Goal: Task Accomplishment & Management: Manage account settings

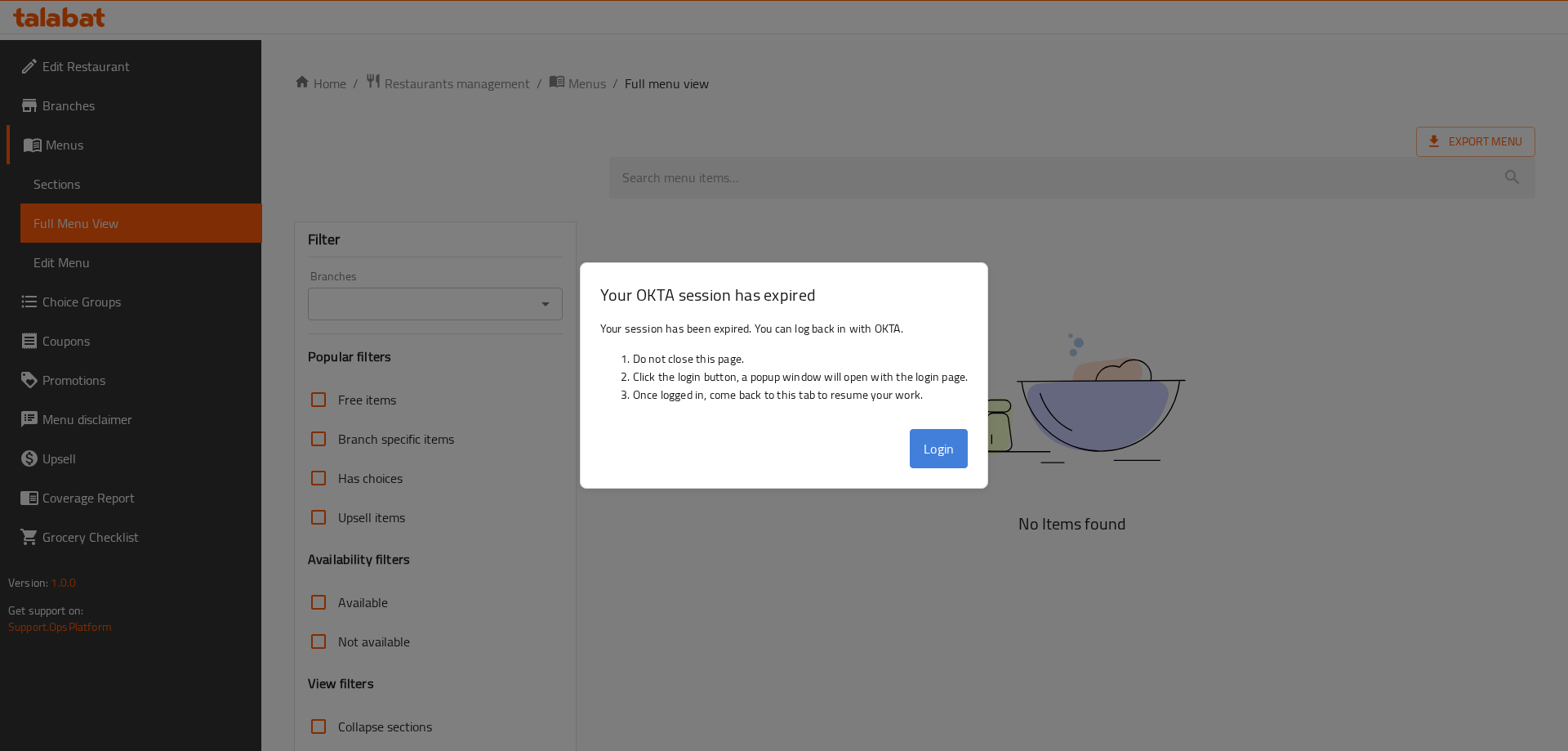
click at [949, 448] on button "Login" at bounding box center [939, 449] width 58 height 40
click at [947, 446] on button "Login" at bounding box center [939, 449] width 58 height 40
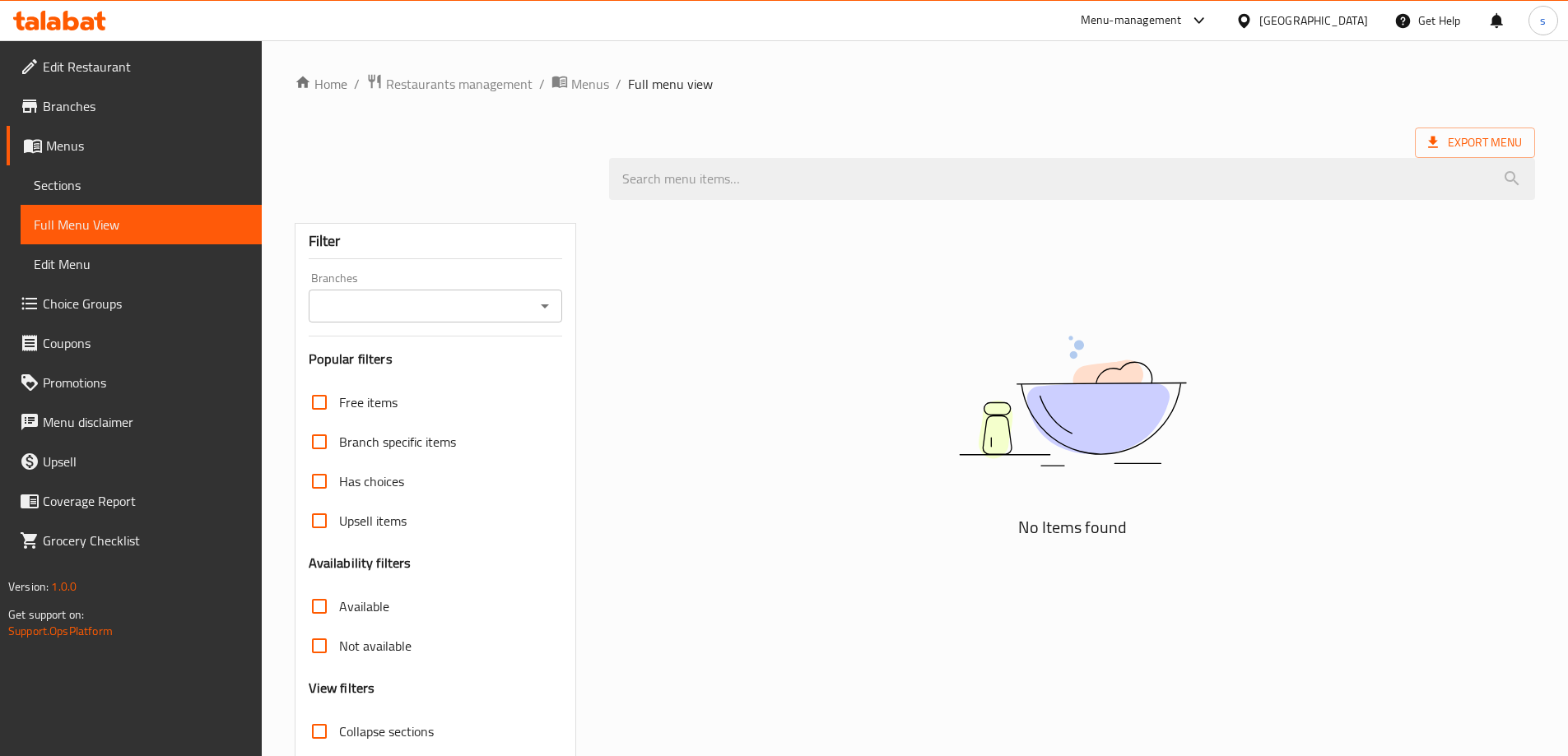
click at [73, 21] on icon at bounding box center [71, 20] width 15 height 20
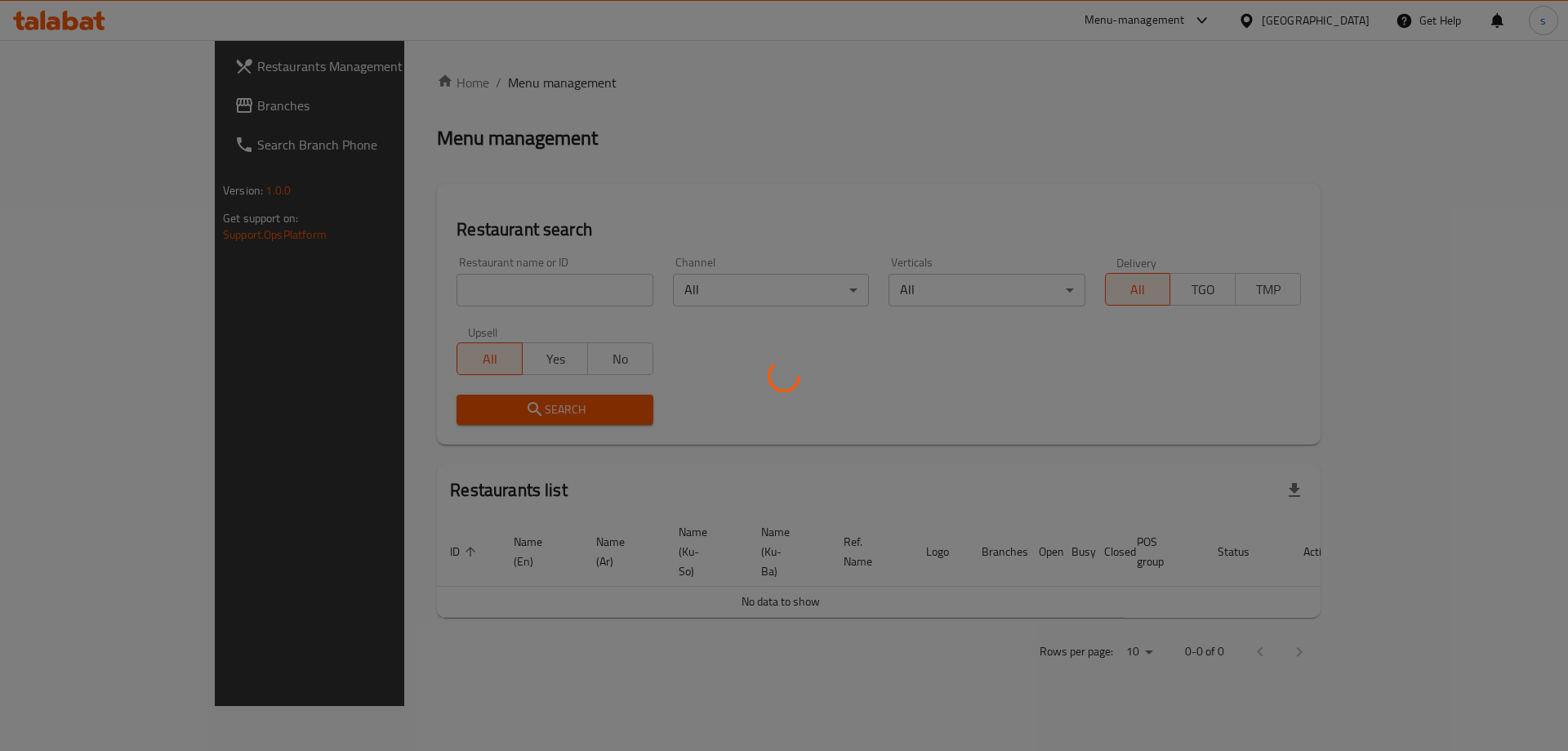
click at [397, 298] on div at bounding box center [784, 376] width 1568 height 751
click at [391, 292] on div at bounding box center [784, 376] width 1568 height 751
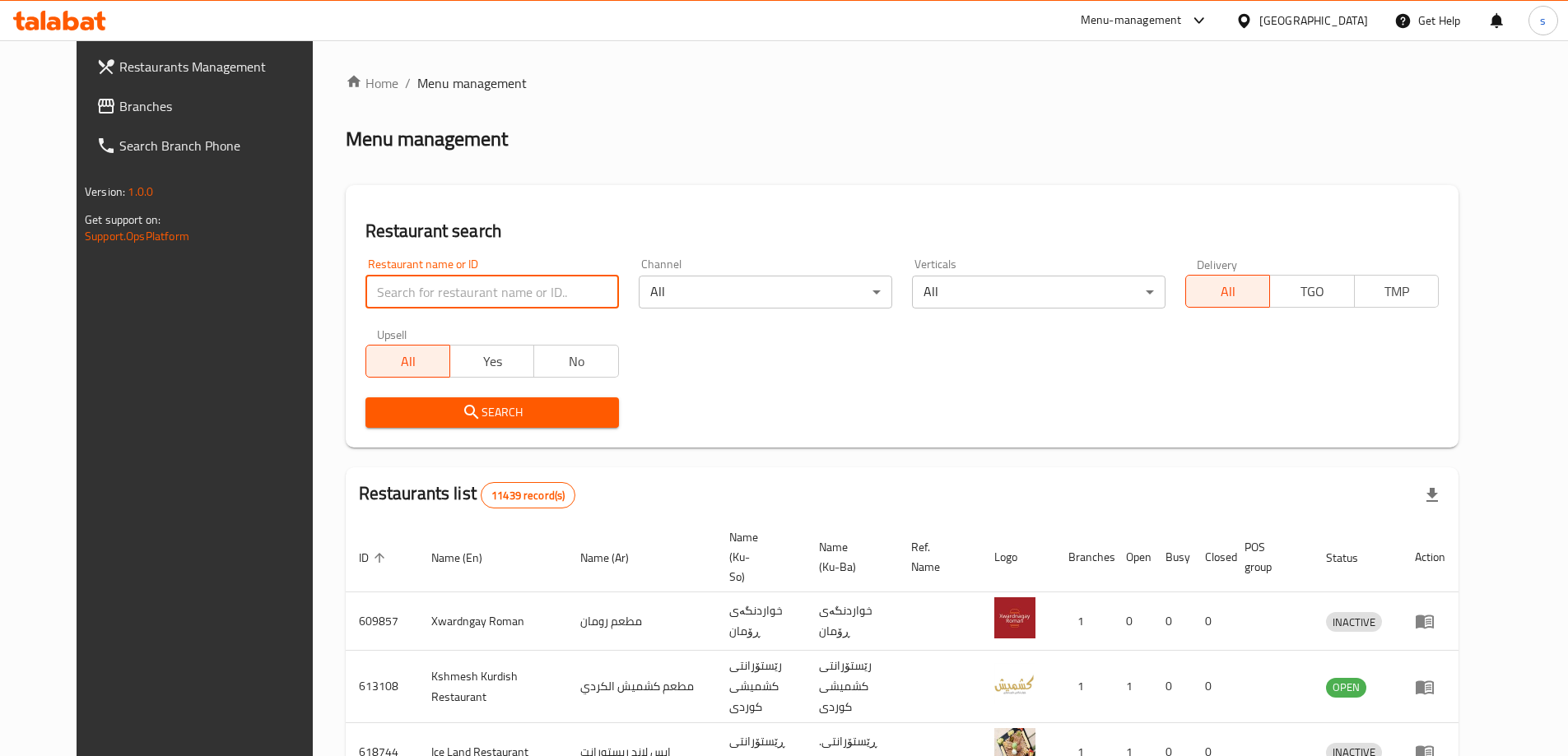
click at [426, 284] on input "search" at bounding box center [492, 292] width 254 height 33
paste input "Bobacha bubble tea"
type input "Bobacha bubble tea"
click button "Search" at bounding box center [492, 412] width 254 height 30
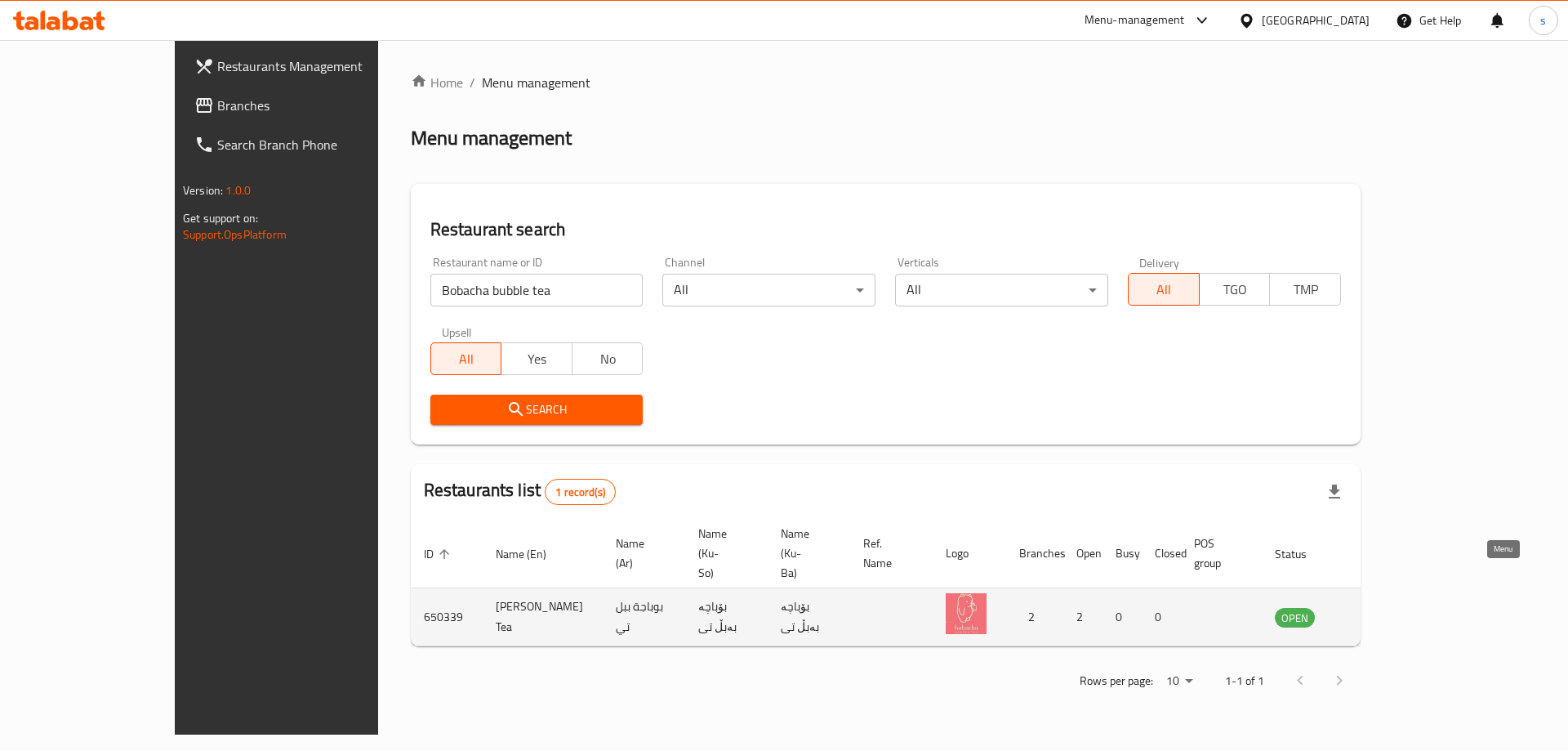
click at [1380, 608] on icon "enhanced table" at bounding box center [1370, 617] width 20 height 20
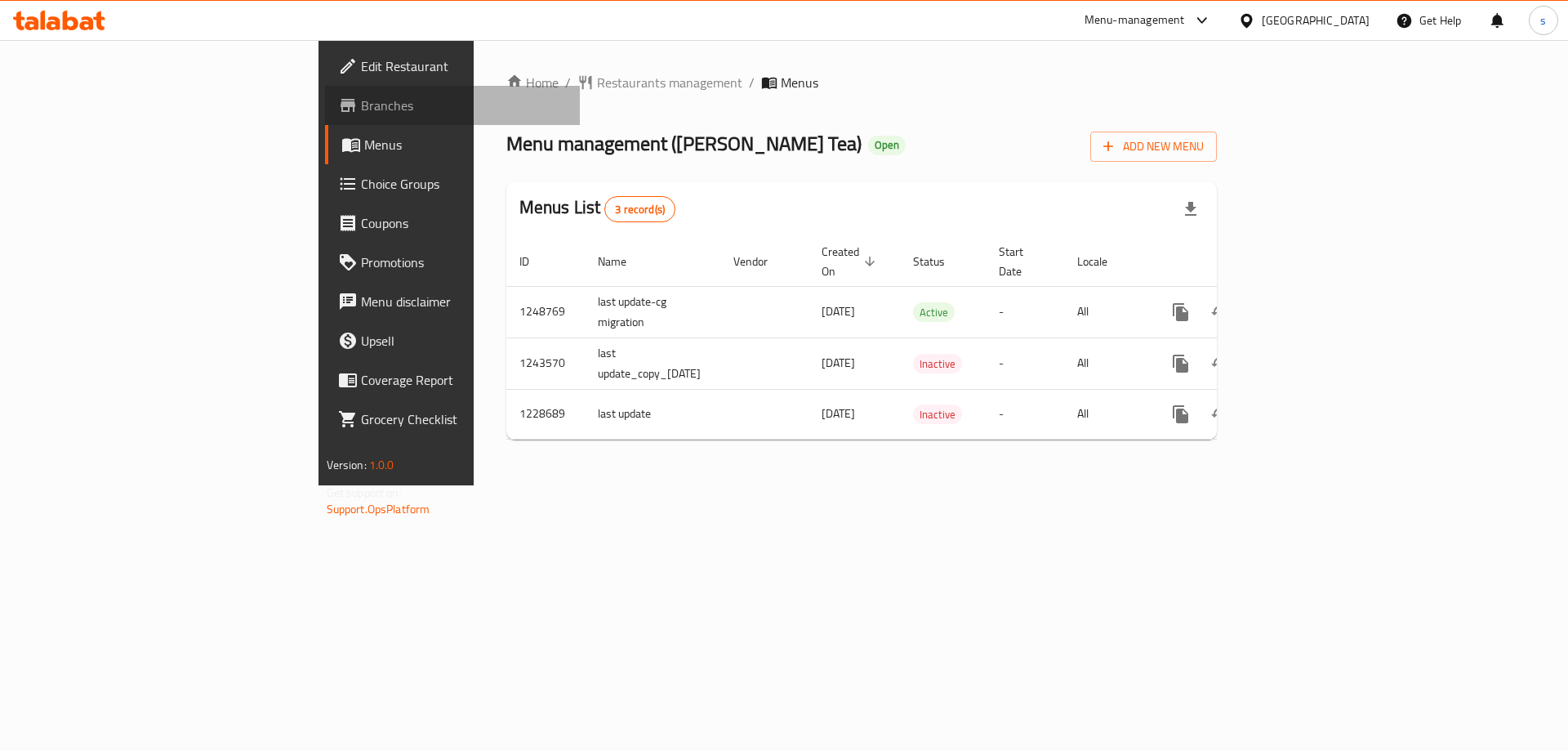
click at [361, 99] on span "Branches" at bounding box center [464, 105] width 206 height 20
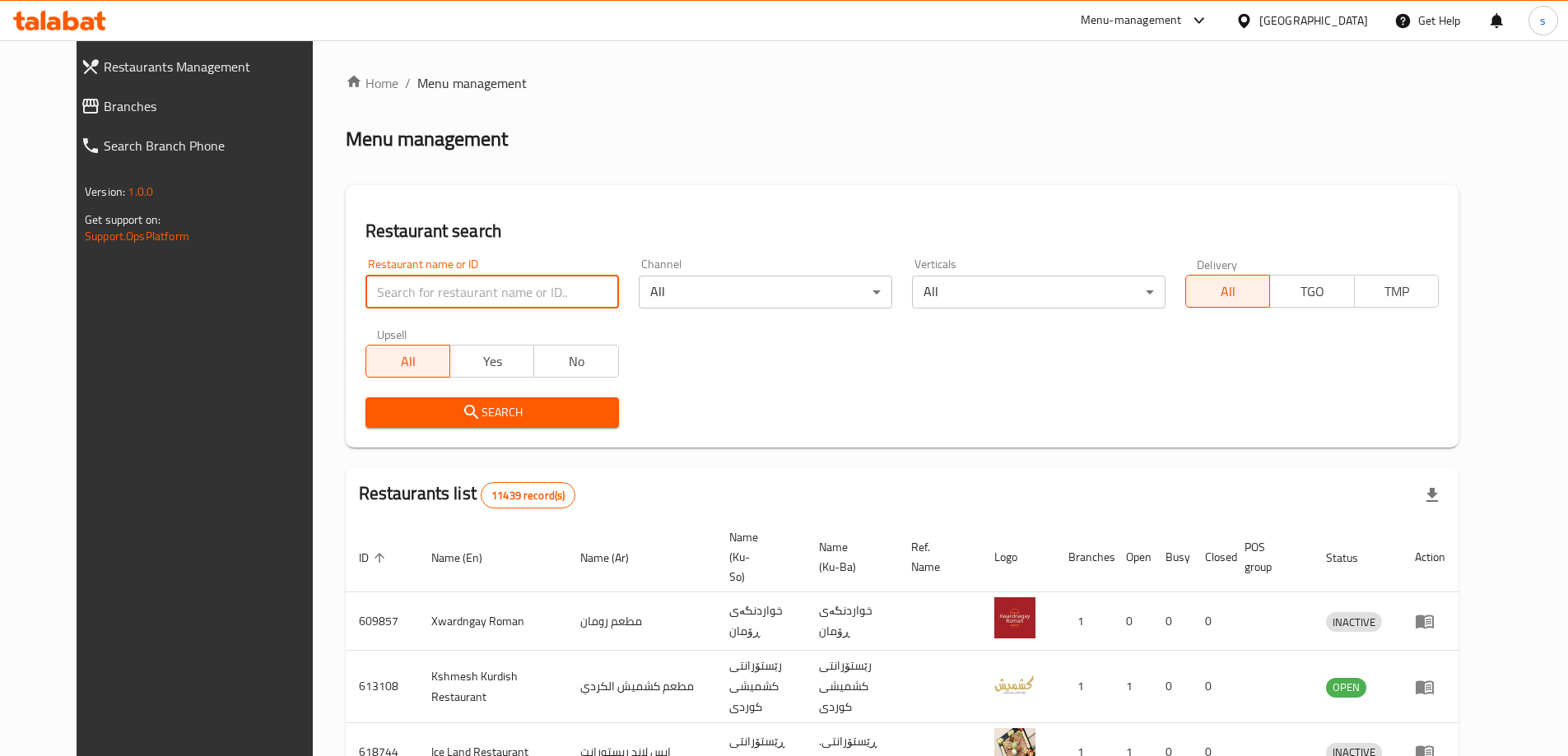
click at [394, 289] on input "search" at bounding box center [492, 292] width 254 height 33
paste input "Mi9"
type input "Mi9"
click button "Search" at bounding box center [492, 412] width 254 height 30
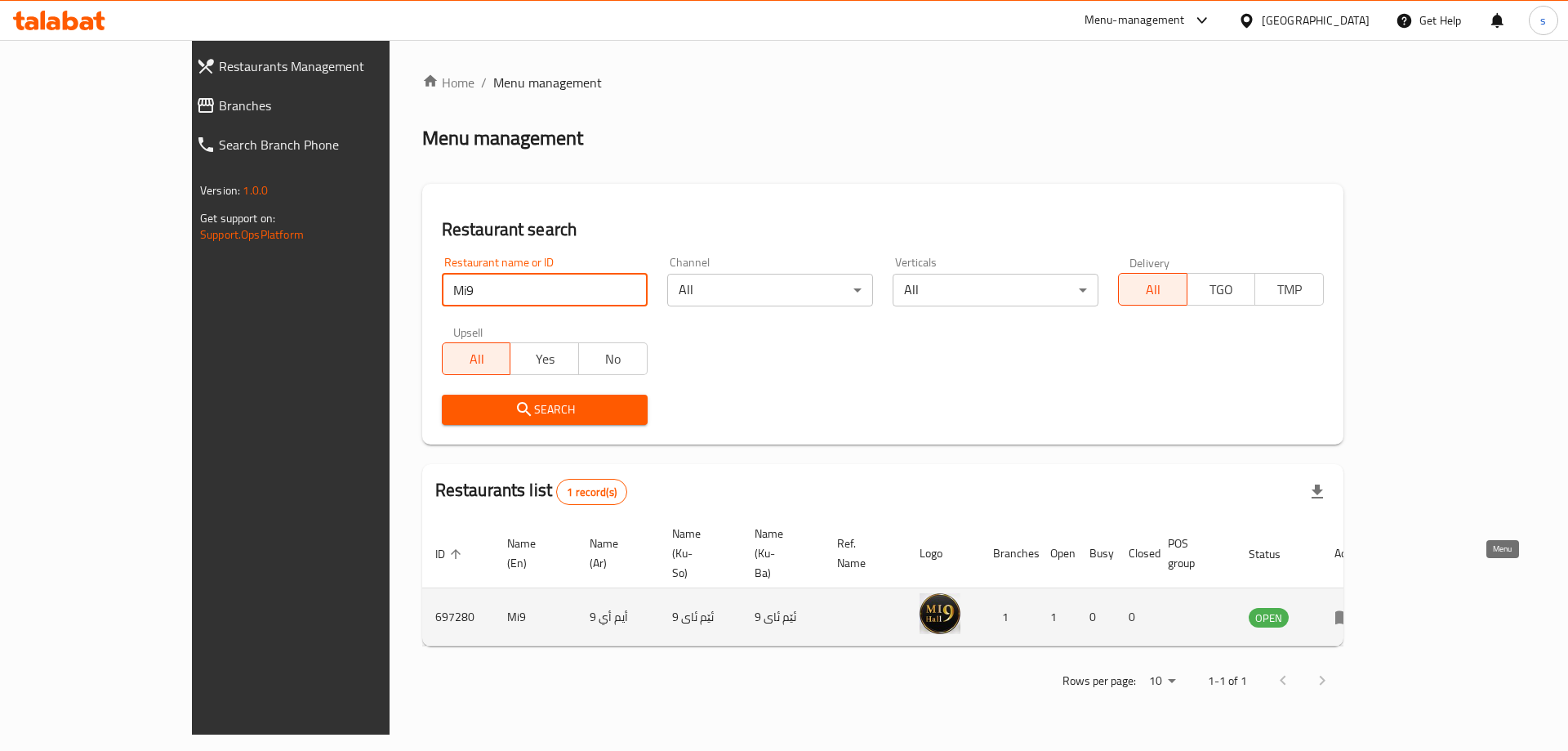
click at [1354, 608] on icon "enhanced table" at bounding box center [1344, 617] width 20 height 20
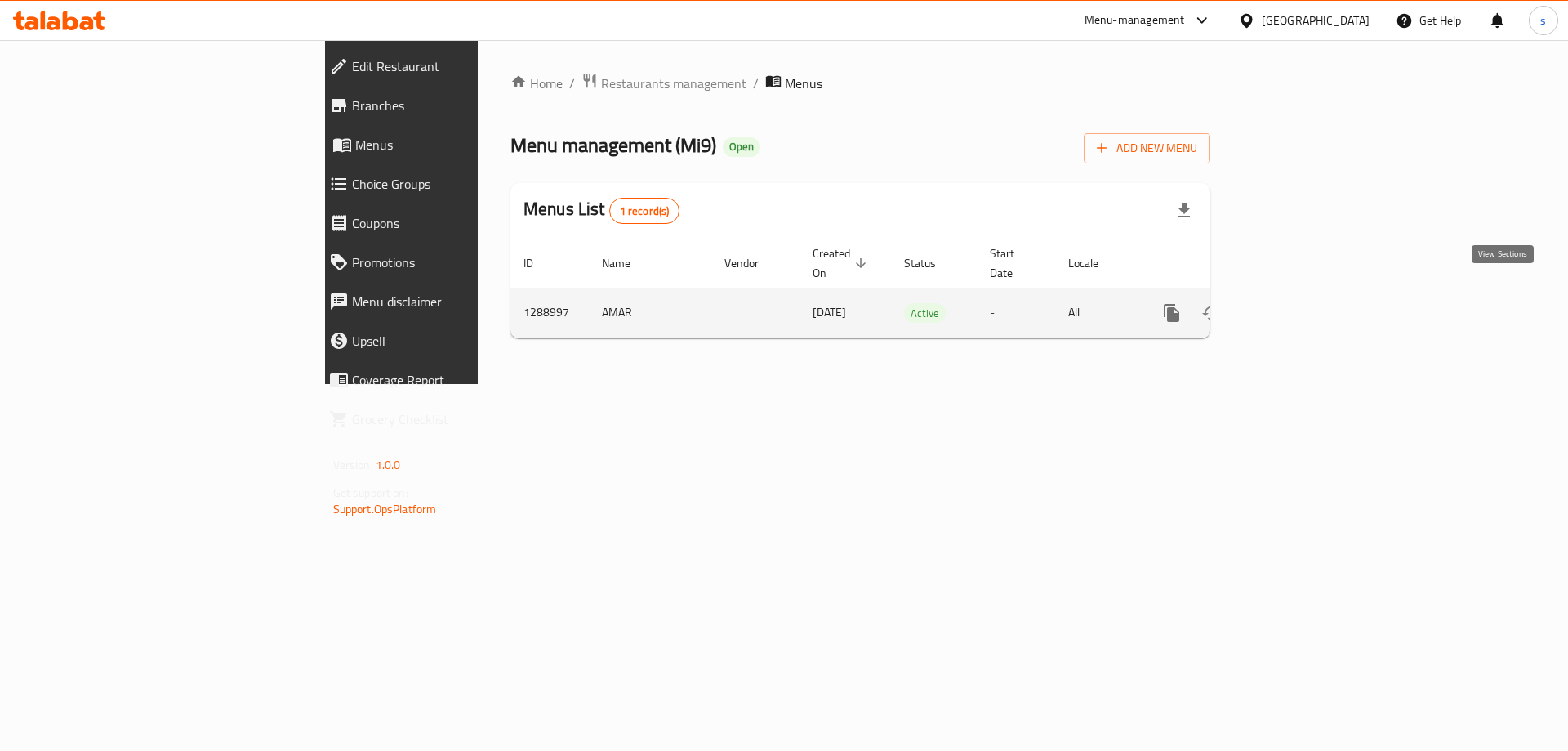
click at [1310, 293] on link "enhanced table" at bounding box center [1290, 313] width 40 height 40
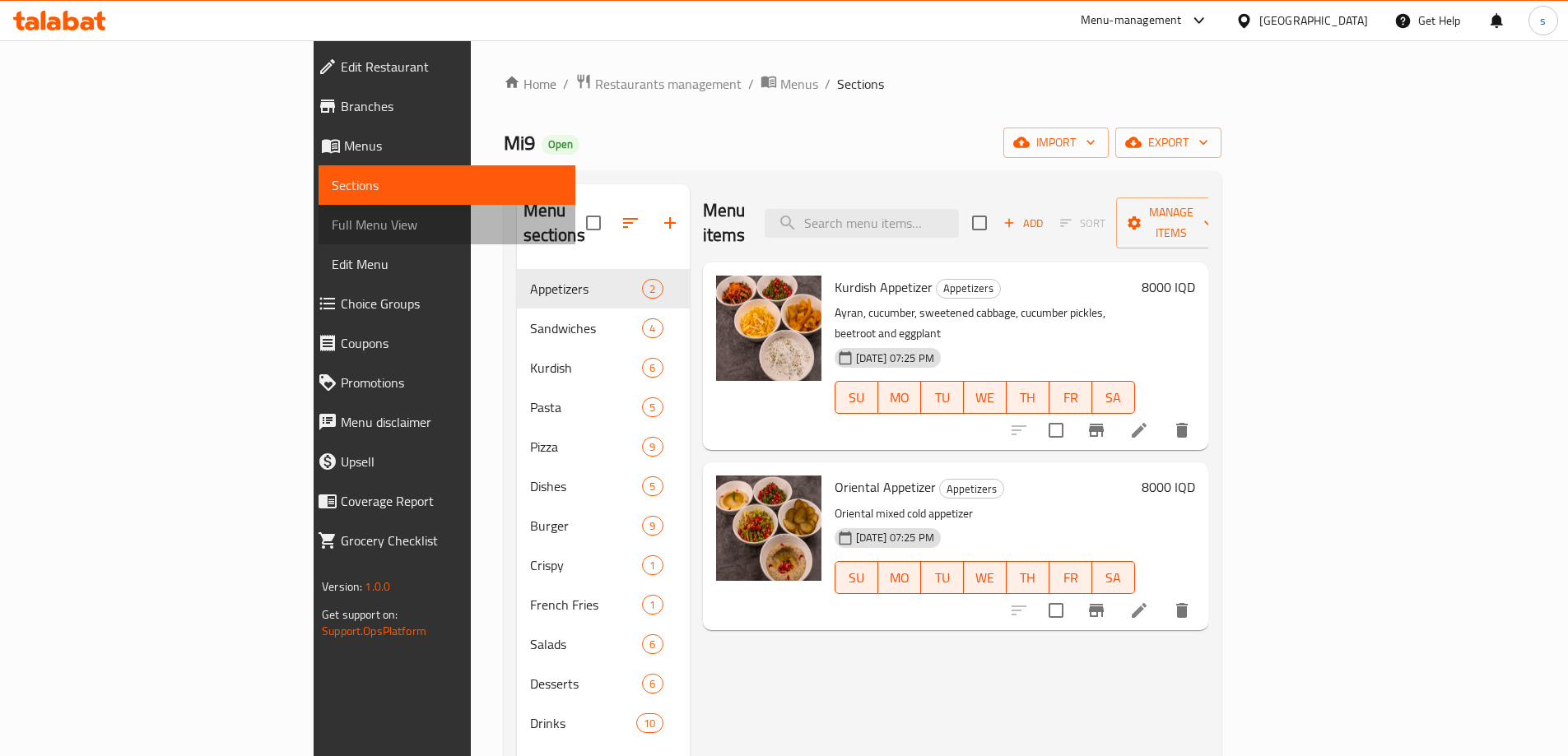
click at [332, 226] on span "Full Menu View" at bounding box center [447, 224] width 231 height 20
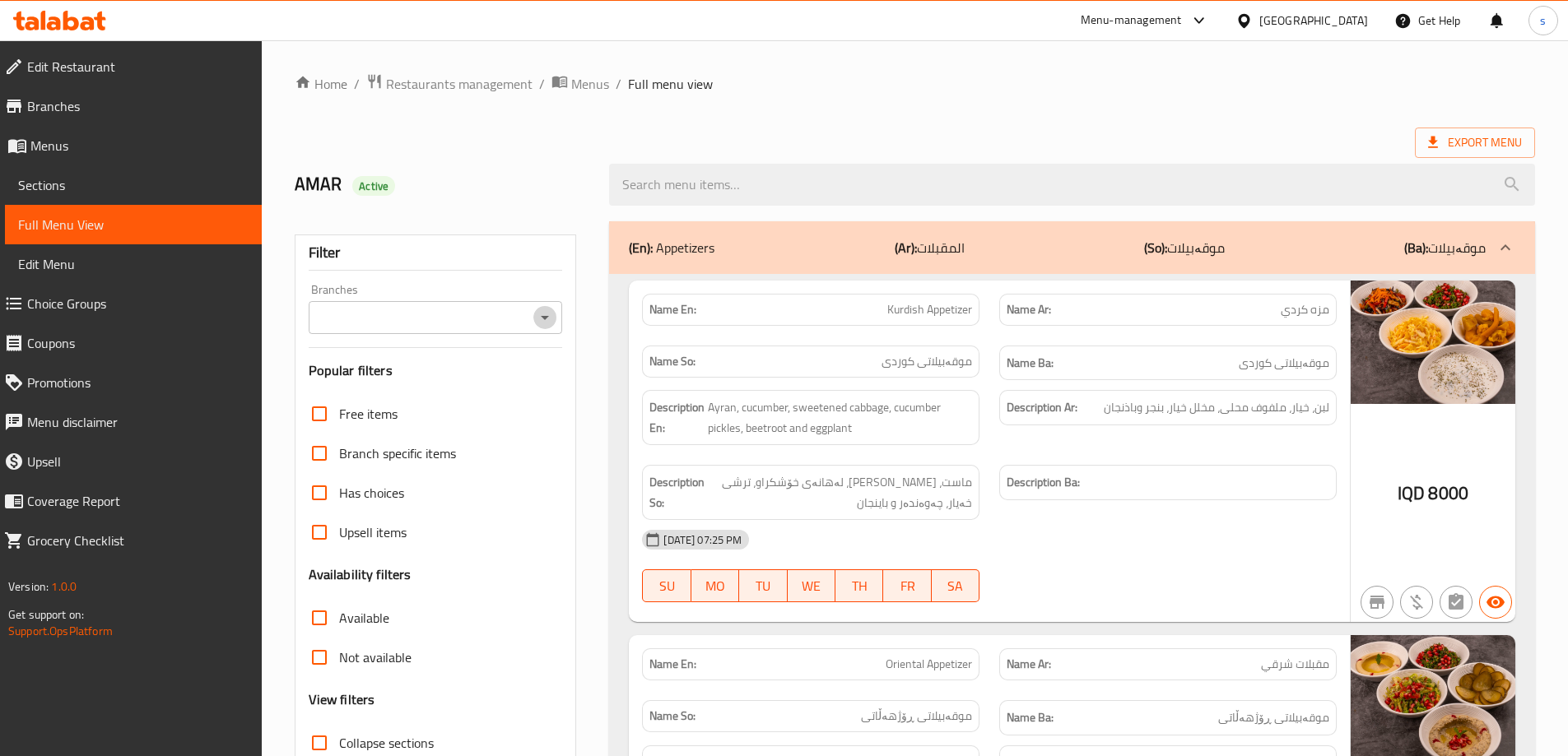
click at [554, 316] on icon "Open" at bounding box center [545, 317] width 20 height 20
click at [539, 390] on li "Mi9, Nawroz" at bounding box center [434, 387] width 255 height 29
type input "Mi9, Nawroz"
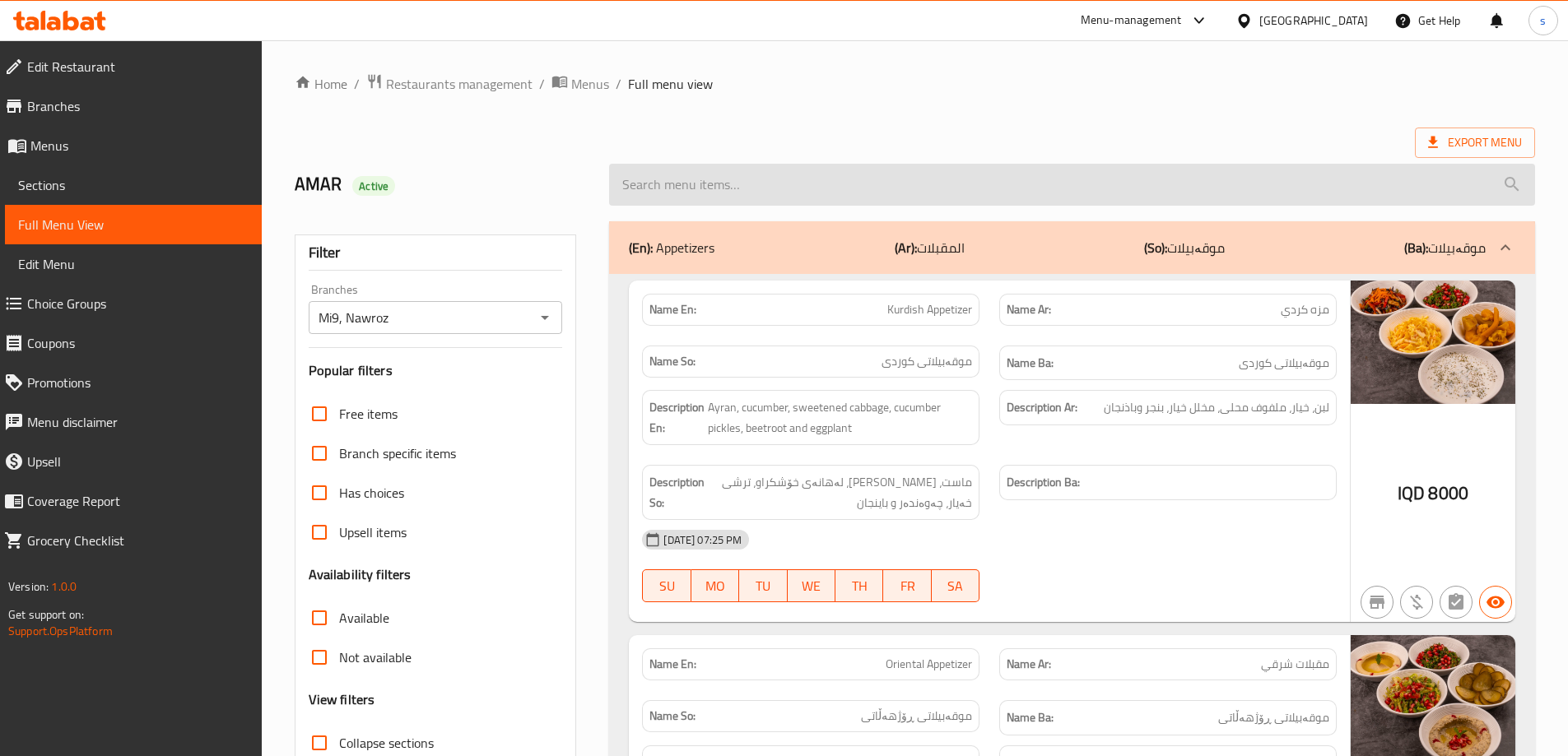
click at [807, 180] on input "search" at bounding box center [1072, 184] width 927 height 42
paste input "Crispy Meal"
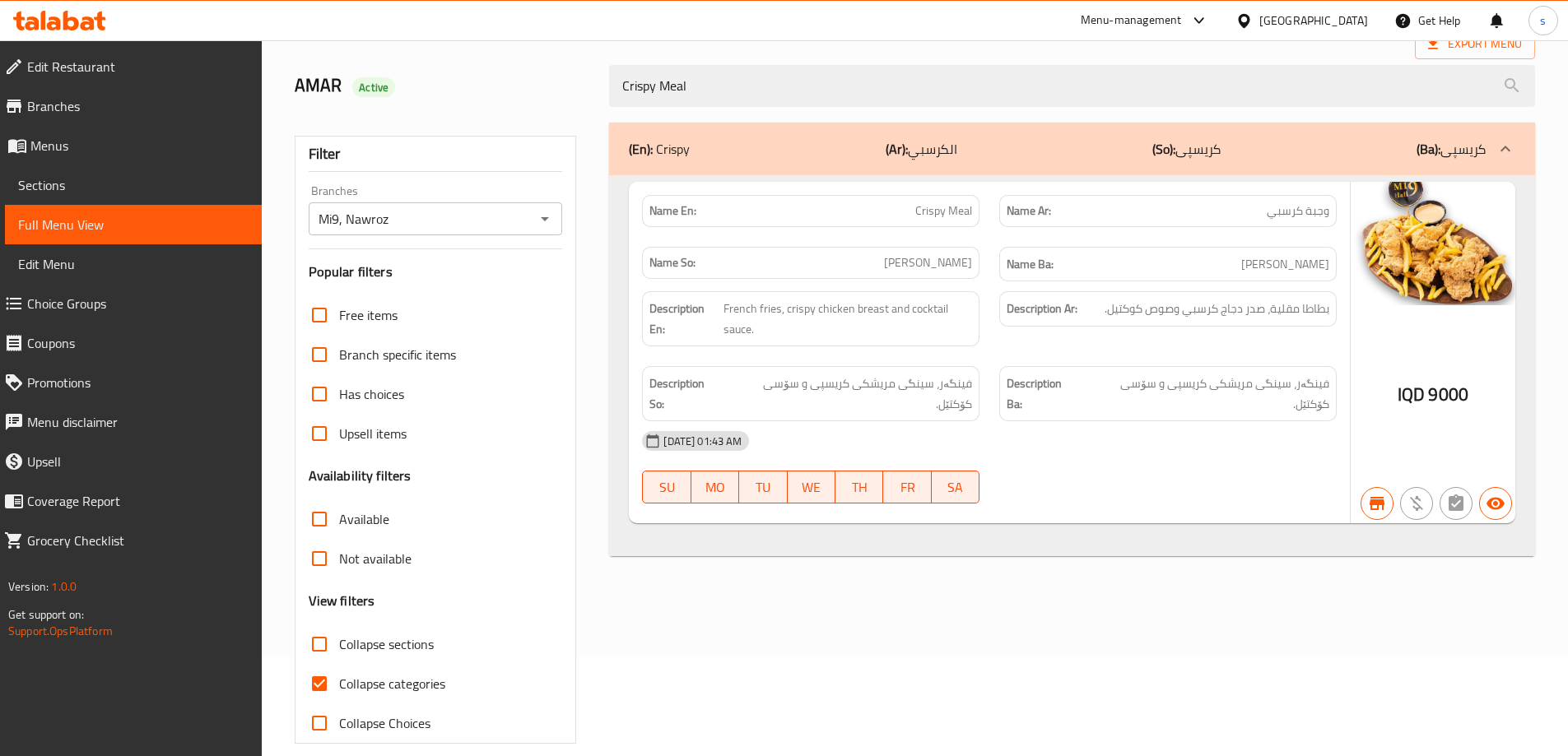
scroll to position [102, 0]
type input "Crispy Meal"
click at [325, 682] on input "Collapse categories" at bounding box center [319, 681] width 40 height 40
checkbox input "false"
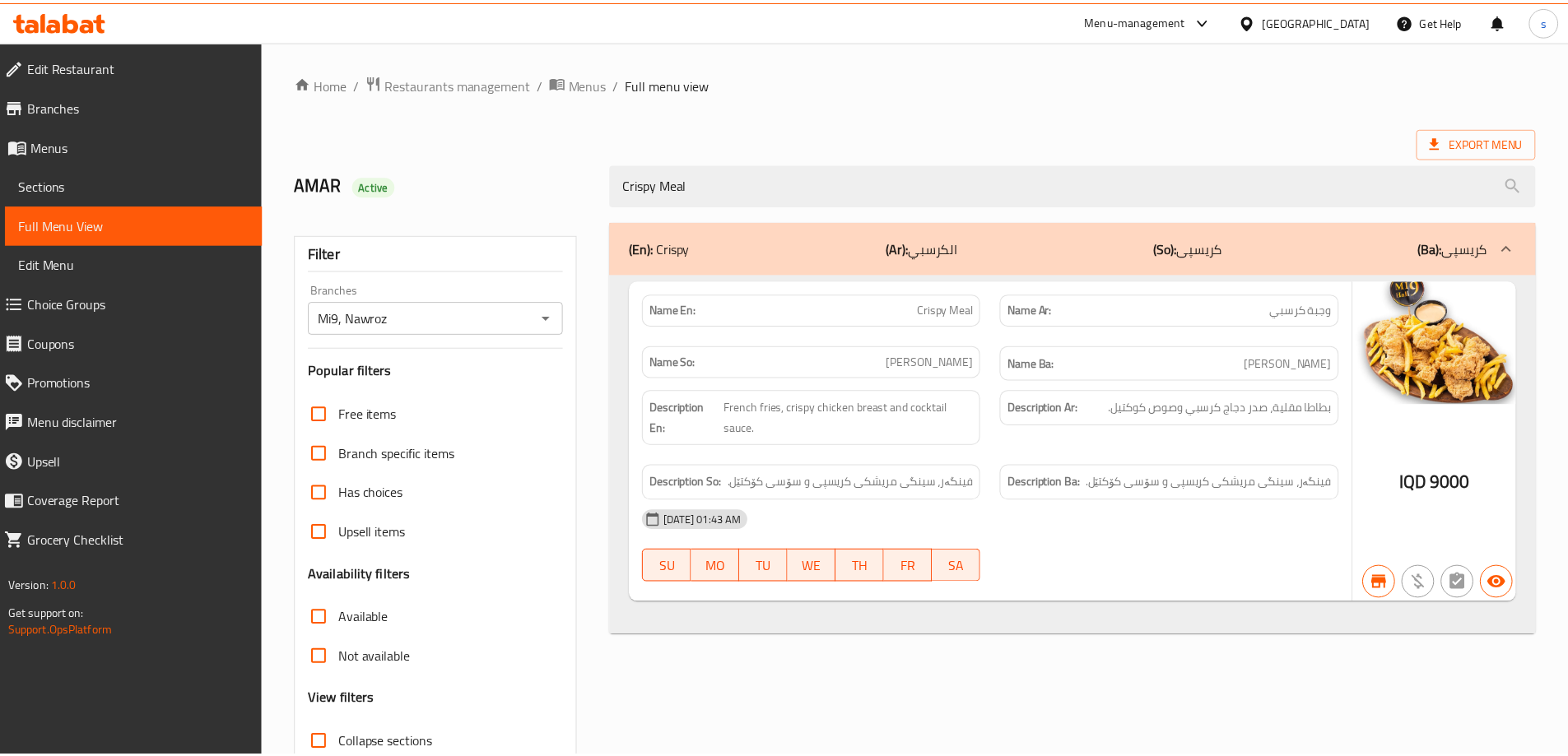
scroll to position [120, 0]
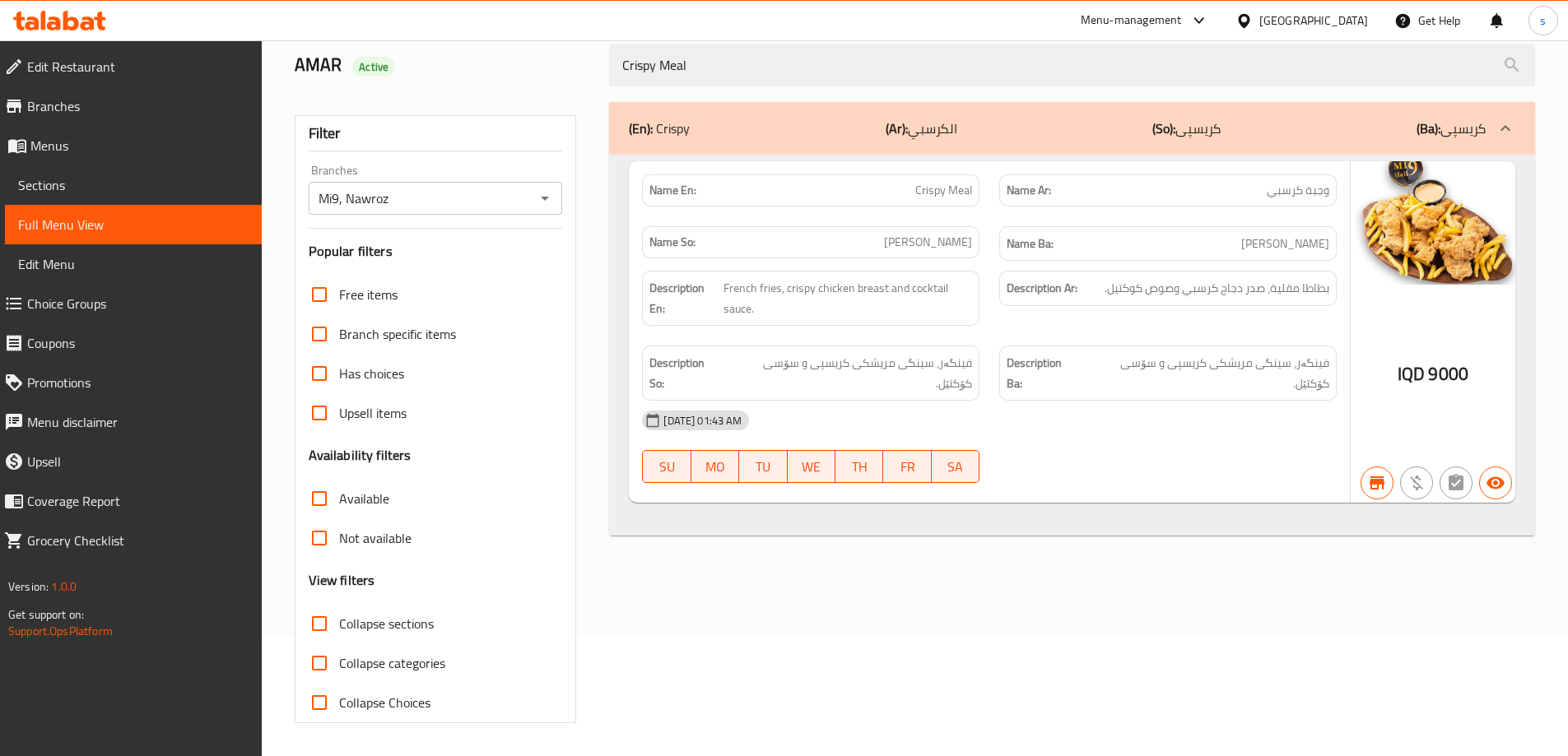
click at [59, 22] on icon at bounding box center [53, 23] width 14 height 14
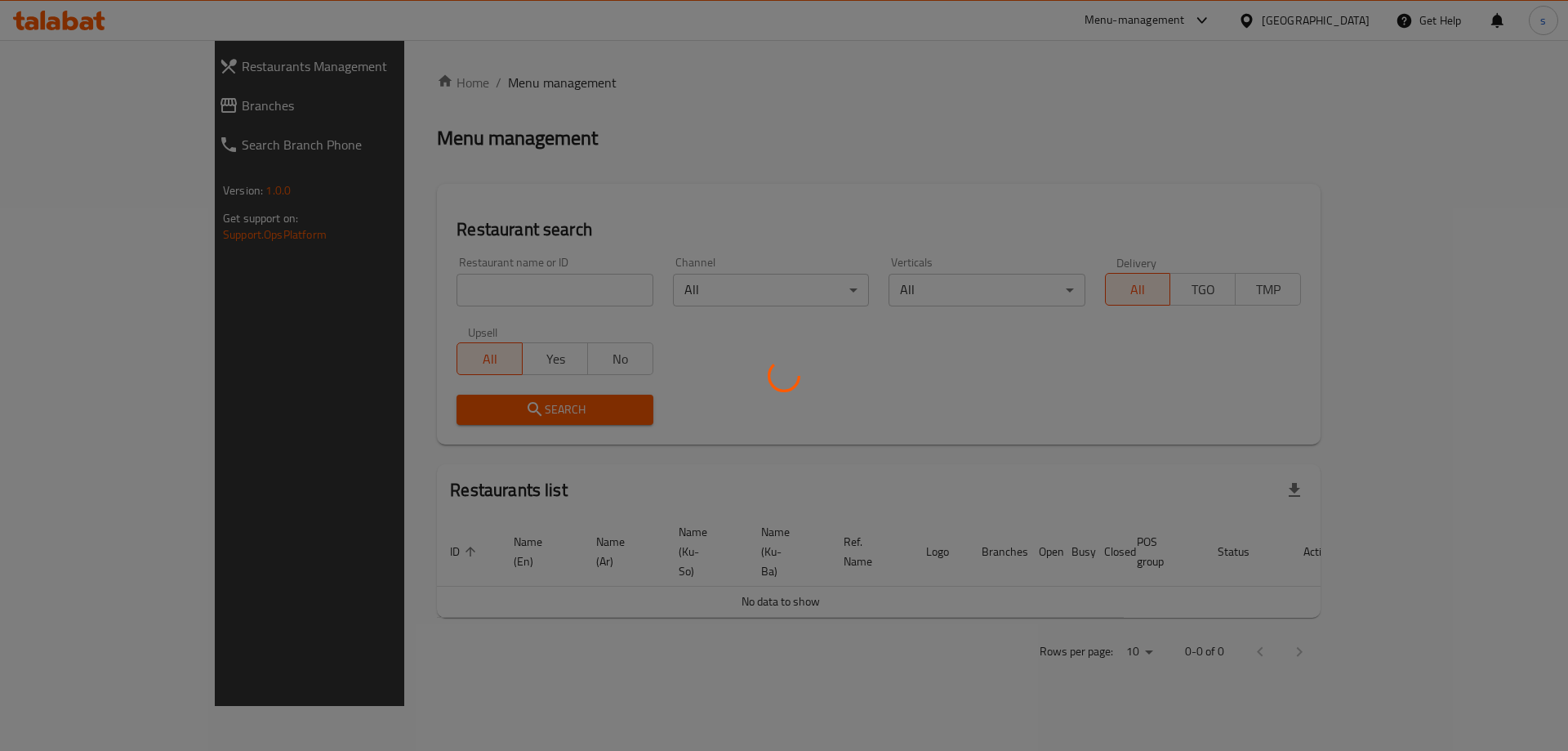
click at [404, 293] on div at bounding box center [784, 376] width 1568 height 751
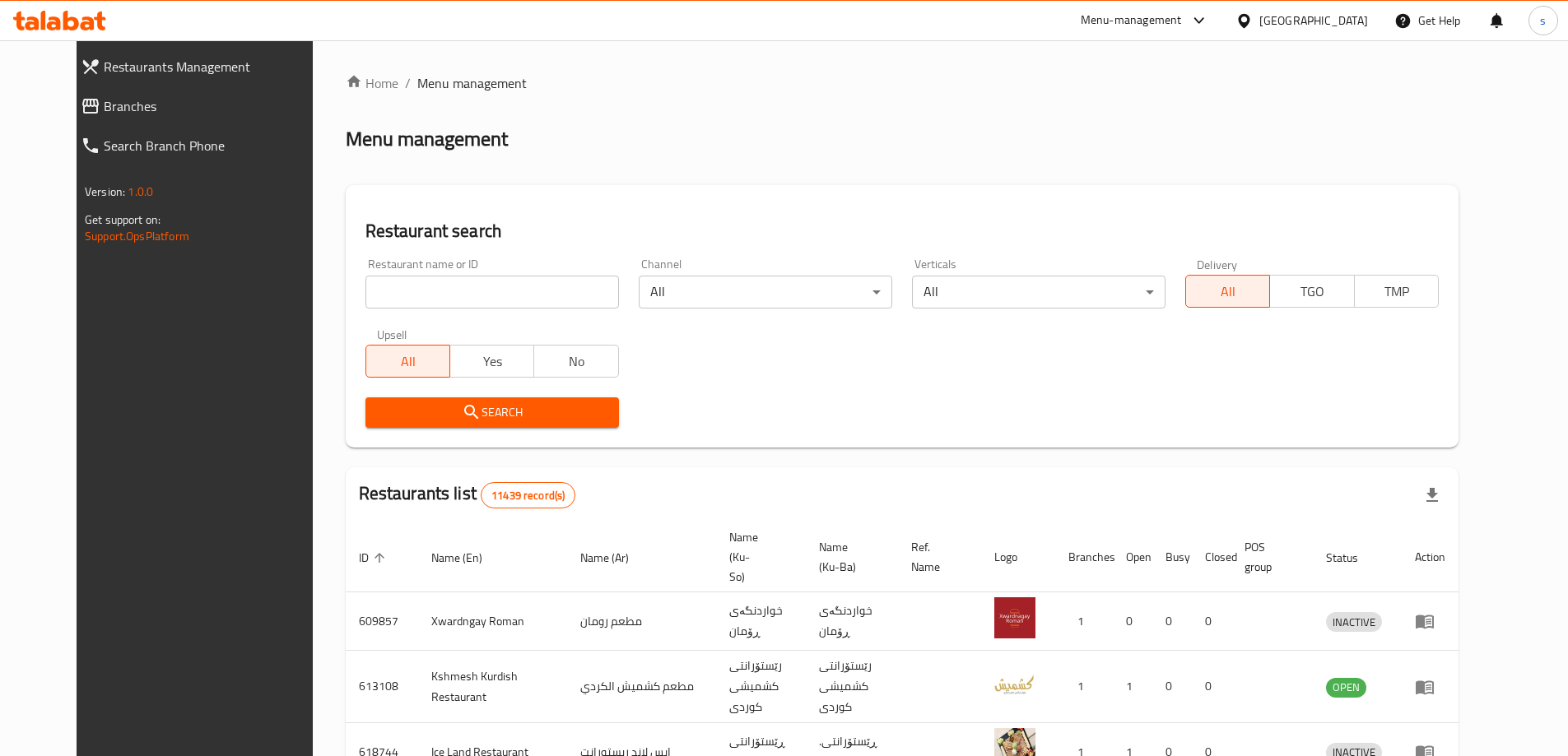
click at [408, 295] on input "search" at bounding box center [492, 292] width 254 height 33
paste input "[PERSON_NAME] Chicken"
type input "[PERSON_NAME] Chicken"
click button "Search" at bounding box center [492, 412] width 254 height 30
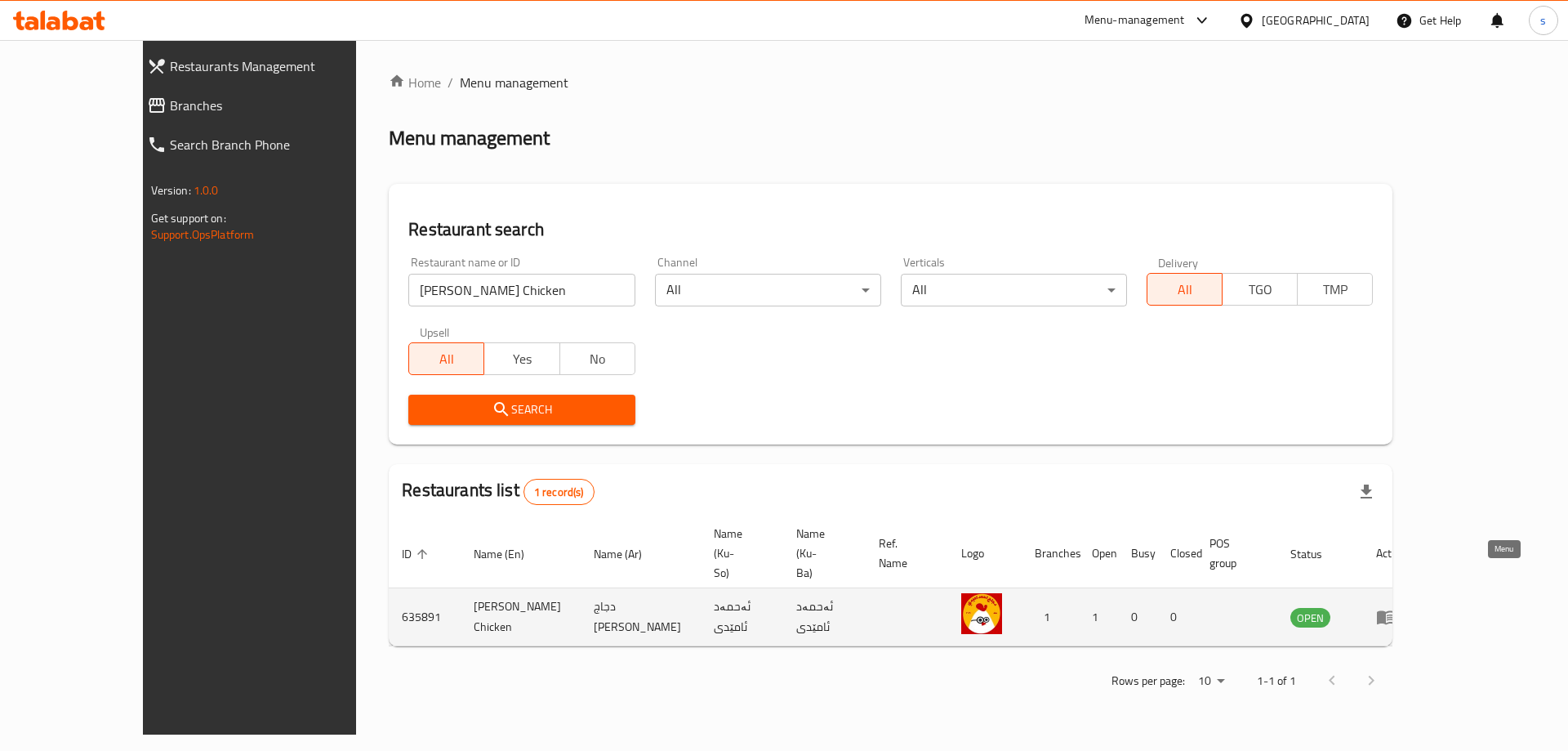
click at [1395, 608] on icon "enhanced table" at bounding box center [1386, 617] width 20 height 20
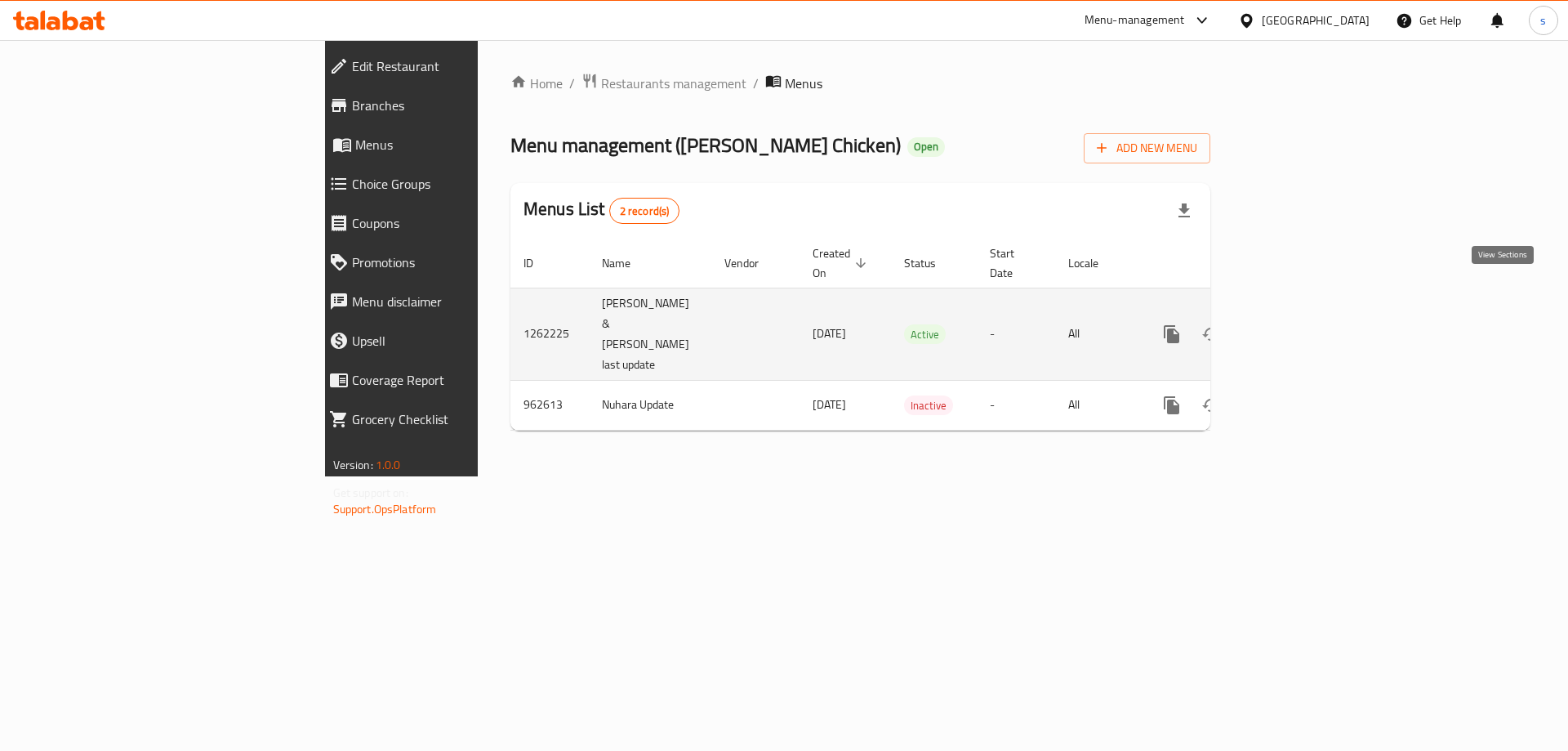
click at [1299, 325] on icon "enhanced table" at bounding box center [1289, 334] width 20 height 20
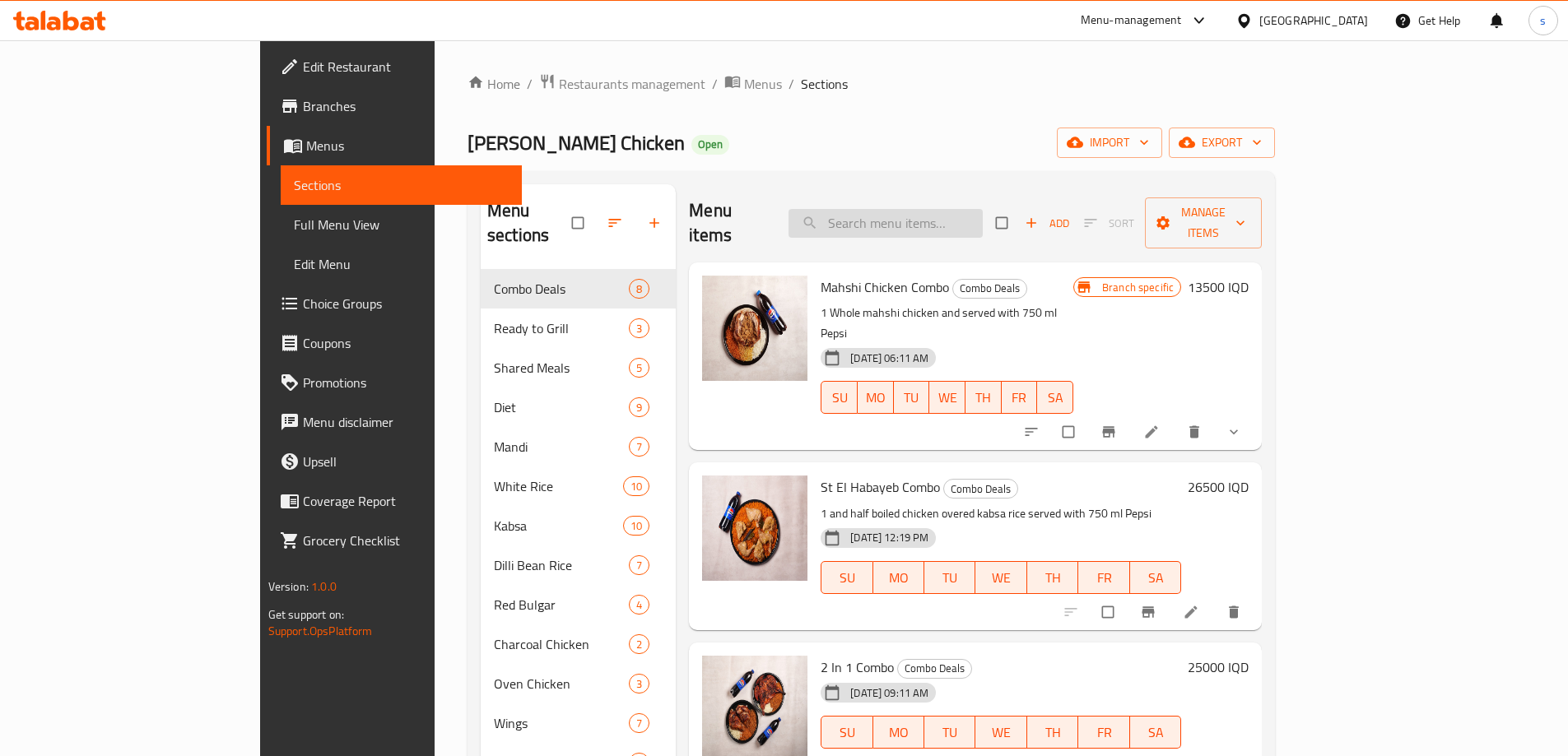
click at [978, 209] on input "search" at bounding box center [886, 223] width 194 height 28
paste input "1 Kilo Marinated Chicken Breast"
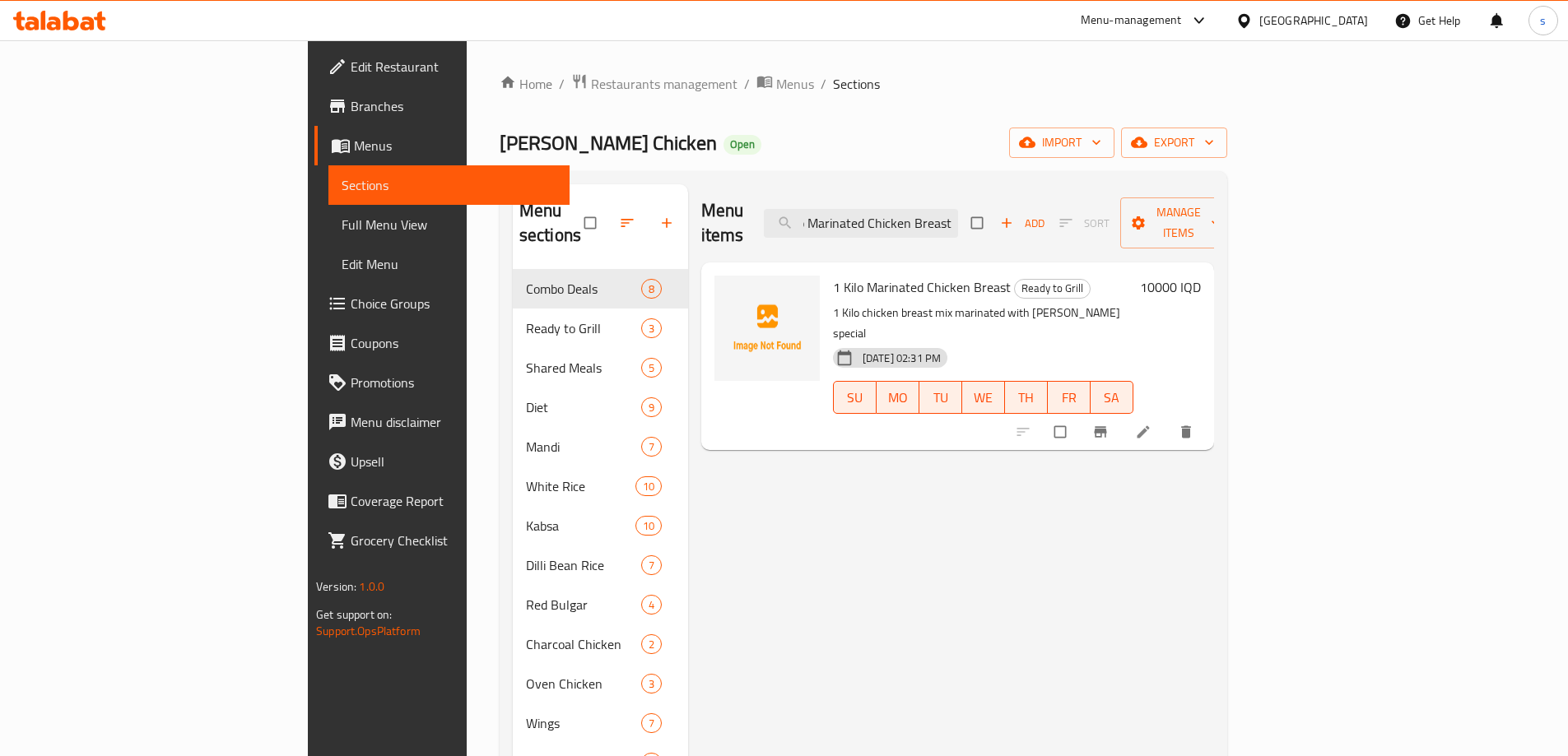
type input "1 Kilo Marinated Chicken Breast"
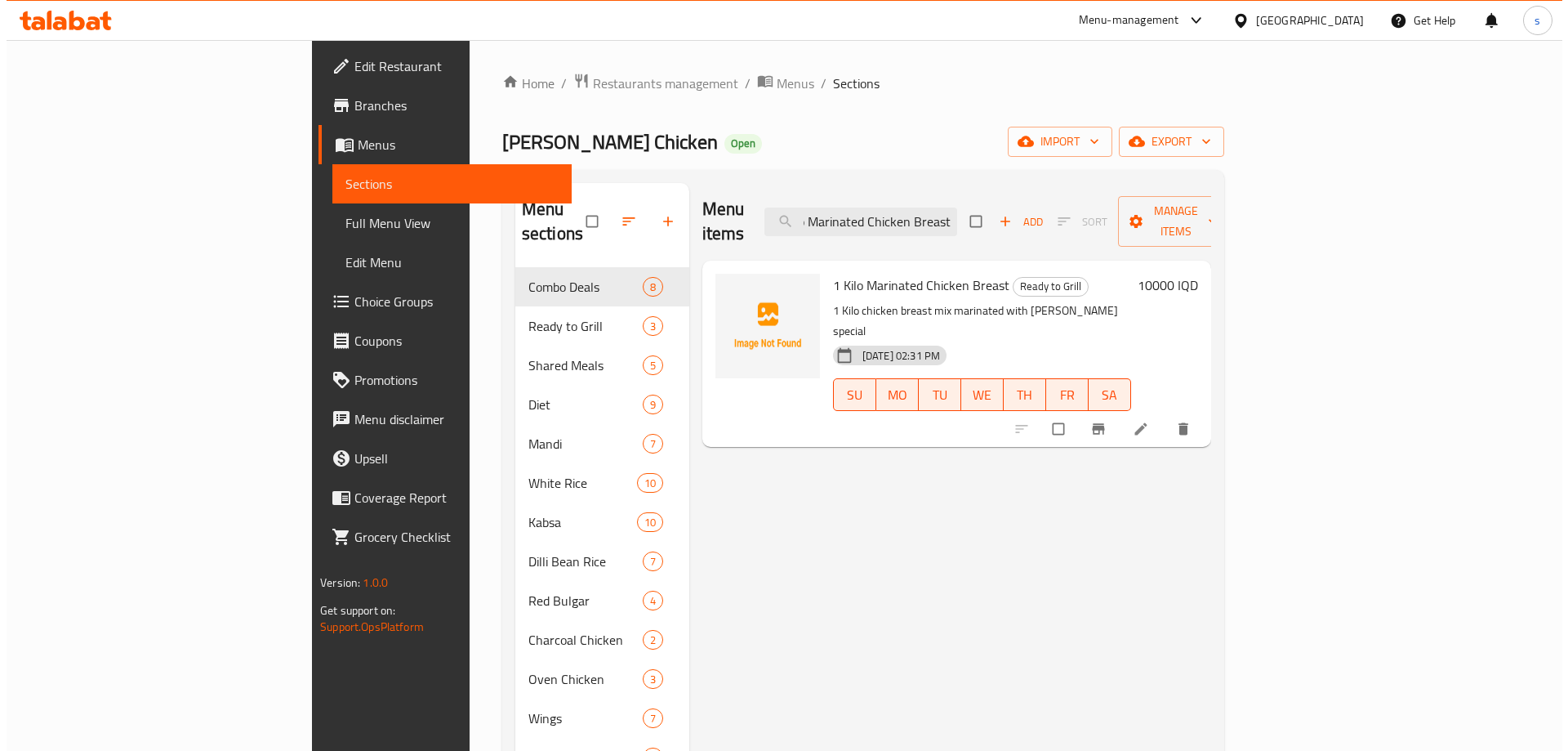
scroll to position [0, 0]
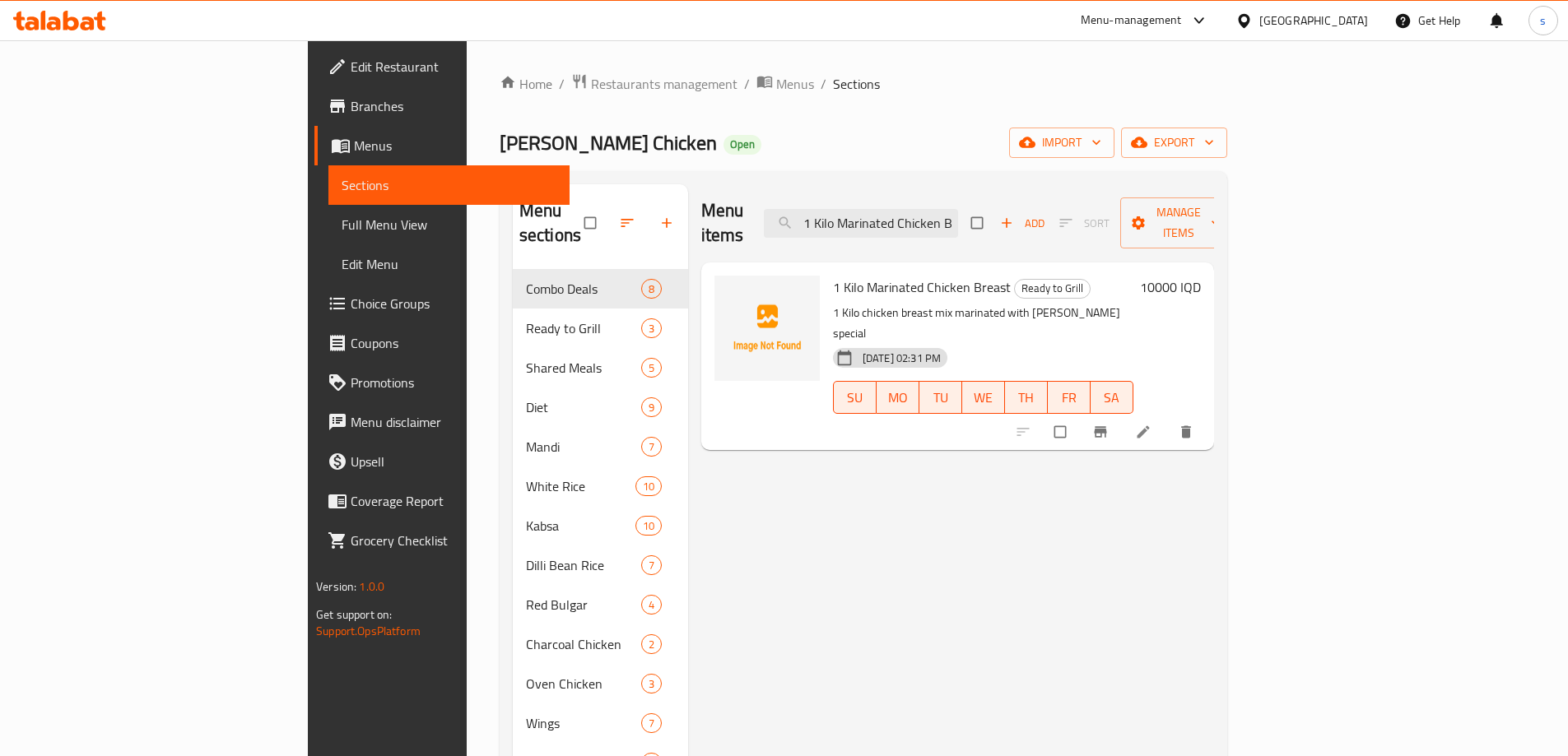
click at [1152, 424] on icon at bounding box center [1143, 431] width 16 height 16
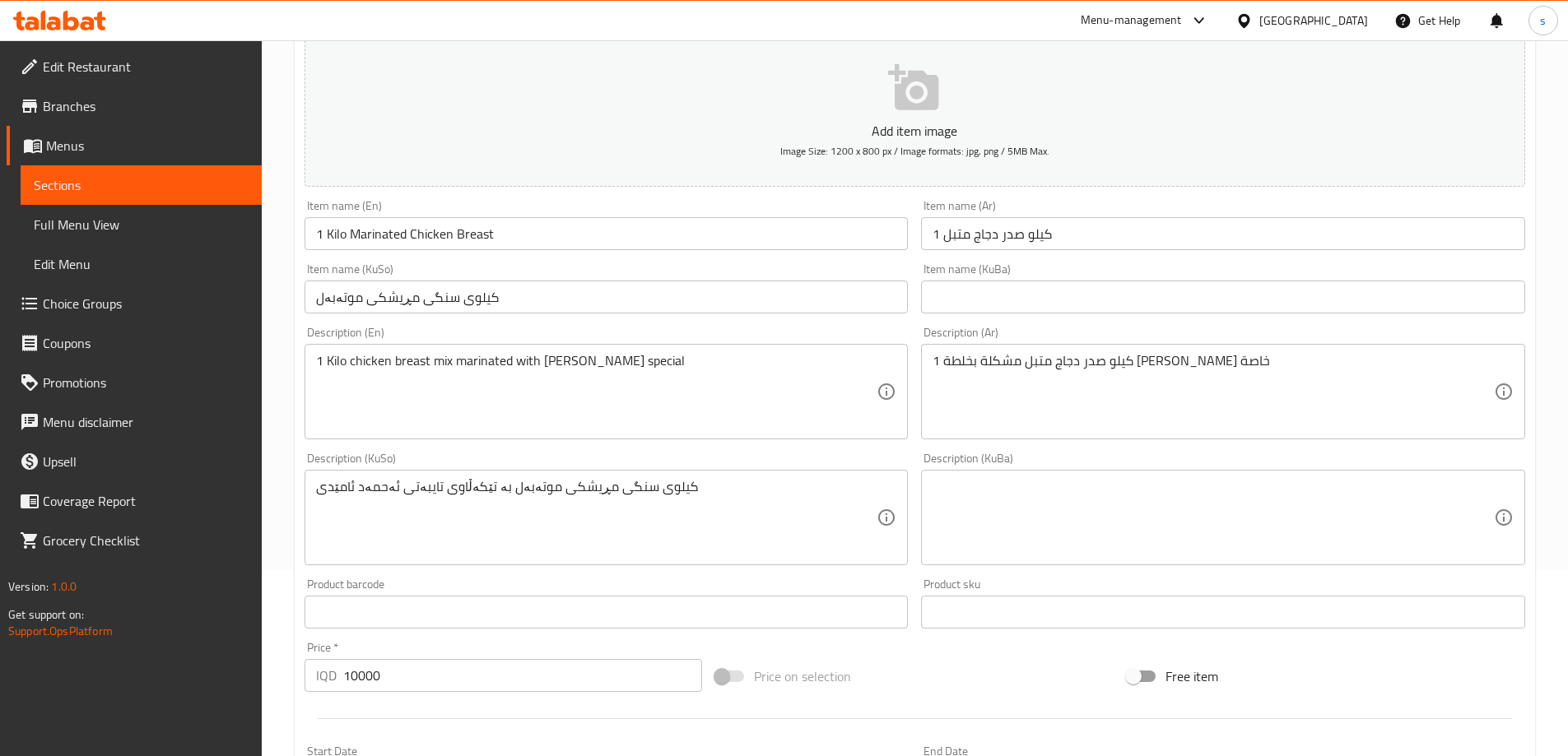
scroll to position [194, 0]
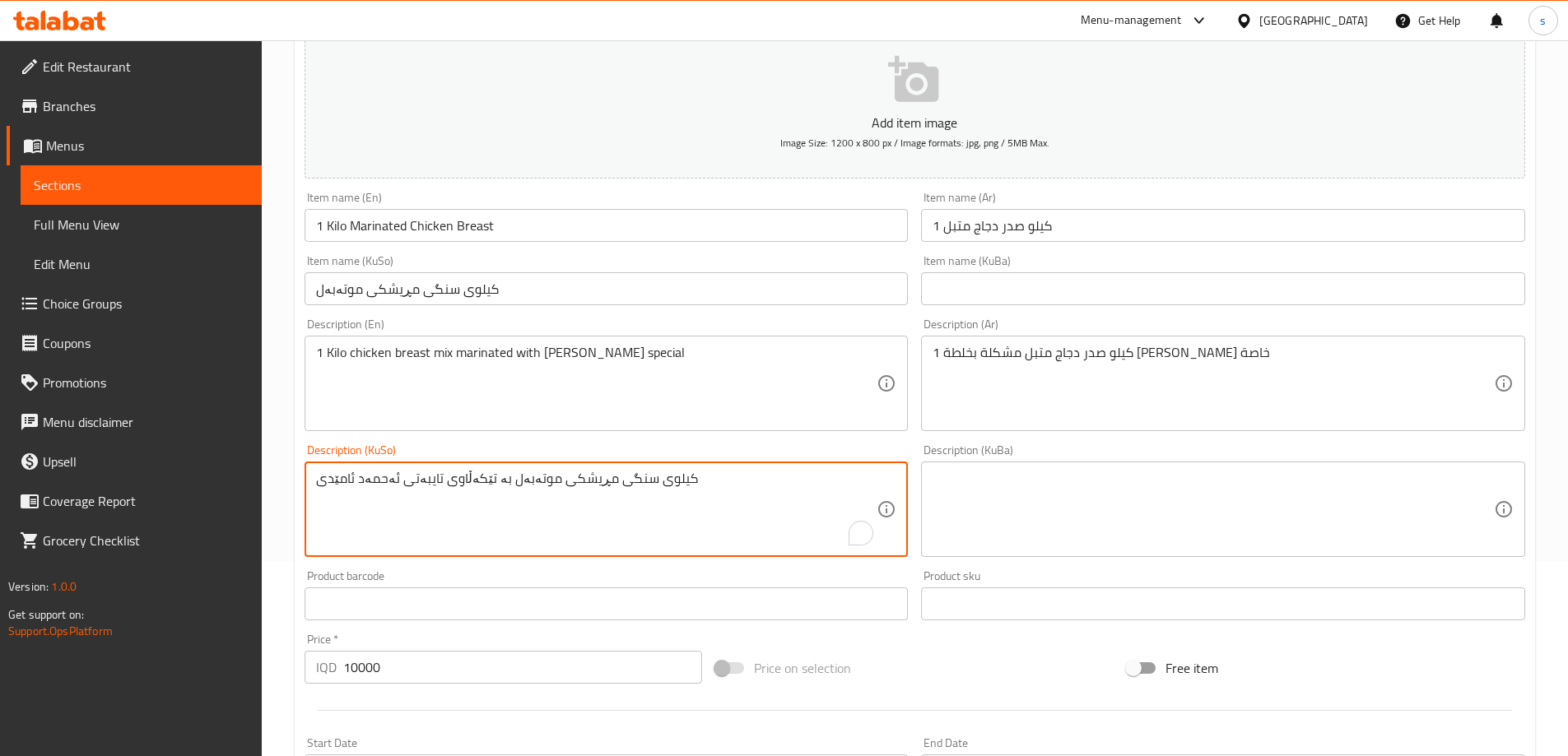
click at [840, 499] on textarea "کیلوی سنگی مڕیشکی موتەبەل بە تێکەڵاوی تایبەتی ئەحمەد ئامێدی" at bounding box center [597, 509] width 562 height 78
click at [878, 472] on div "کیلوی سنگی مڕیشکی موتەبەل بە تێکەڵاوی تایبەتی ئەحمەد ئامێدی Description (KuSo)" at bounding box center [607, 509] width 604 height 95
click at [859, 477] on textarea "کیلوی سنگی مڕیشکی موتەبەل بە تێکەڵاوی تایبەتی ئەحمەد ئامێدی" at bounding box center [597, 509] width 562 height 78
type textarea "1 کیلو سینگی مڕیشکی موتەبەل بە تێکەڵاوی تایبەتی ئەحمەد ئامێدی"
click at [428, 235] on input "1 Kilo Marinated Chicken Breast" at bounding box center [607, 225] width 604 height 33
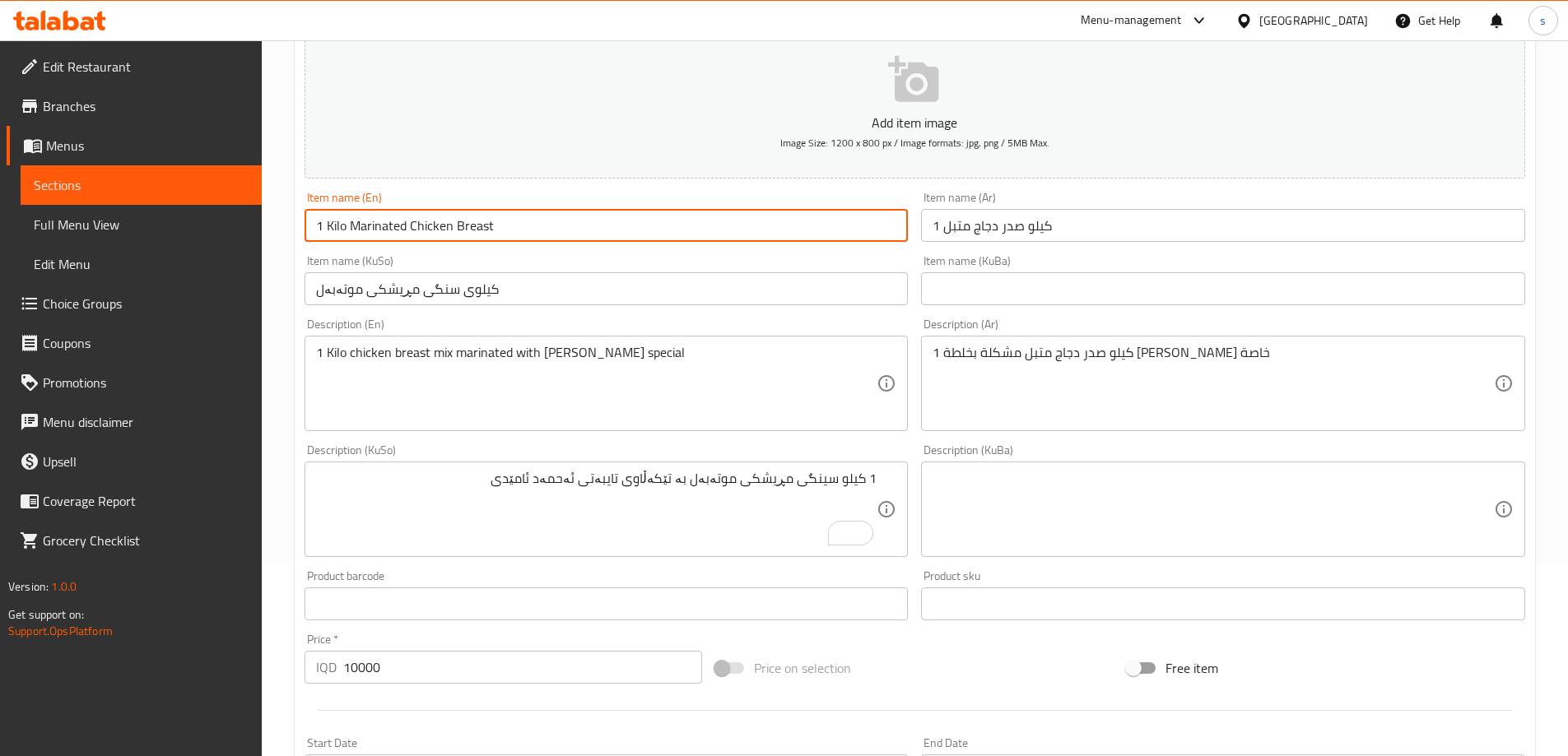
click at [428, 235] on input "1 Kilo Marinated Chicken Breast" at bounding box center [607, 225] width 604 height 33
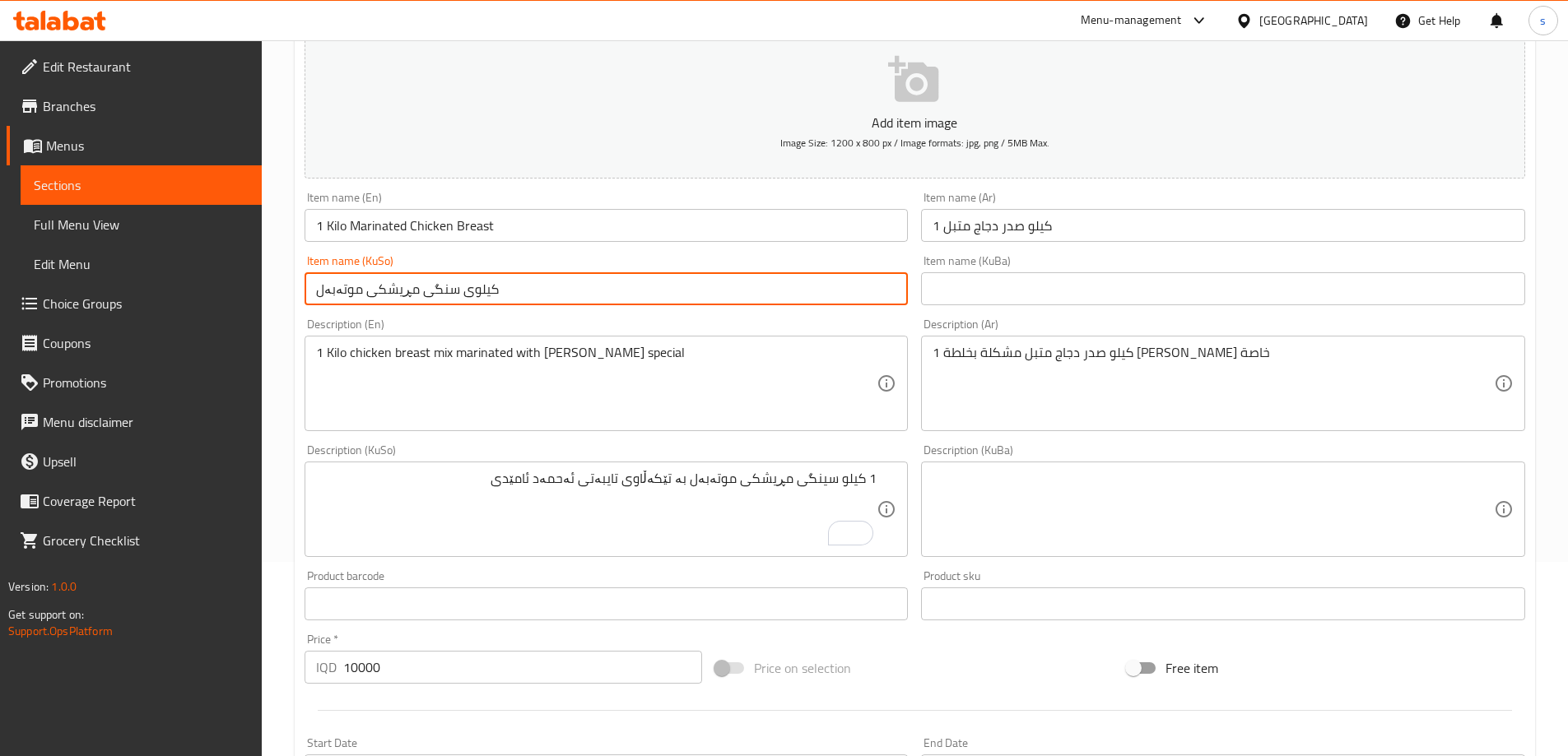
click at [612, 286] on input "کیلوی سنگی مڕیشکی موتەبەل" at bounding box center [607, 289] width 604 height 33
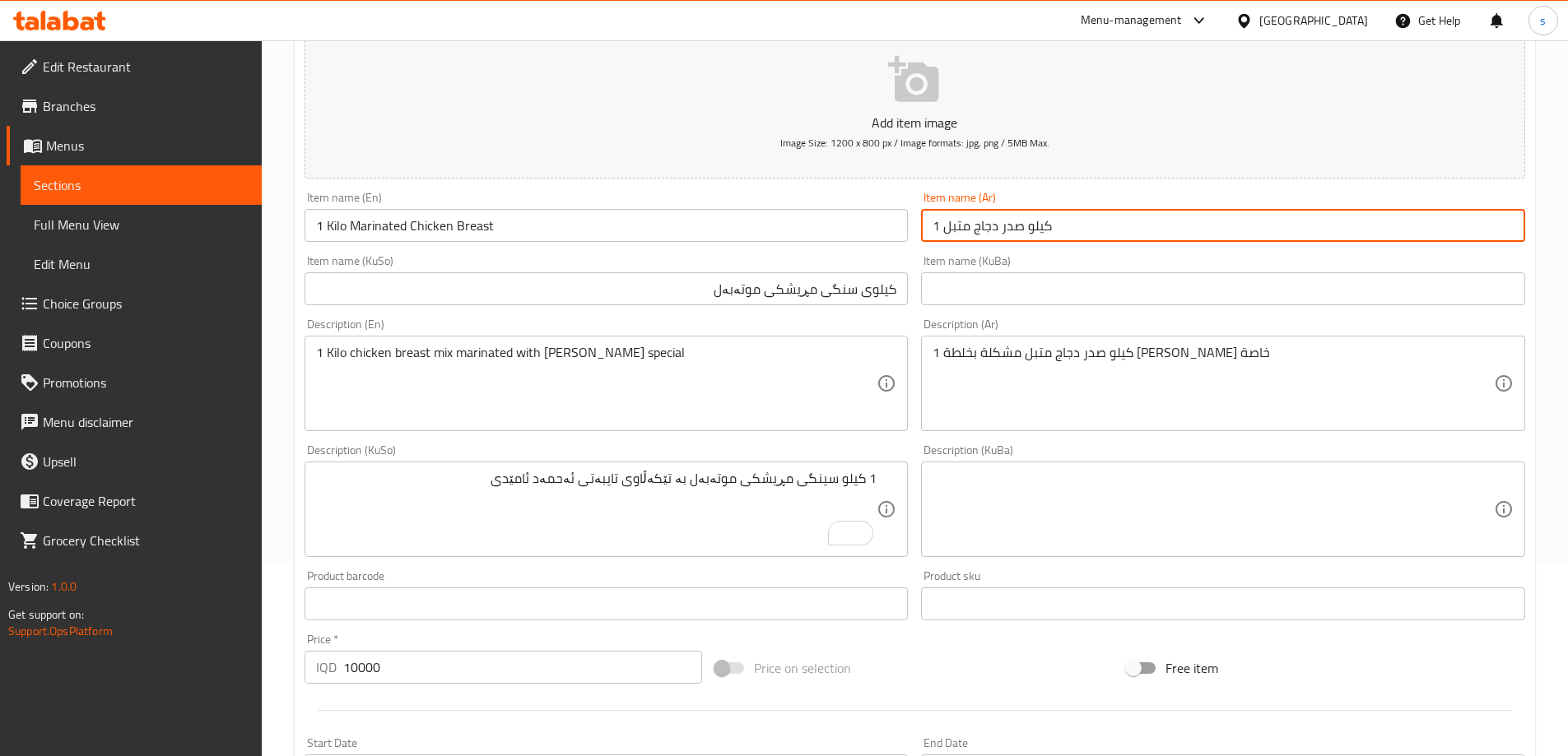
click at [1104, 226] on input "1 كيلو صدر دجاج متبل" at bounding box center [1223, 225] width 604 height 33
click at [902, 288] on input "کیلوی سنگی مڕیشکی موتەبەل" at bounding box center [607, 289] width 604 height 33
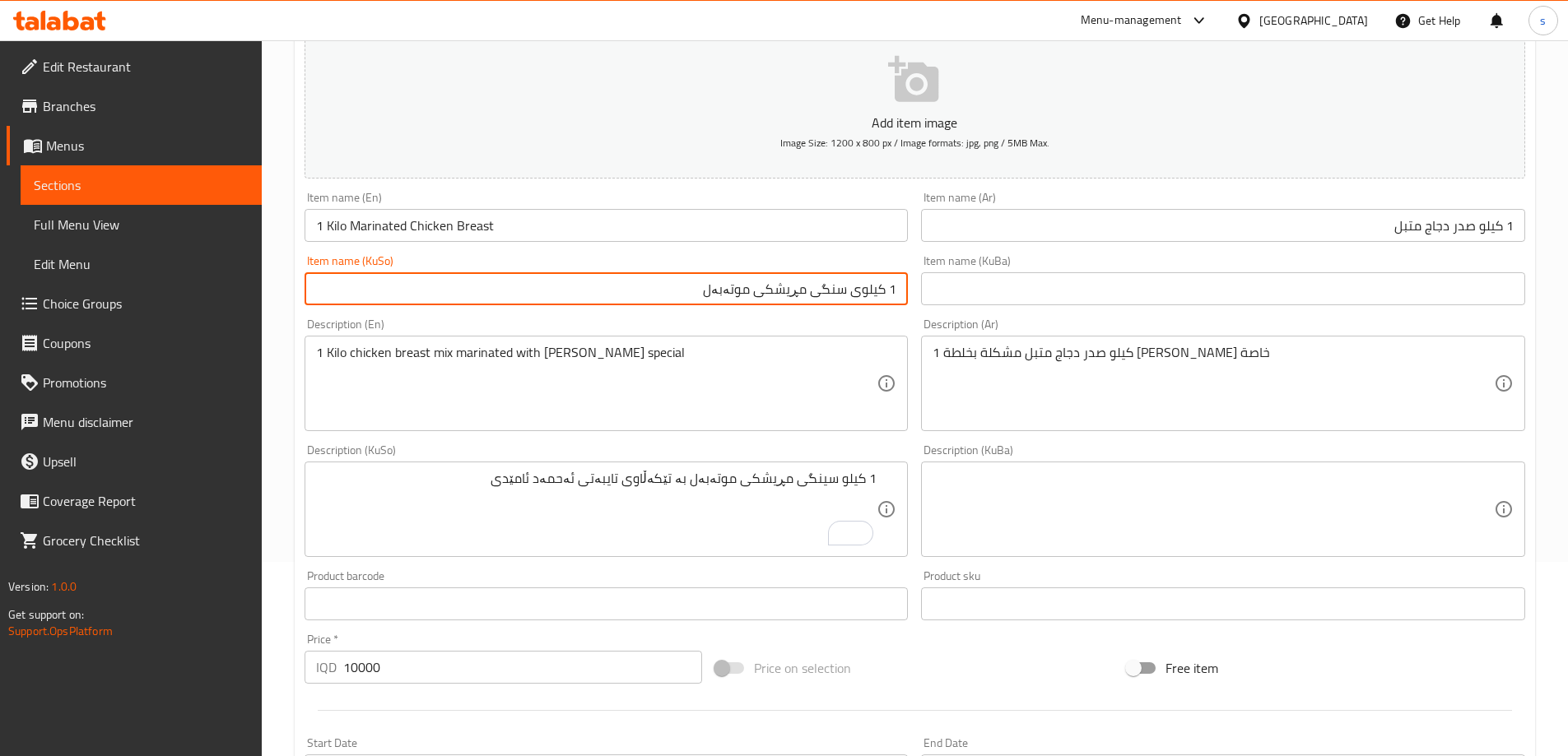
click at [854, 296] on input "1 کیلوی سنگی مڕیشکی موتەبەل" at bounding box center [607, 289] width 604 height 33
drag, startPoint x: 780, startPoint y: 292, endPoint x: 817, endPoint y: 291, distance: 37.0
click at [817, 291] on input "1 کیلو سنگی مڕیشکی موتەبەل" at bounding box center [607, 289] width 604 height 33
paste input "ر"
type input "1 کیلو سنگی مریشکی موتەبەل"
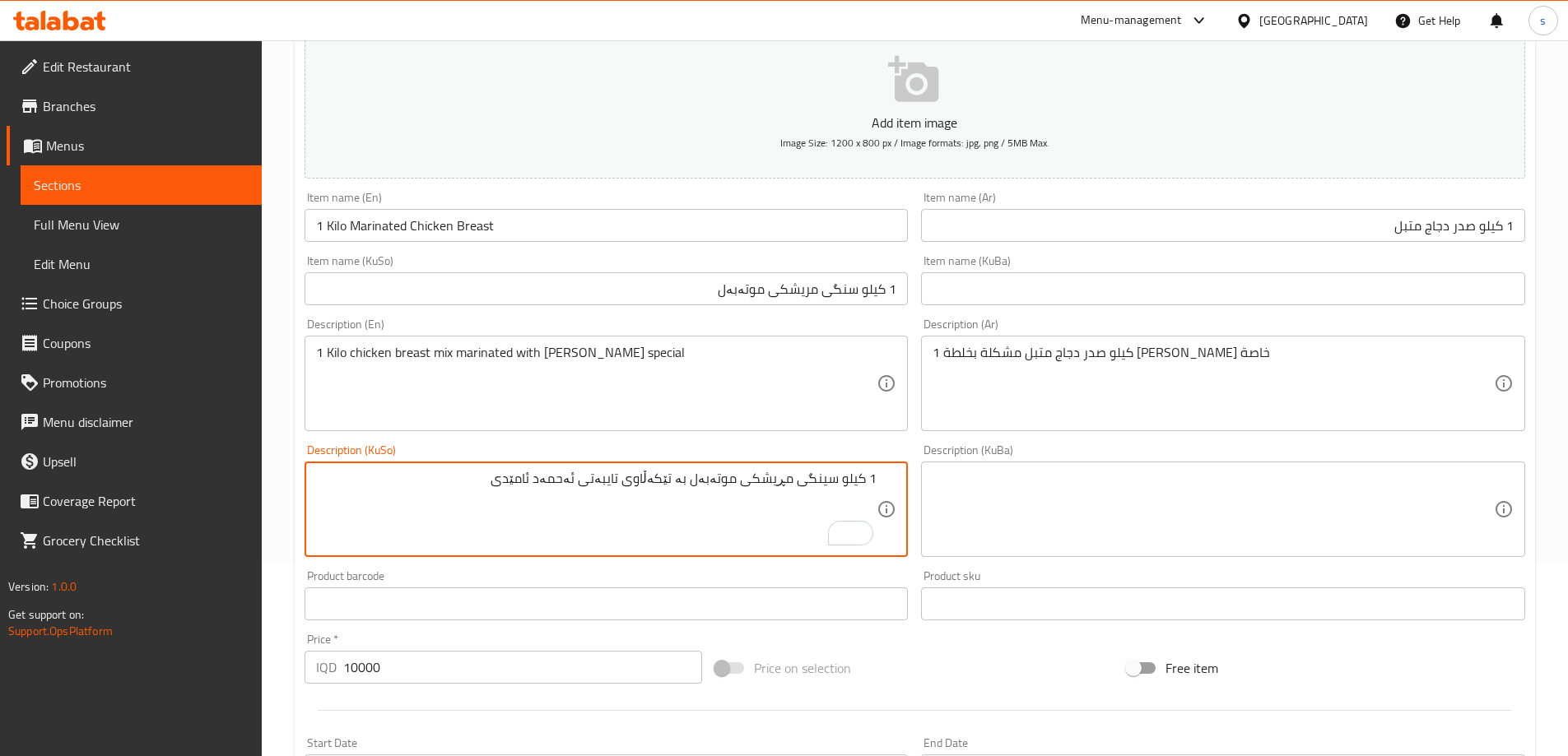
drag, startPoint x: 793, startPoint y: 487, endPoint x: 755, endPoint y: 489, distance: 38.1
paste textarea "ر"
click at [800, 512] on textarea "1 کیلو سینگی مریشکی موتەبەل بە تێکەڵاوی تایبەتی ئەحمەد ئامێدی" at bounding box center [597, 509] width 562 height 78
click at [751, 486] on textarea "1 کیلو سینگی مریشکی موتەبەل بە تێکەڵاوی تایبەتی ئەحمەد ئامێدی" at bounding box center [597, 509] width 562 height 78
drag, startPoint x: 745, startPoint y: 484, endPoint x: 838, endPoint y: 478, distance: 93.2
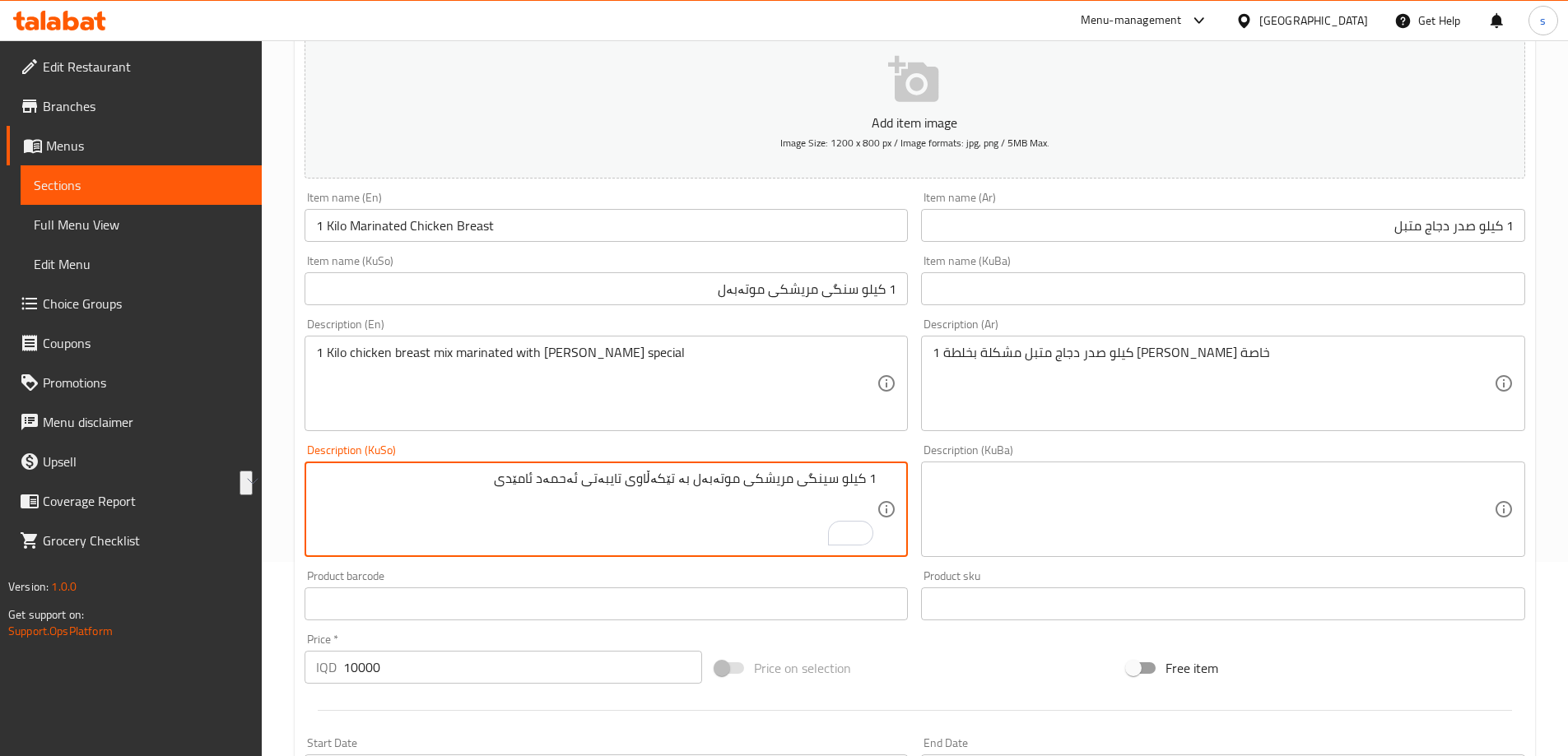
click at [838, 478] on textarea "1 کیلو سینگی مریشکی موتەبەل بە تێکەڵاوی تایبەتی ئەحمەد ئامێدی" at bounding box center [597, 509] width 562 height 78
paste textarea "To enrich screen reader interactions, please activate Accessibility in Grammarl…"
drag, startPoint x: 685, startPoint y: 482, endPoint x: 652, endPoint y: 489, distance: 33.7
click at [652, 489] on textarea "1 کیلو سینگی مریشکی موتەبەل بە تێکەڵاوی تایبەتی ئەحمەد ئامێدی" at bounding box center [597, 509] width 562 height 78
paste textarea "ەڵتە"
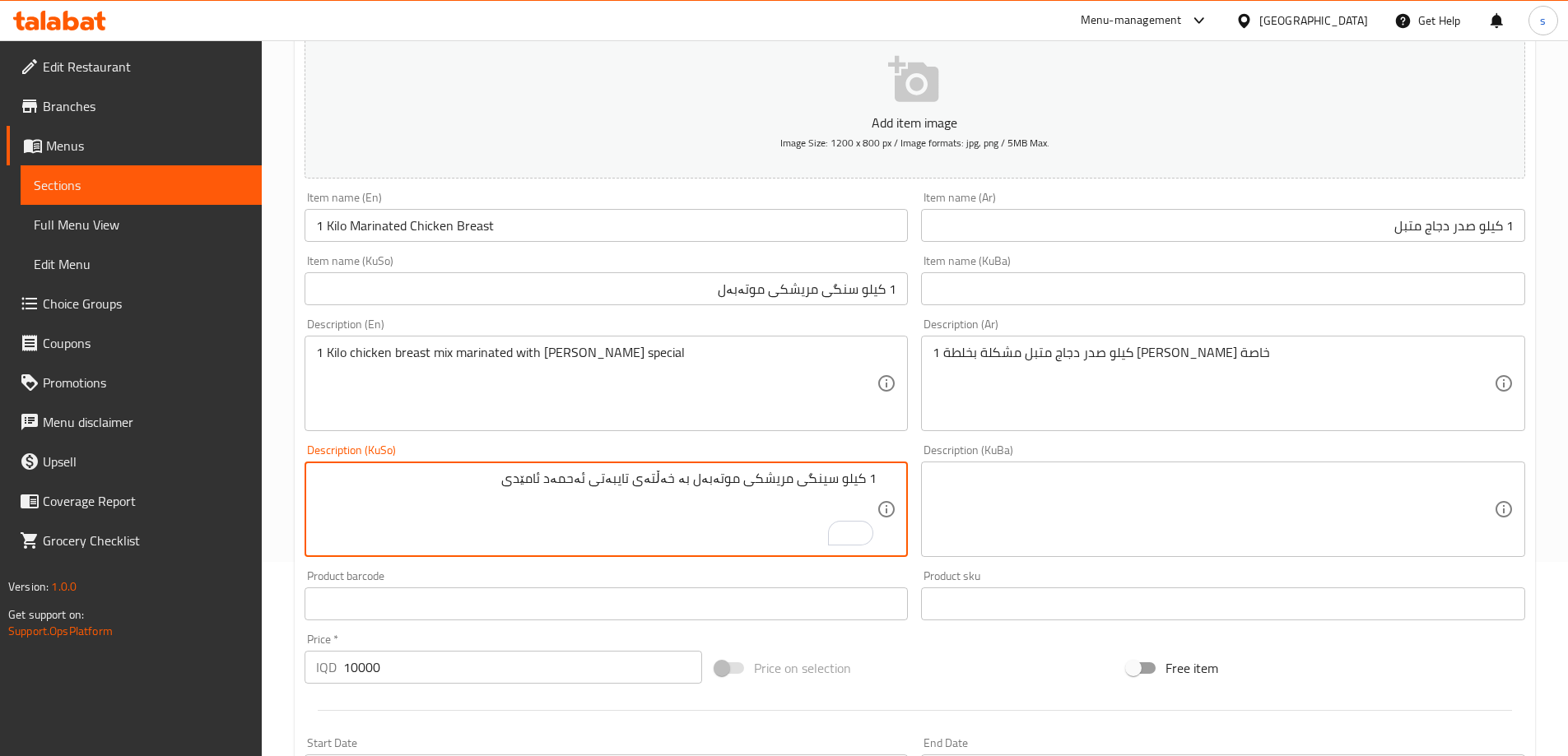
type textarea "1 کیلو سینگی مریشکی موتەبەل بە خەڵتەی تایبەتی ئەحمەد ئامێدی"
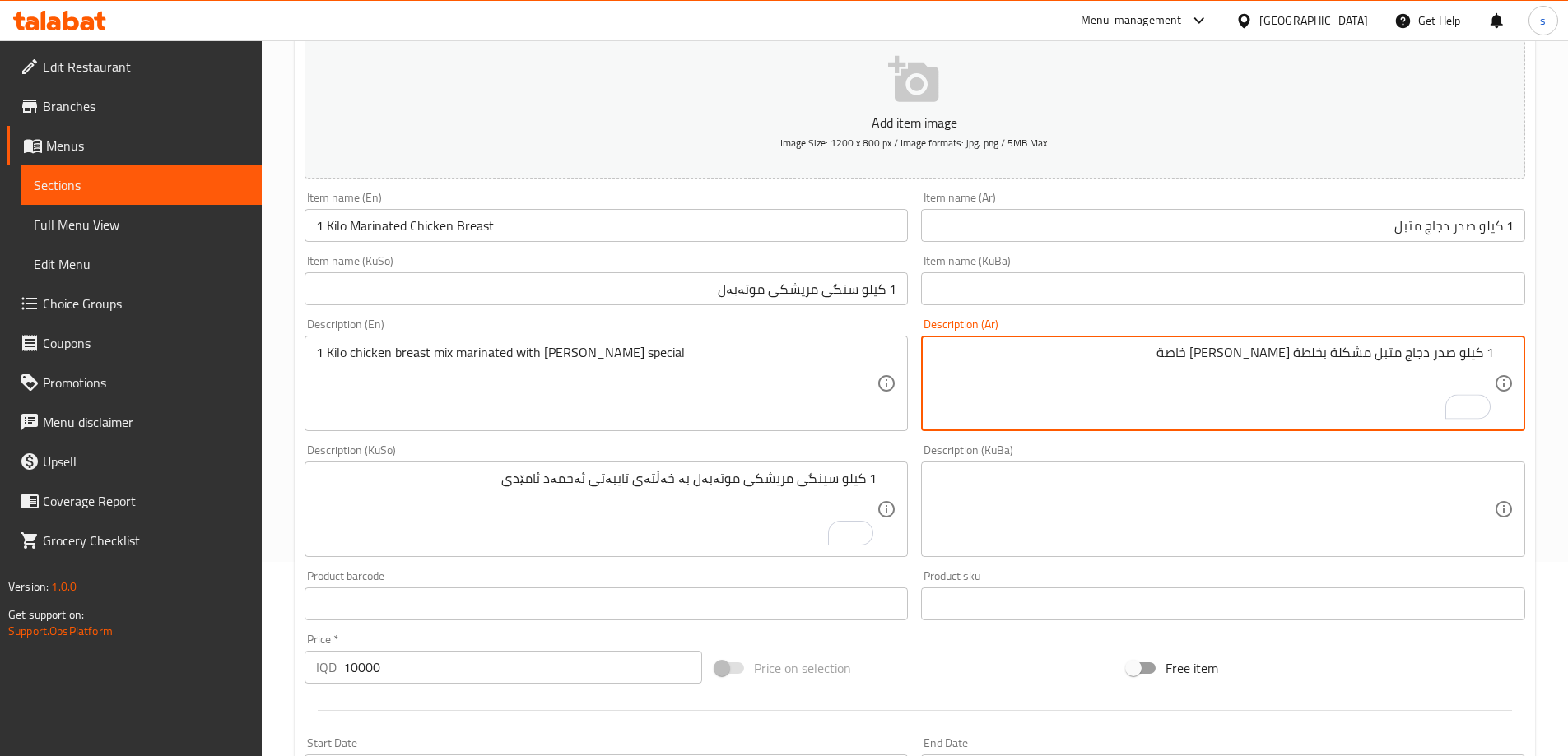
click at [1215, 362] on textarea "1 كيلو صدر دجاج متبل مشكلة بخلطة أحمد آميدي خاصة" at bounding box center [1213, 384] width 562 height 78
click at [1294, 357] on textarea "1 كيلو صدر دجاج متبل مشكلة بخلطة أحمد آميدي" at bounding box center [1213, 384] width 562 height 78
paste textarea "اصة"
type textarea "1 كيلو صدر دجاج متبل مشكلة بخلطة خاصة أحمد آميدي"
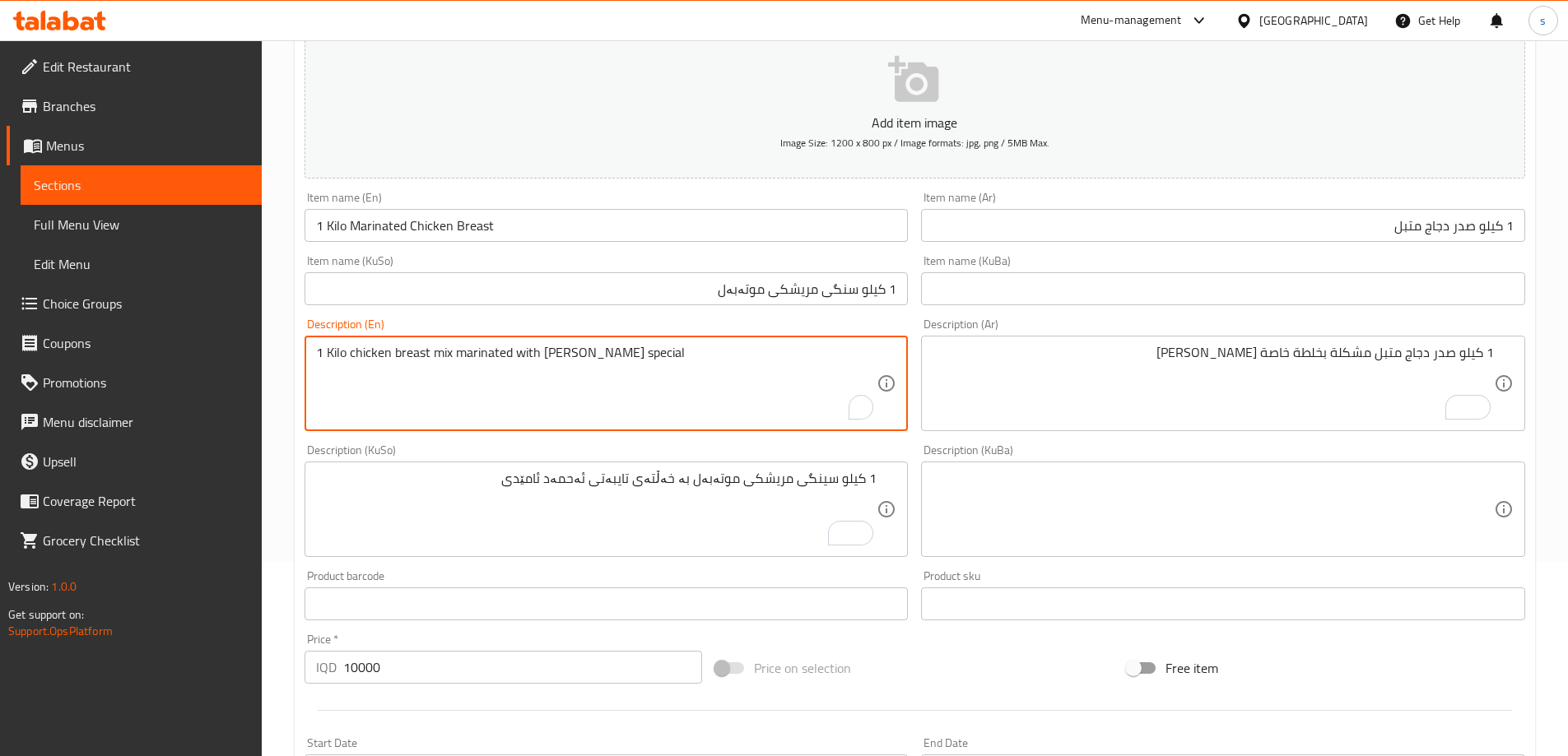
click at [491, 366] on textarea "1 Kilo chicken breast mix marinated with Ahmed Amedi khalta special" at bounding box center [597, 384] width 562 height 78
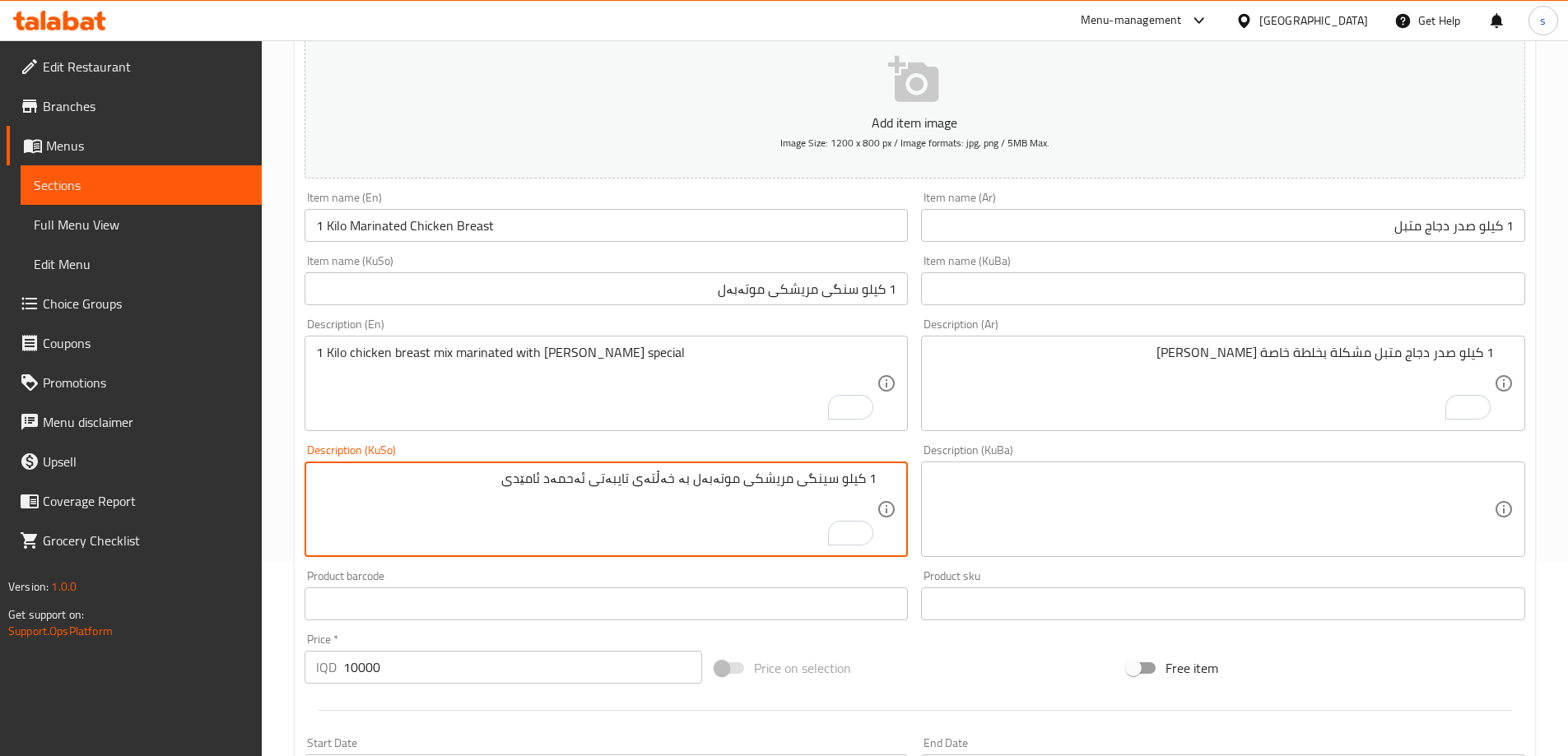
drag, startPoint x: 701, startPoint y: 487, endPoint x: 738, endPoint y: 487, distance: 37.0
paste textarea "To enrich screen reader interactions, please activate Accessibility in Grammarl…"
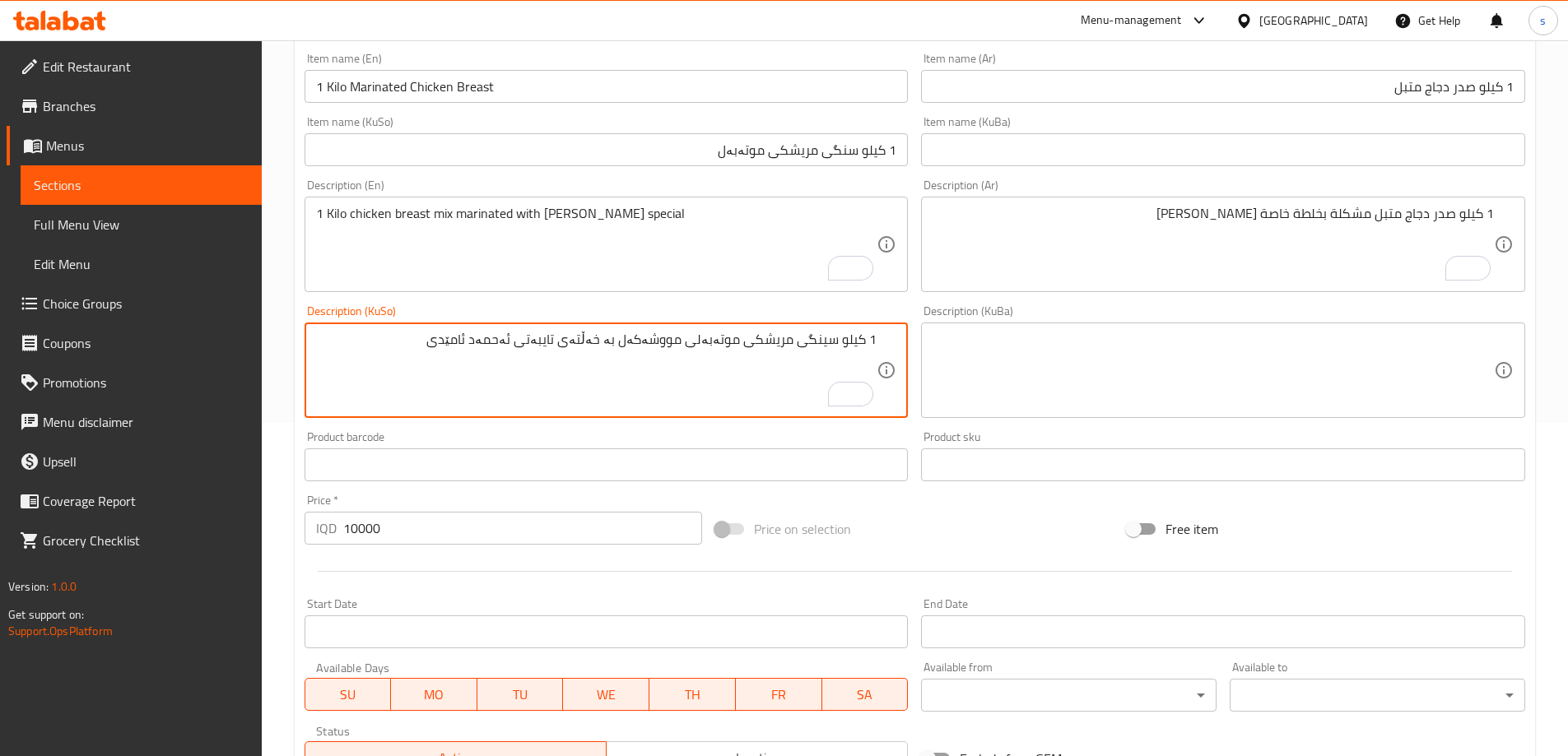
scroll to position [595, 0]
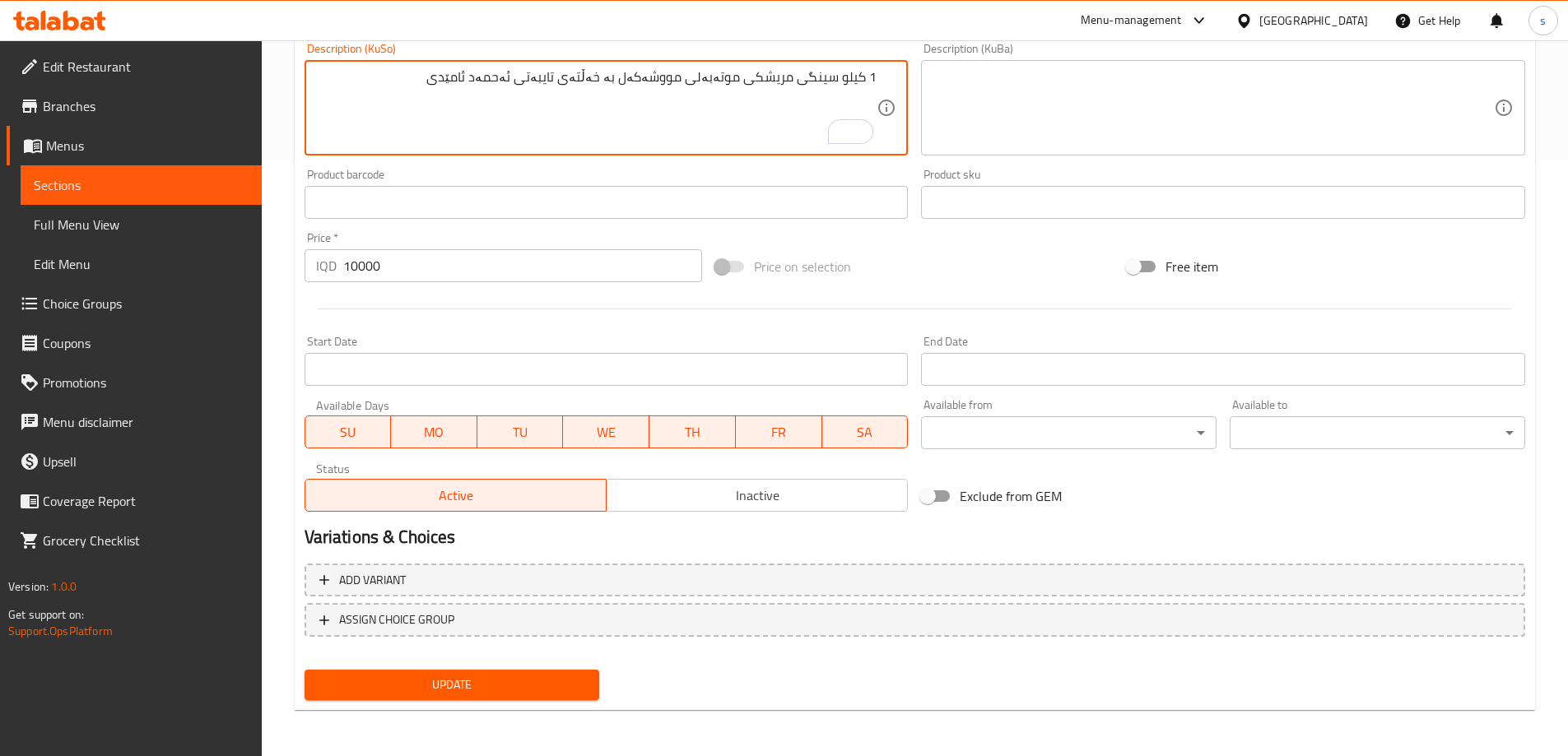
type textarea "1 کیلو سینگی مریشکی موتەبەلی مووشەکەل بە خەڵتەی تایبەتی ئەحمەد ئامێدی"
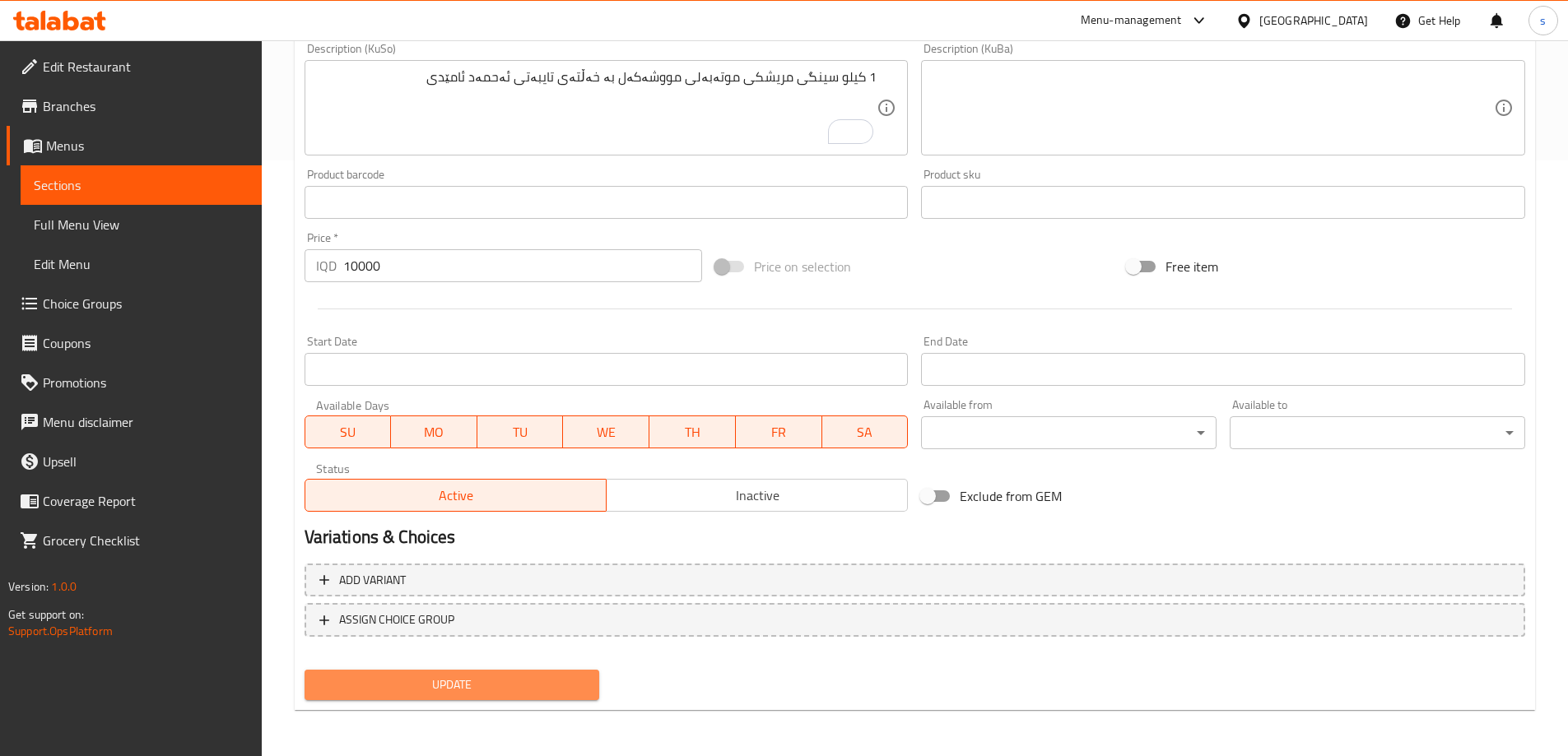
click at [534, 681] on span "Update" at bounding box center [451, 685] width 269 height 21
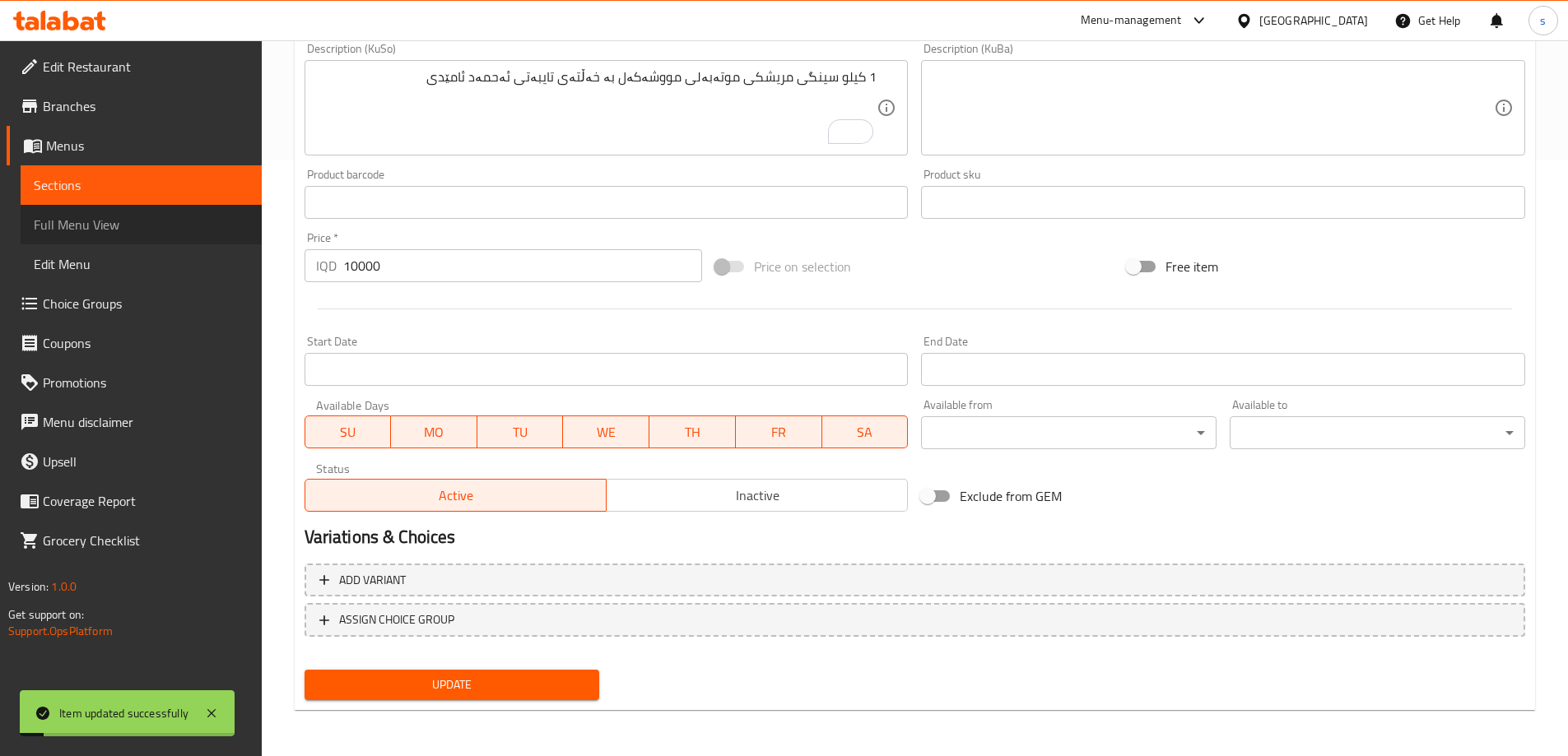
click at [146, 226] on span "Full Menu View" at bounding box center [142, 224] width 215 height 20
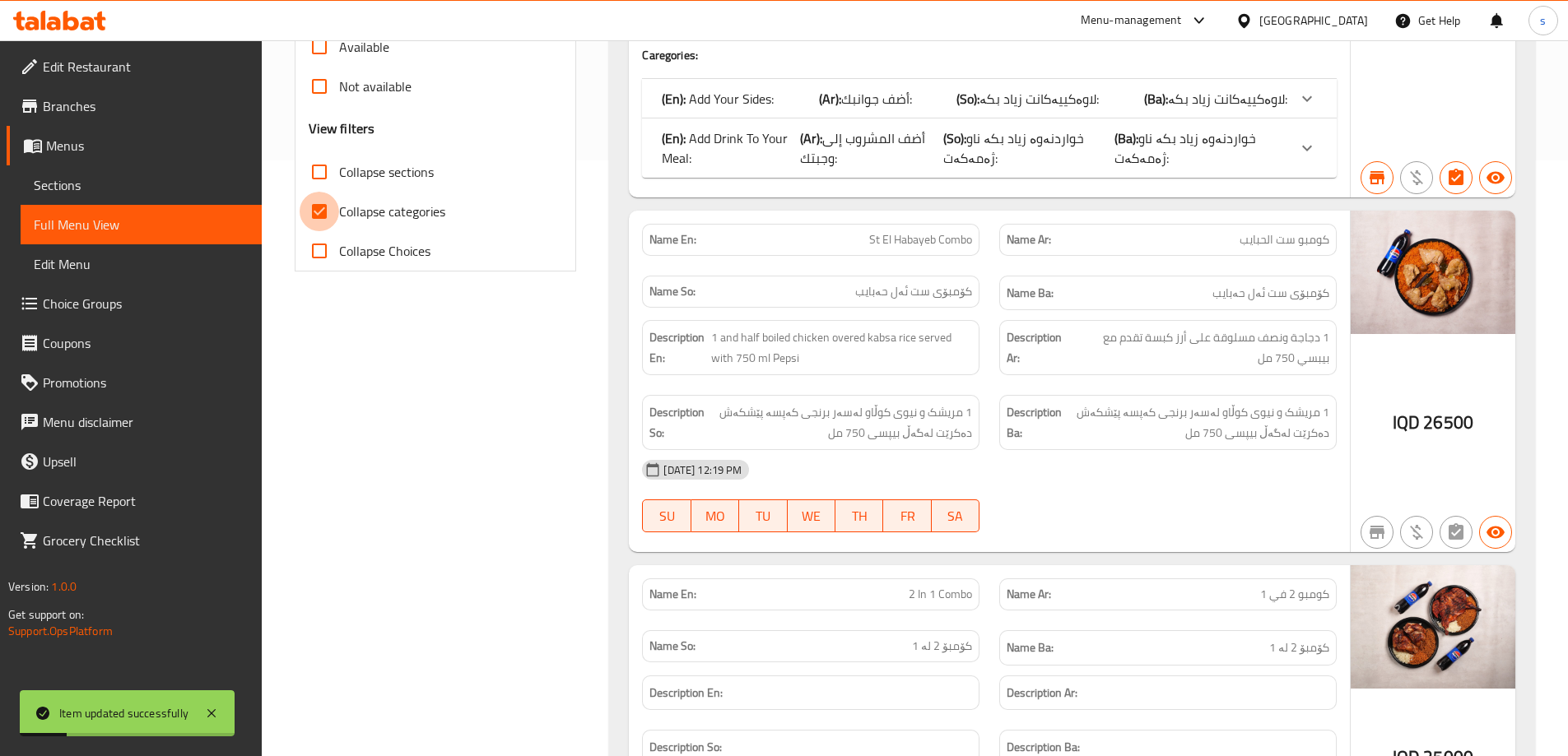
click at [316, 192] on input "Collapse categories" at bounding box center [319, 212] width 40 height 40
checkbox input "false"
click at [316, 152] on input "Collapse sections" at bounding box center [319, 172] width 40 height 40
checkbox input "true"
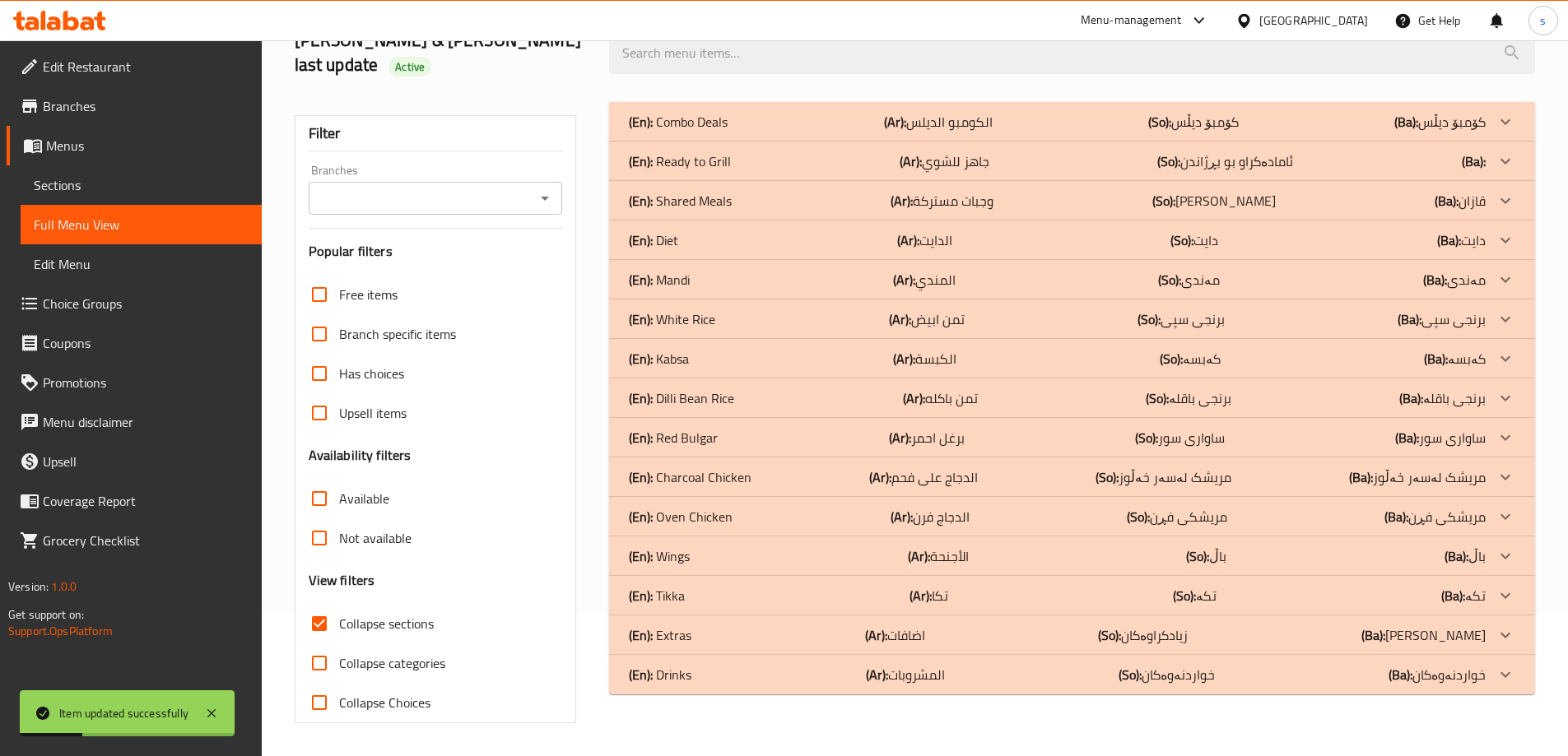
scroll to position [120, 0]
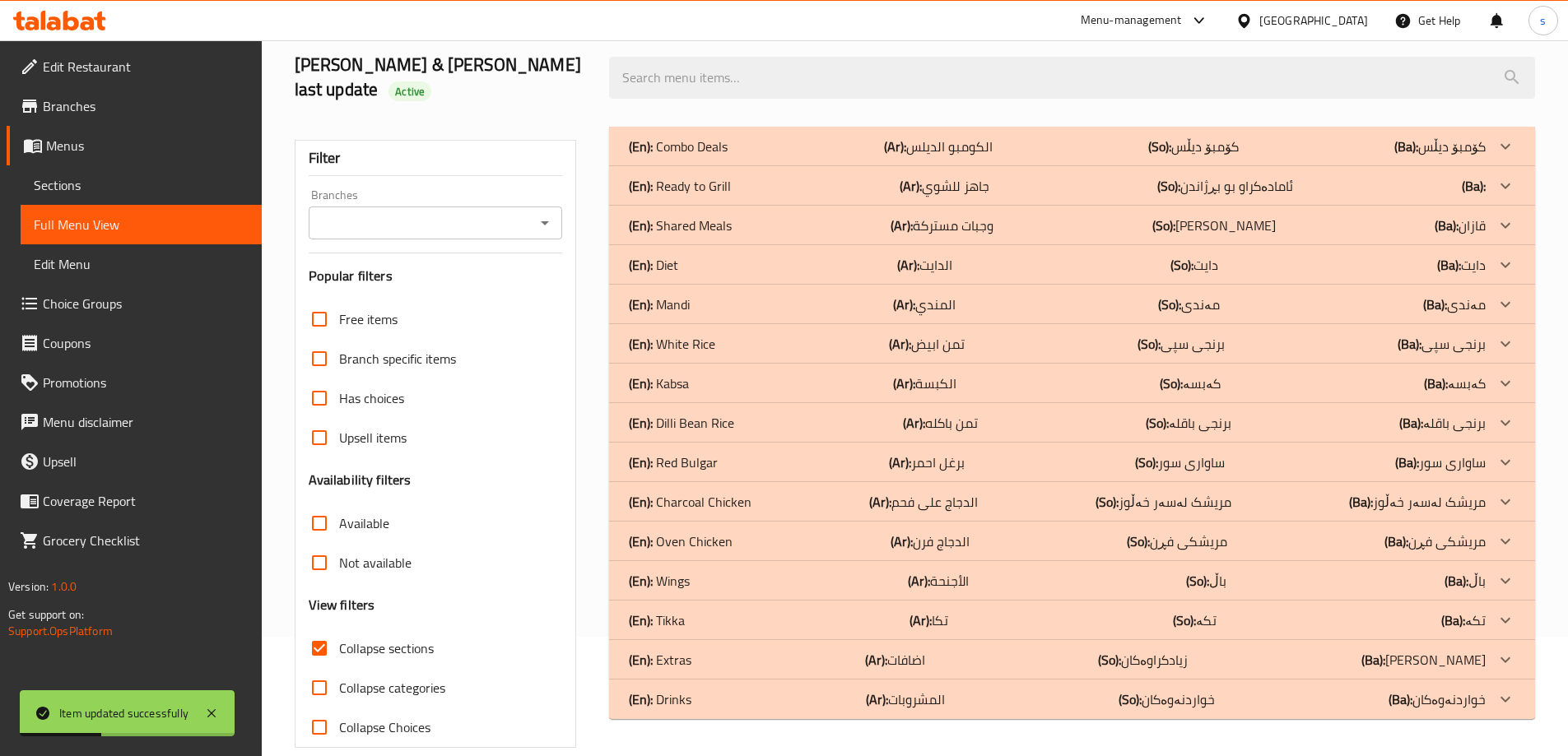
click at [544, 221] on icon "Open" at bounding box center [545, 223] width 9 height 4
drag, startPoint x: 486, startPoint y: 271, endPoint x: 531, endPoint y: 185, distance: 97.1
click at [488, 269] on span "Ahmed Amedi Chicken, Gre Base" at bounding box center [422, 269] width 204 height 20
type input "Ahmed Amedi Chicken, Gre Base"
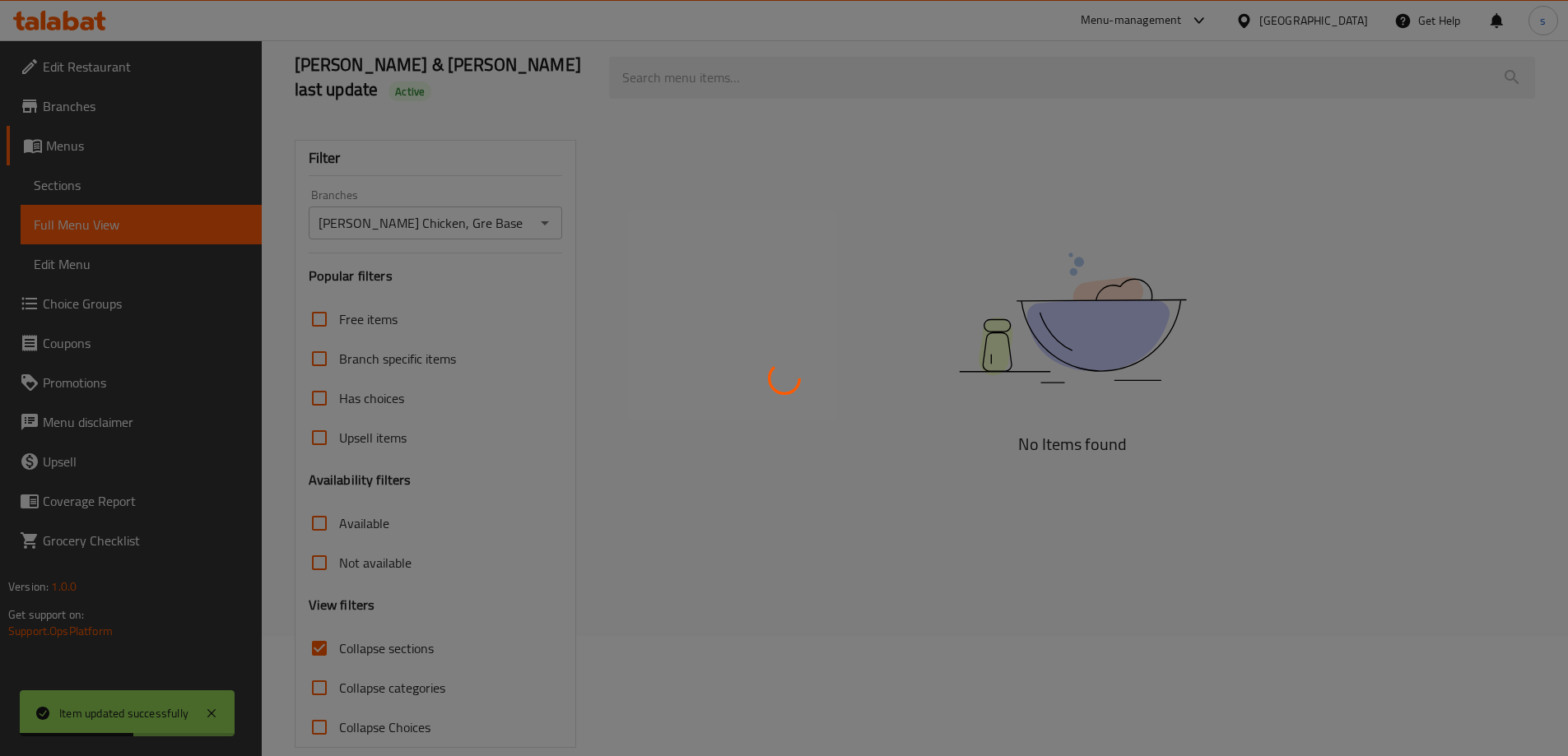
click at [698, 71] on div at bounding box center [784, 378] width 1568 height 756
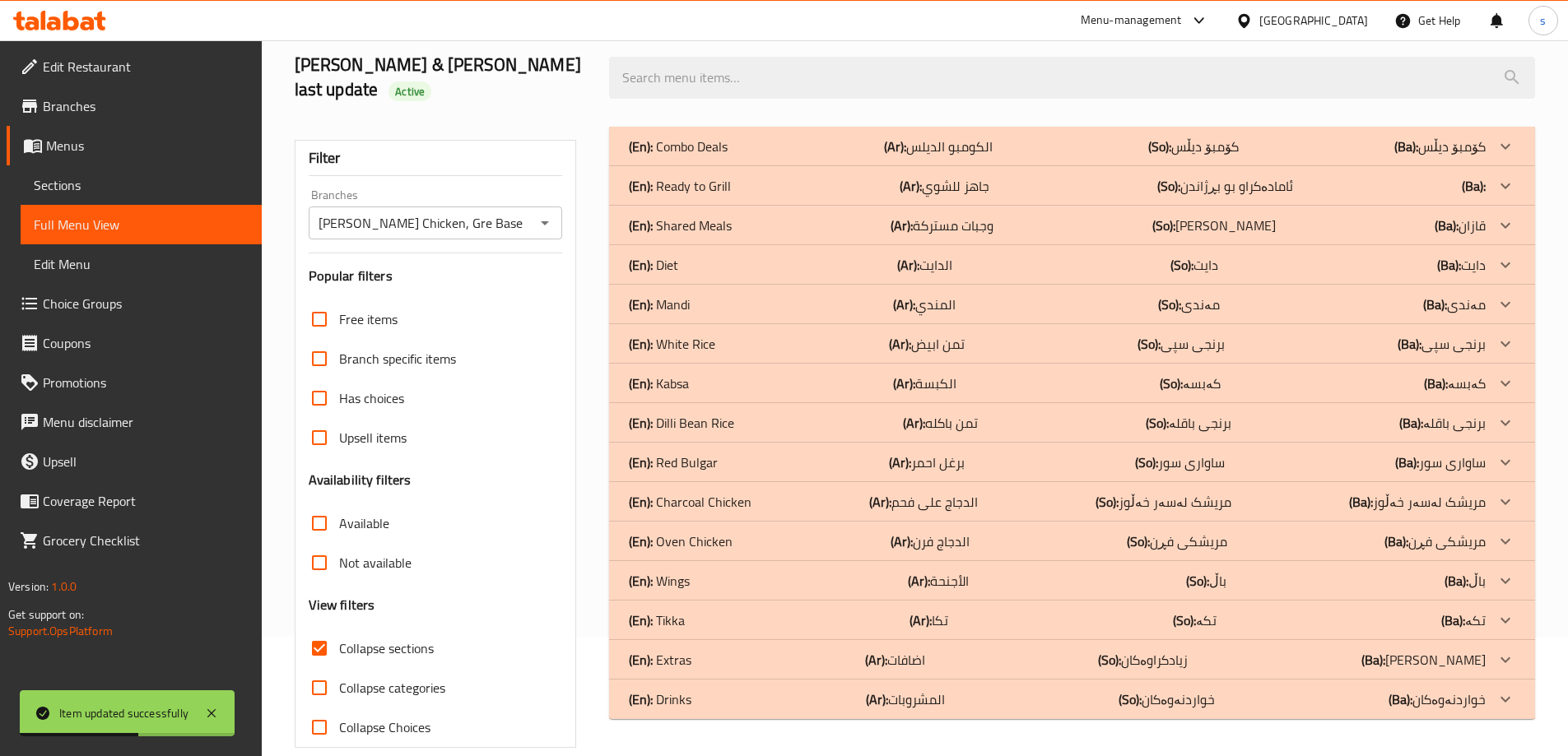
click at [698, 71] on div at bounding box center [784, 378] width 1568 height 756
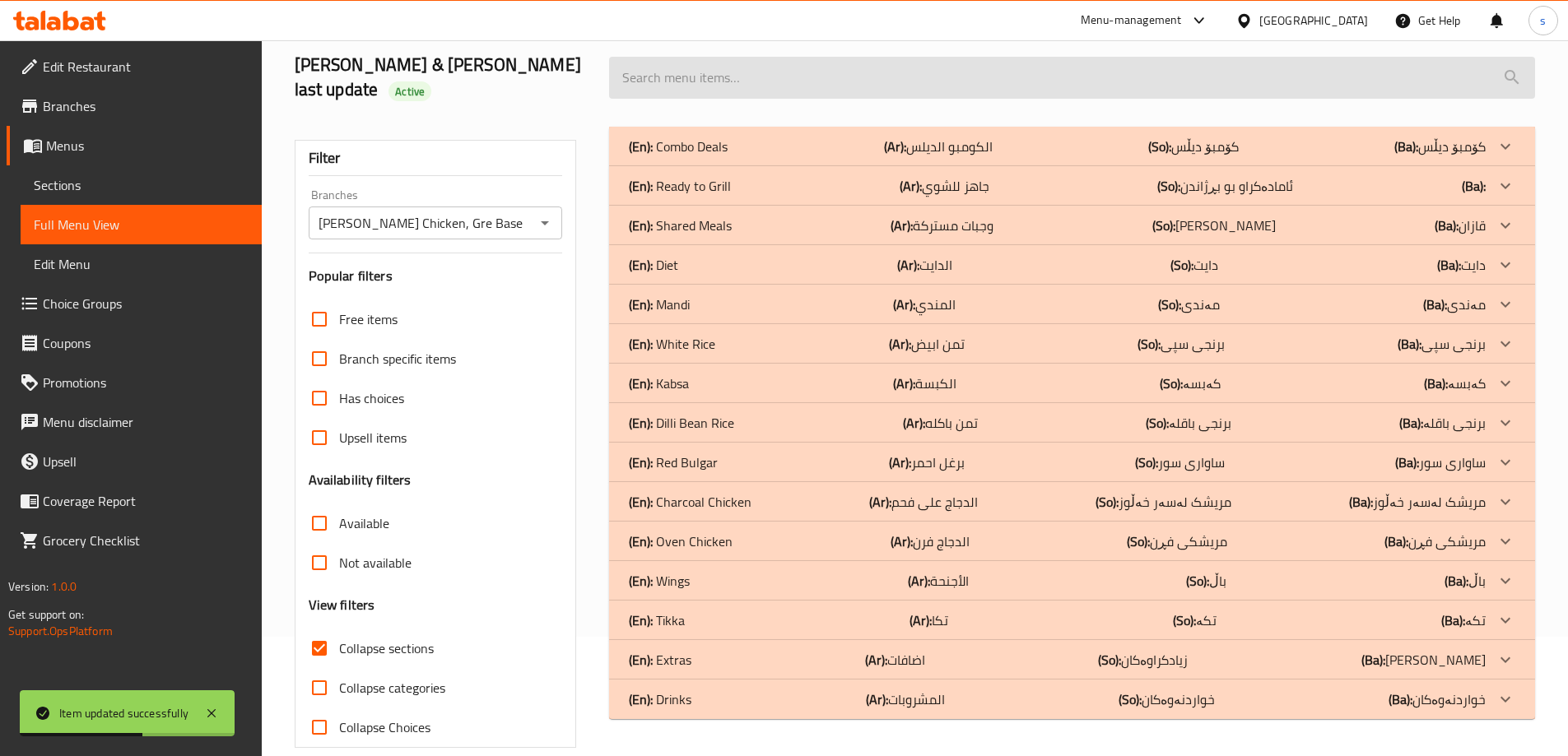
click at [654, 74] on input "search" at bounding box center [1072, 78] width 927 height 42
paste input "1 Kilo Marinated Chicken Breast"
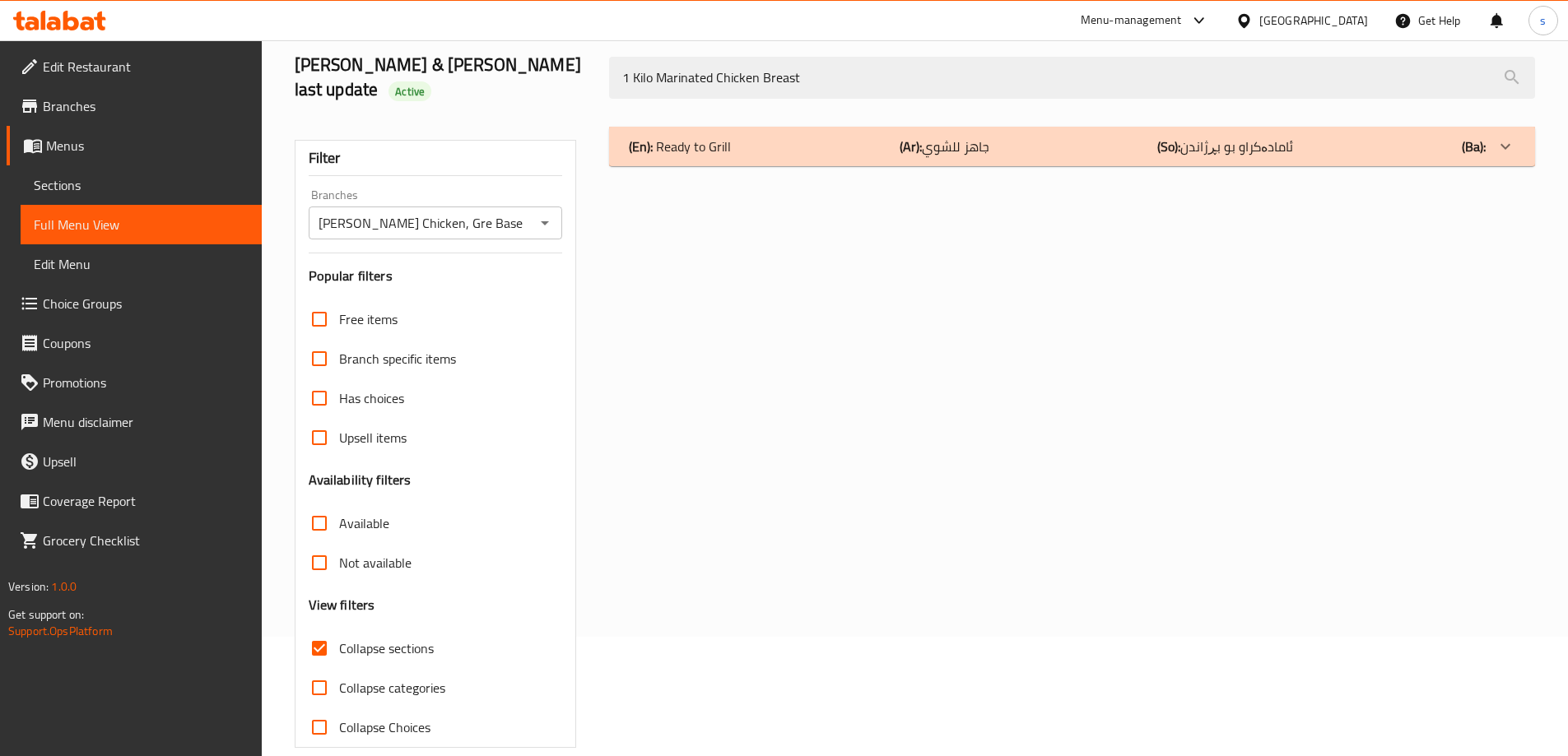
type input "1 Kilo Marinated Chicken Breast"
click at [803, 137] on div "(En): Ready to Grill (Ar): جاهز للشوي (So): ئامادەکراو بو بڕژاندن (Ba):" at bounding box center [1058, 146] width 857 height 20
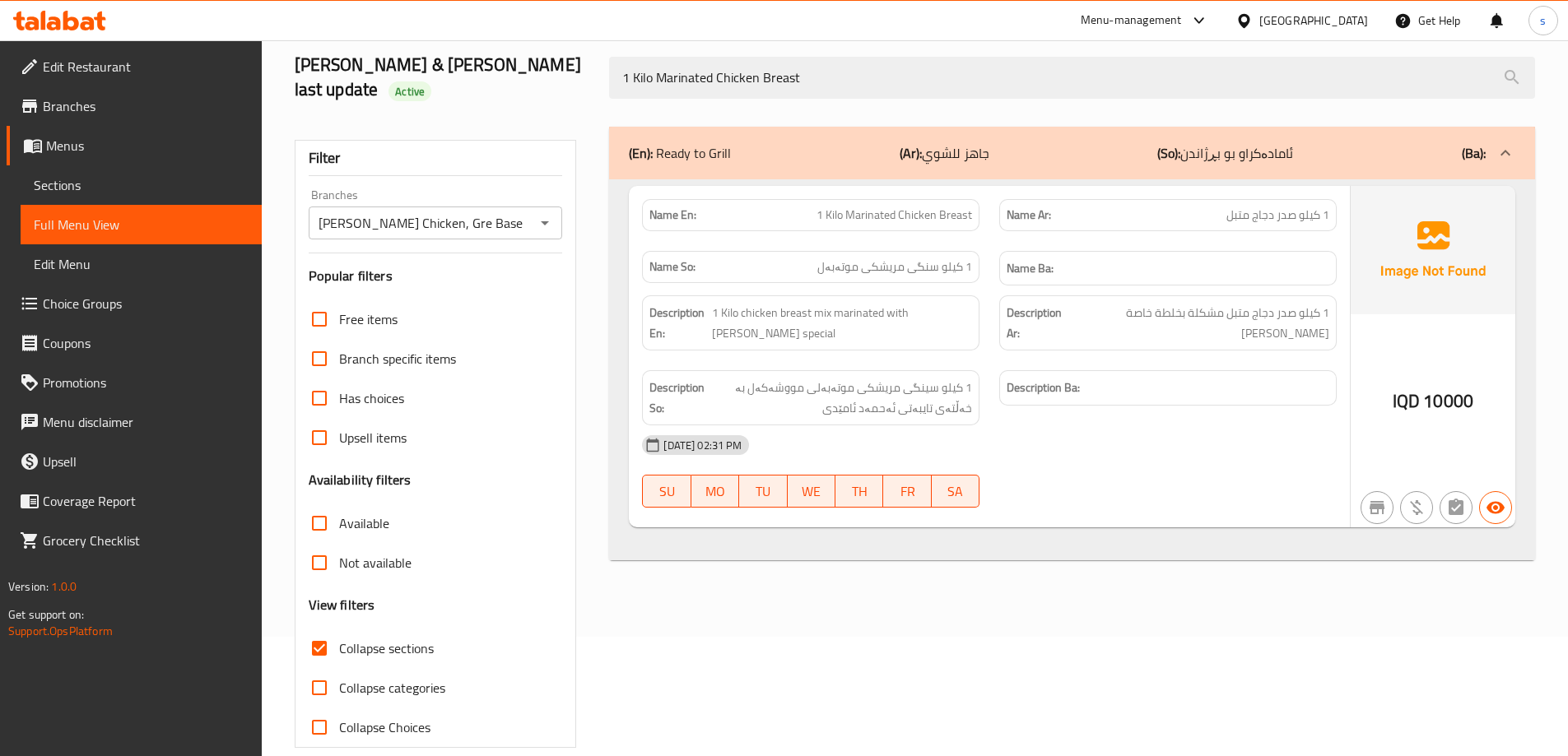
click at [95, 16] on icon at bounding box center [60, 20] width 93 height 20
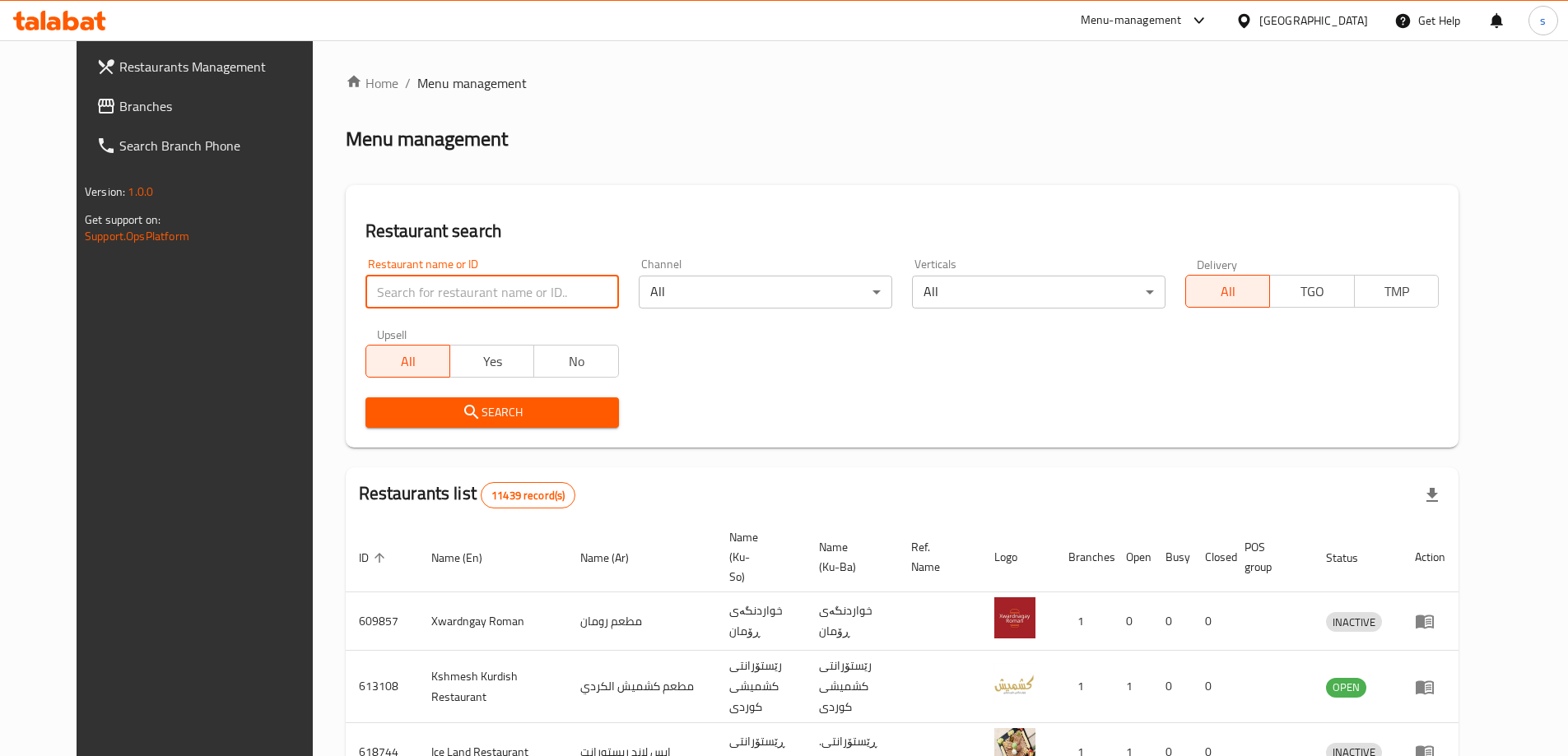
click at [394, 294] on input "search" at bounding box center [492, 292] width 254 height 33
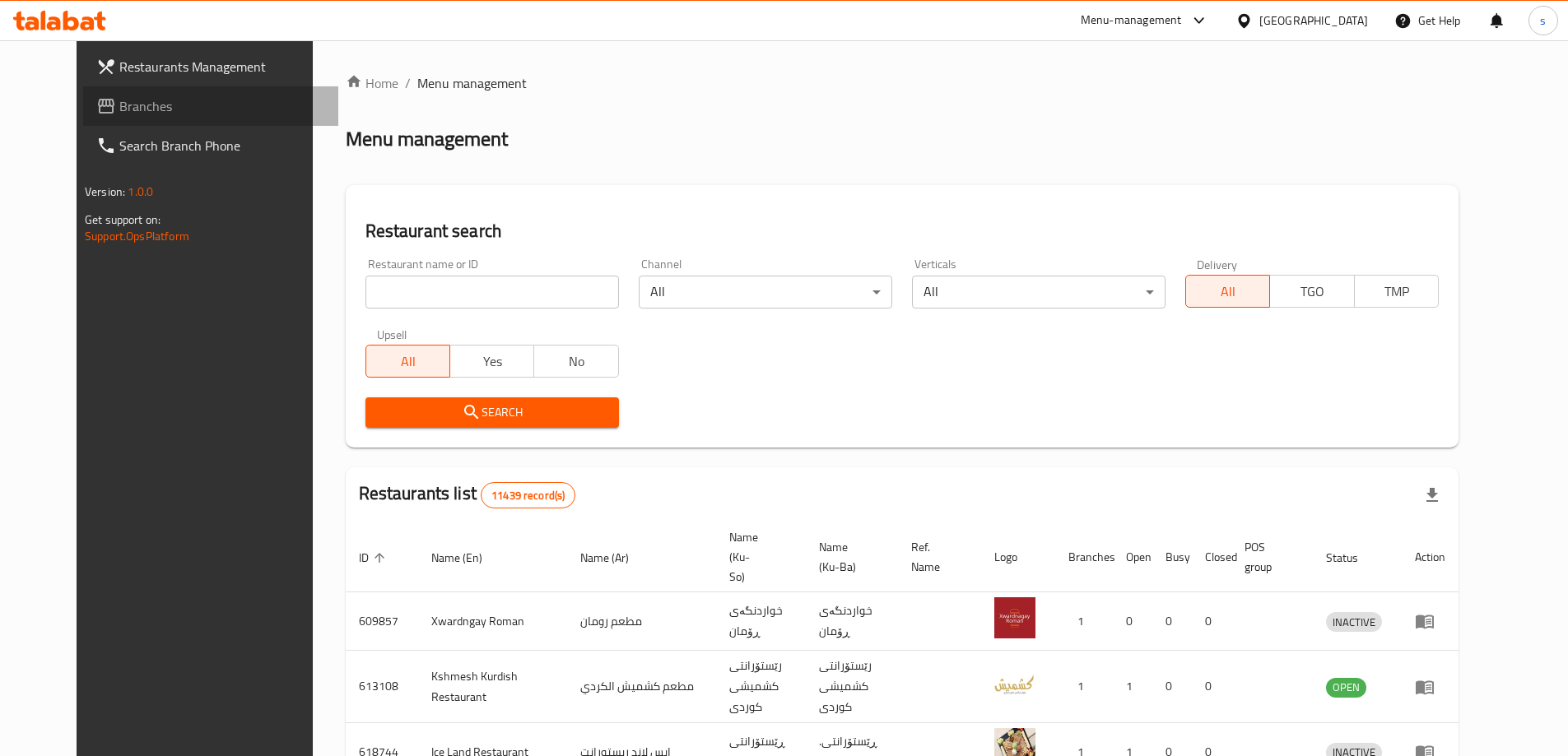
click at [83, 93] on link "Branches" at bounding box center [210, 106] width 256 height 40
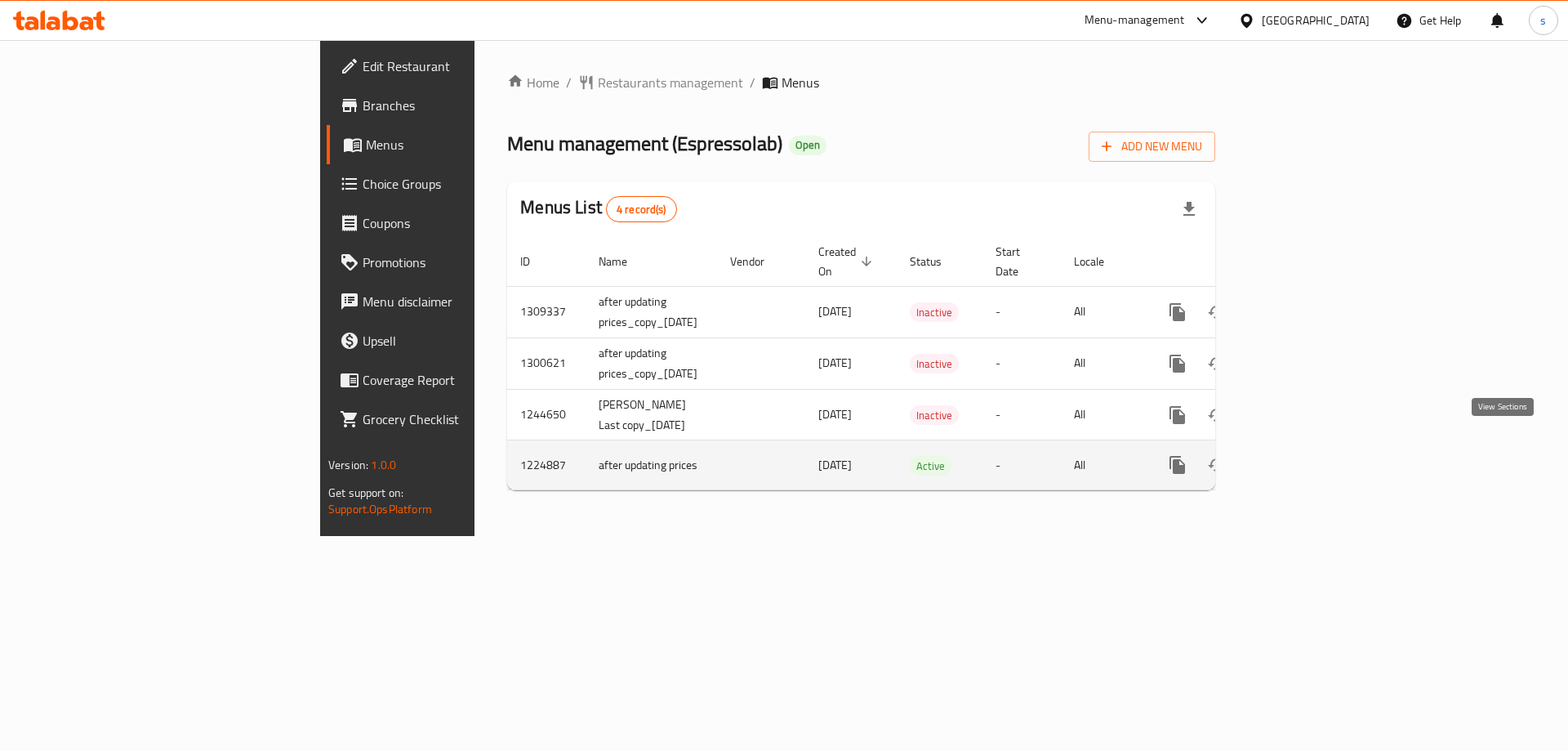
click at [1303, 458] on icon "enhanced table" at bounding box center [1296, 465] width 15 height 15
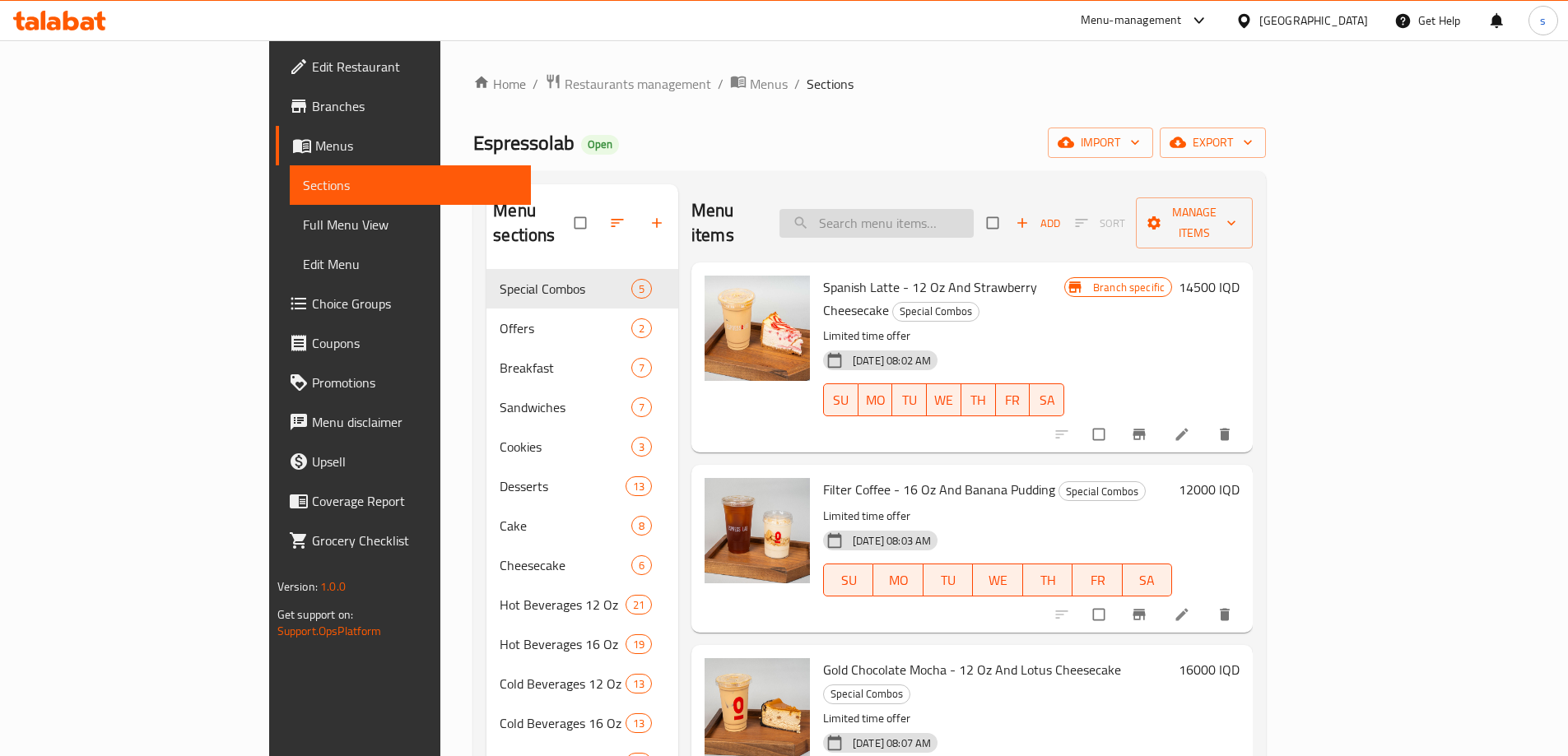
click at [925, 210] on input "search" at bounding box center [876, 223] width 194 height 28
paste input "Pitaya Shake 16 Oz"
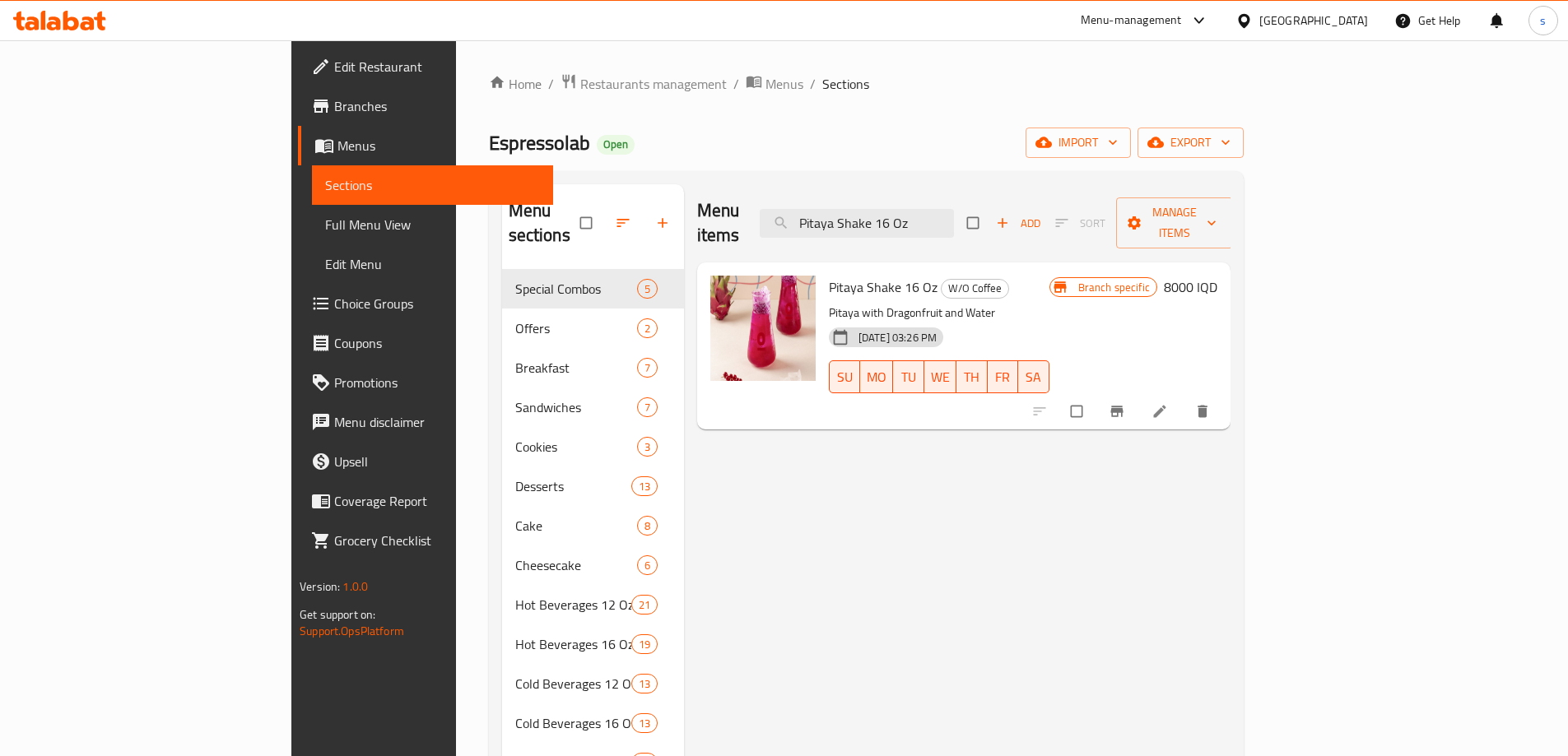
type input "Pitaya Shake 16 Oz"
click at [1185, 398] on li at bounding box center [1161, 411] width 47 height 27
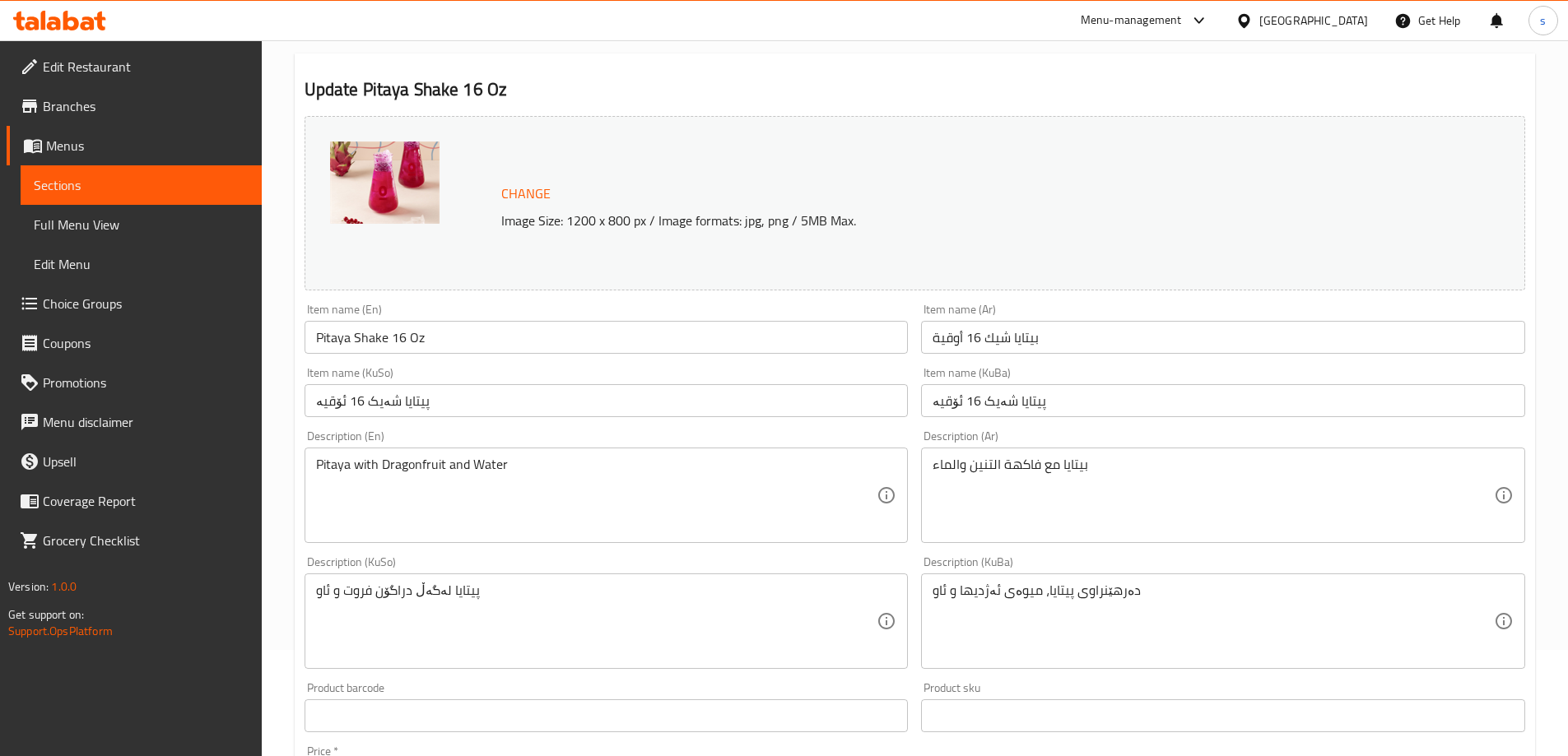
scroll to position [146, 0]
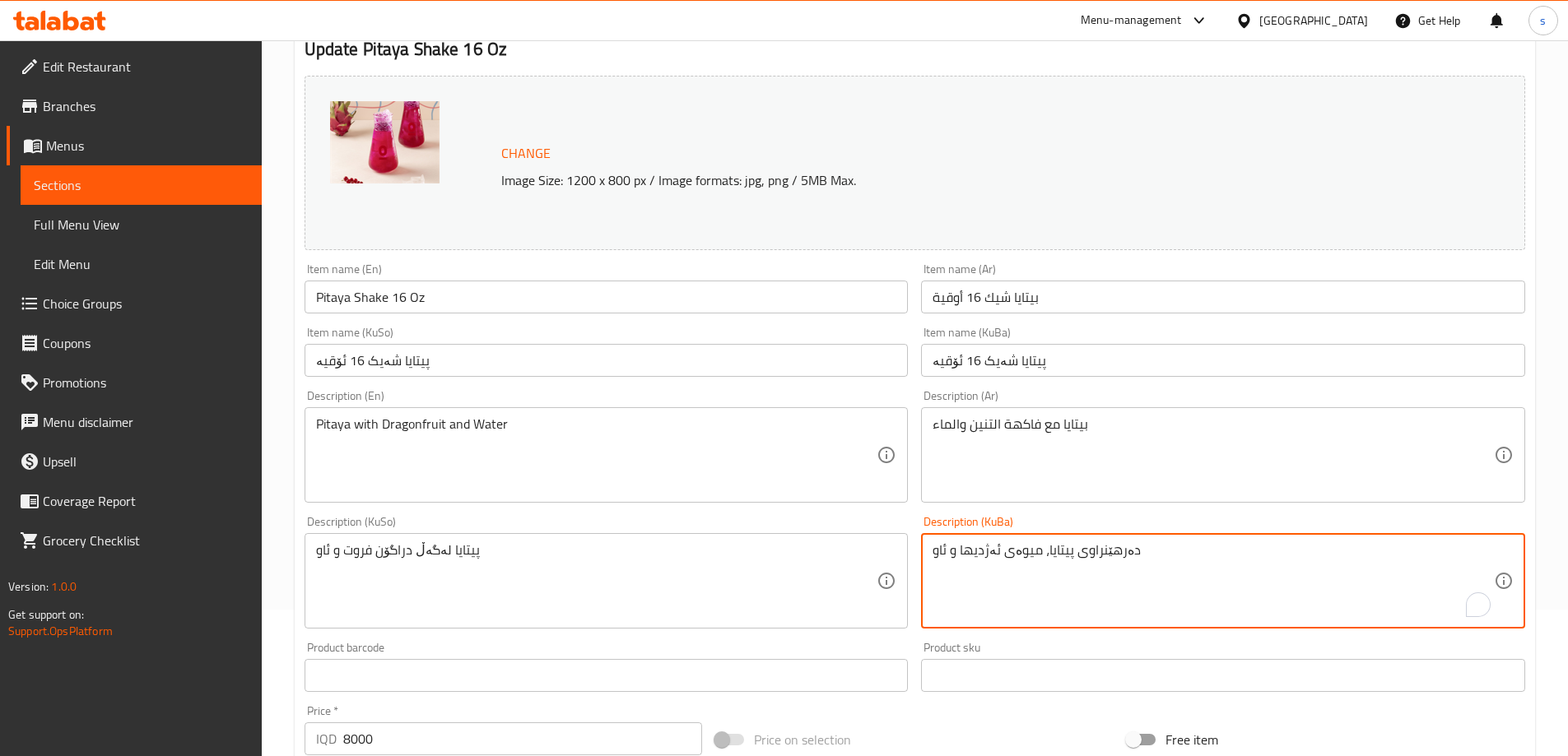
click at [1170, 594] on textarea "دەرهێنراوی پیتایا، میوەی ئەژدیها و ئاو" at bounding box center [1213, 581] width 562 height 78
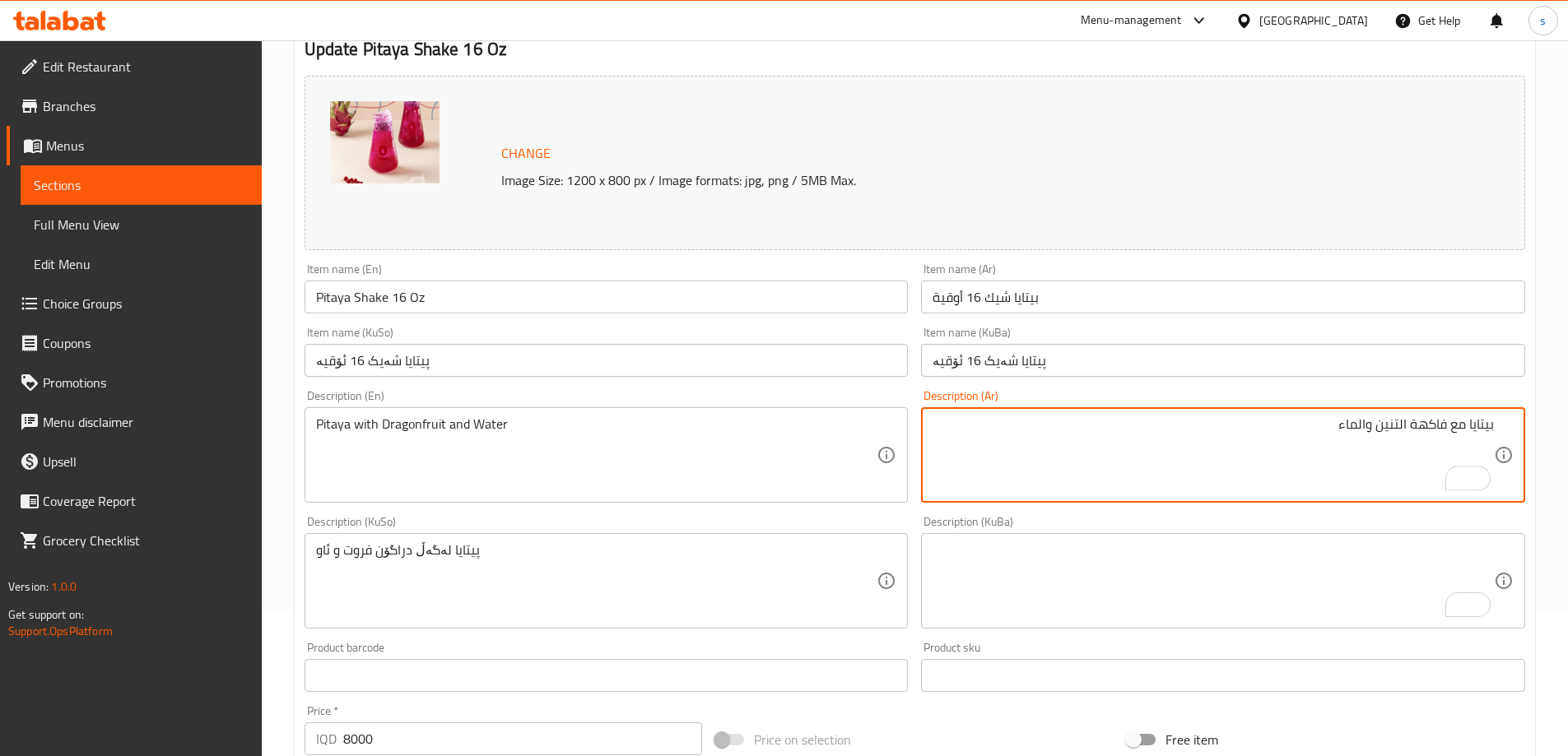
type textarea "بيتايا مع فاكهة التنين والماء"
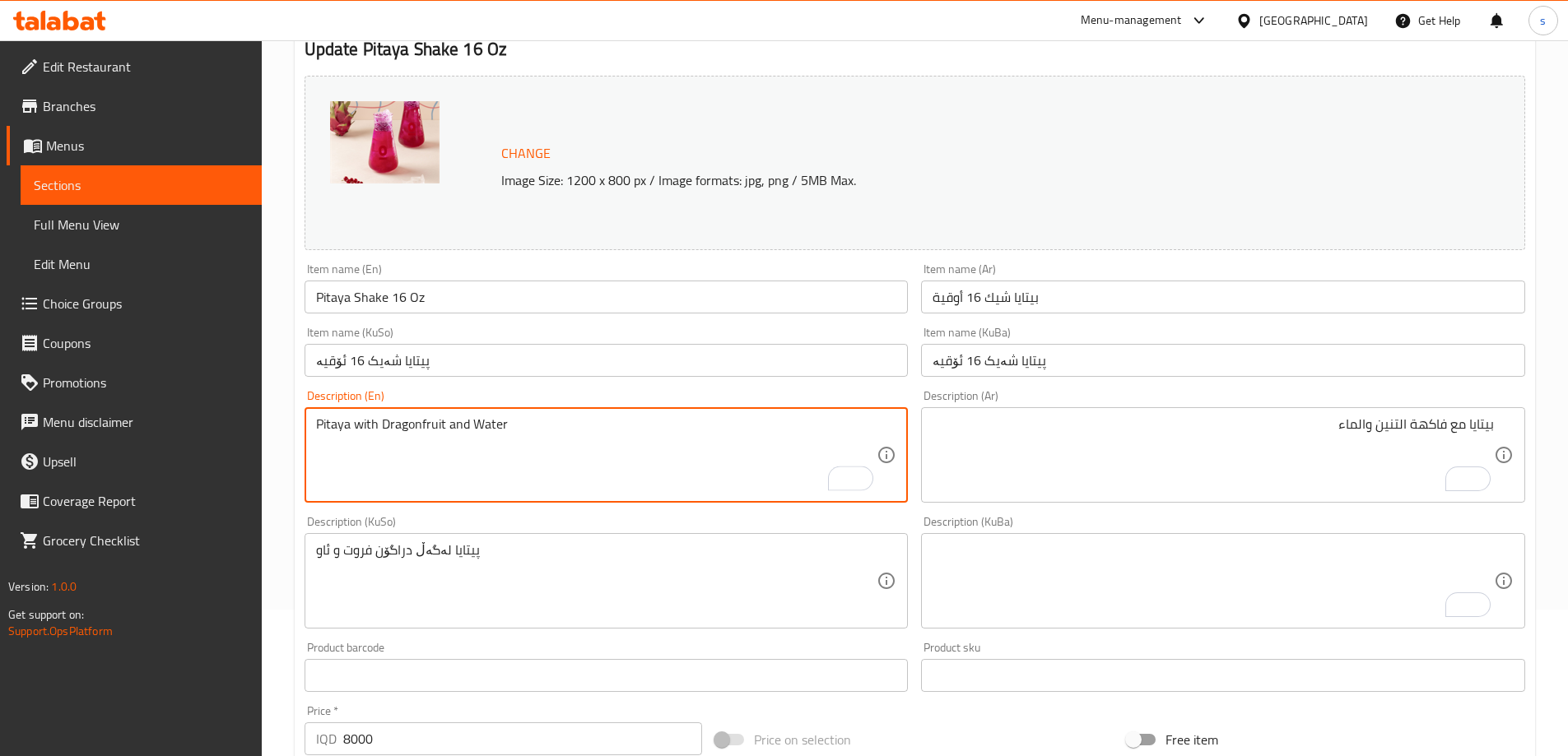
drag, startPoint x: 579, startPoint y: 437, endPoint x: 247, endPoint y: 427, distance: 332.2
click at [247, 427] on div "Edit Restaurant Branches Menus Sections Full Menu View Edit Menu Choice Groups …" at bounding box center [784, 561] width 1568 height 1335
paste textarea "dragonfruit and w"
drag, startPoint x: 383, startPoint y: 430, endPoint x: 444, endPoint y: 440, distance: 61.8
click at [444, 440] on textarea "Pitaya with dragonfruit and water" at bounding box center [597, 455] width 562 height 78
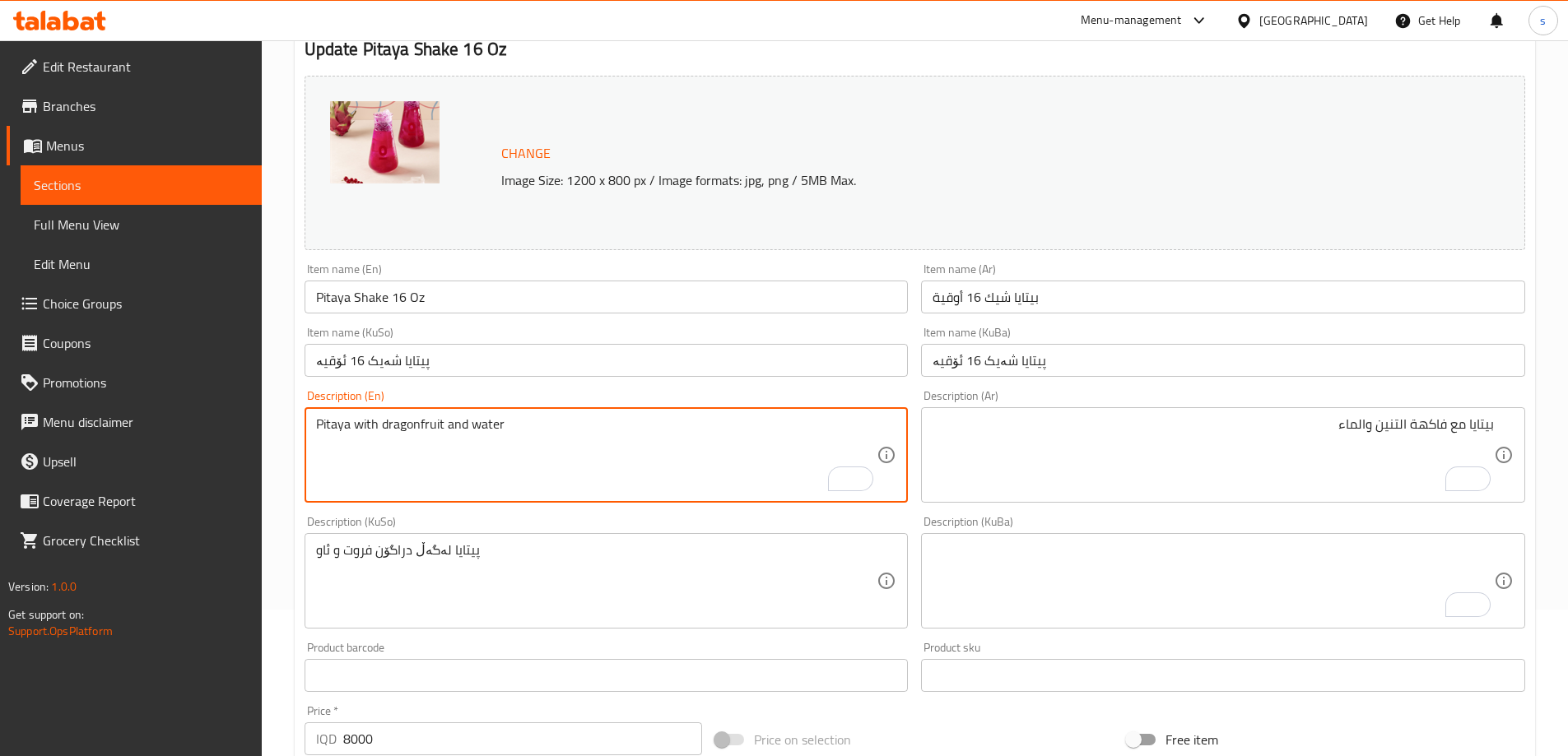
type textarea "Pitaya with dragonfruit and water"
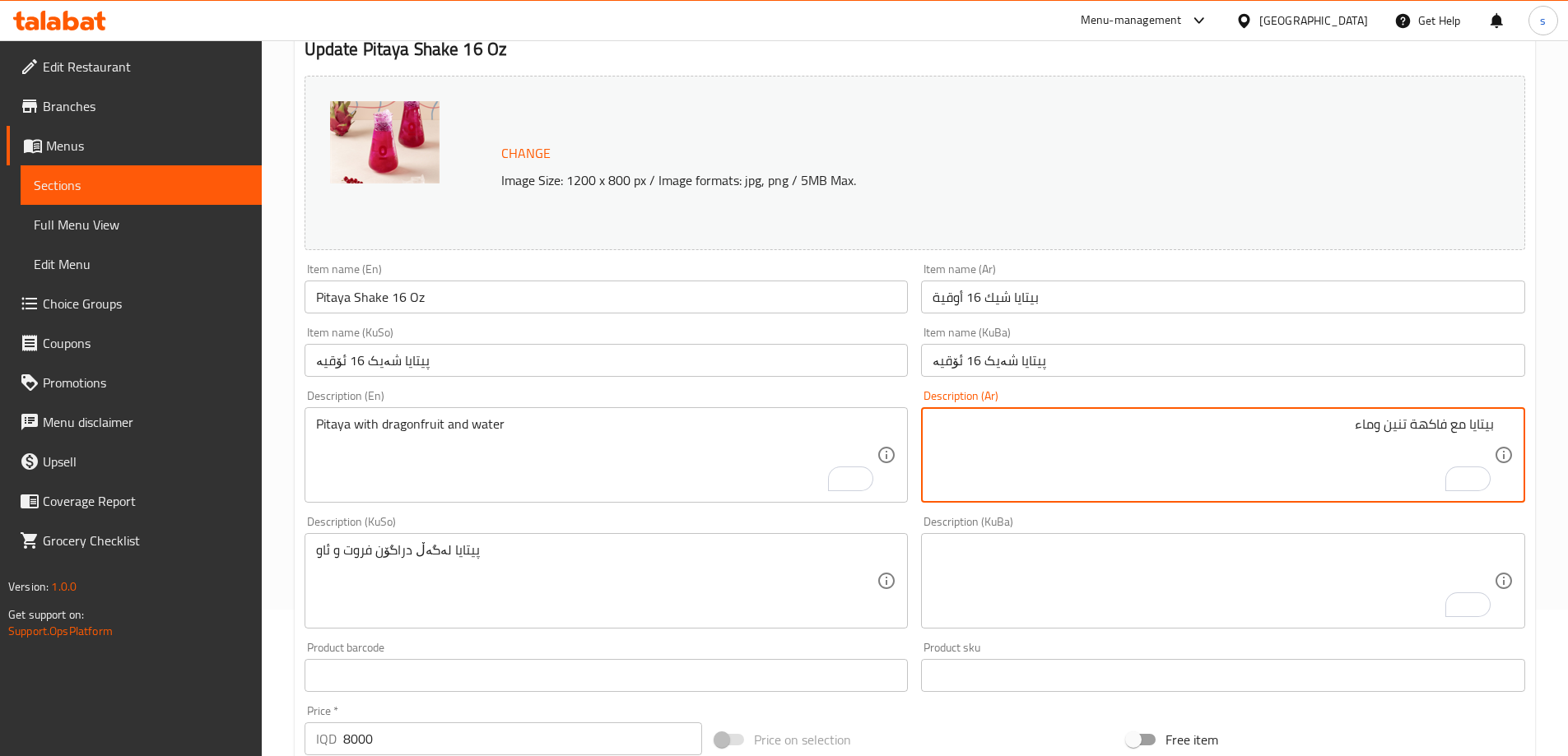
click at [1400, 427] on textarea "بيتايا مع فاكهة تنين وماء" at bounding box center [1213, 455] width 562 height 78
paste textarea "راجون"
type textarea "بيتايا مع فاكهة دراجون وماء"
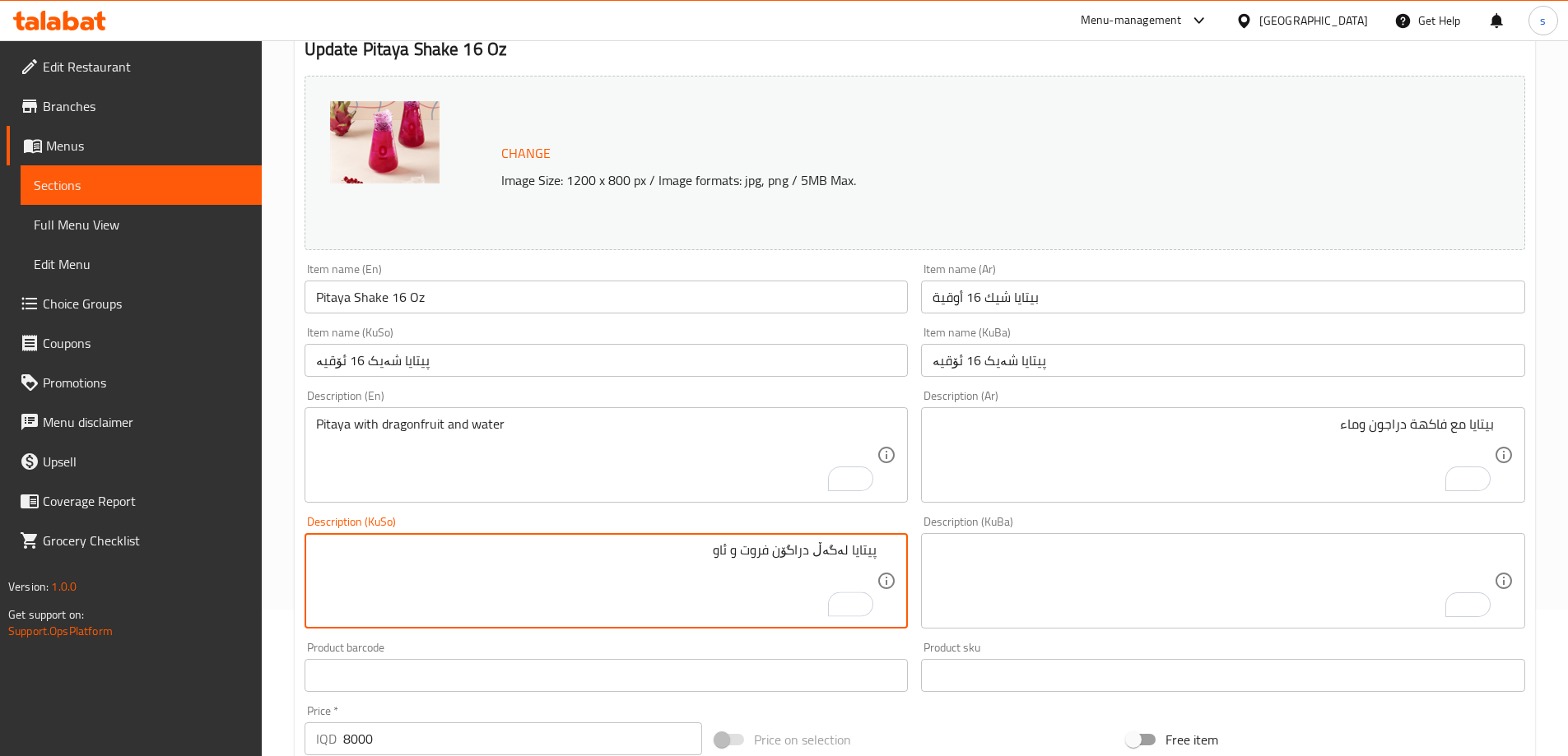
click at [760, 555] on textarea "پیتایا لەگەڵ دراگۆن فروت و ئاو" at bounding box center [597, 581] width 562 height 78
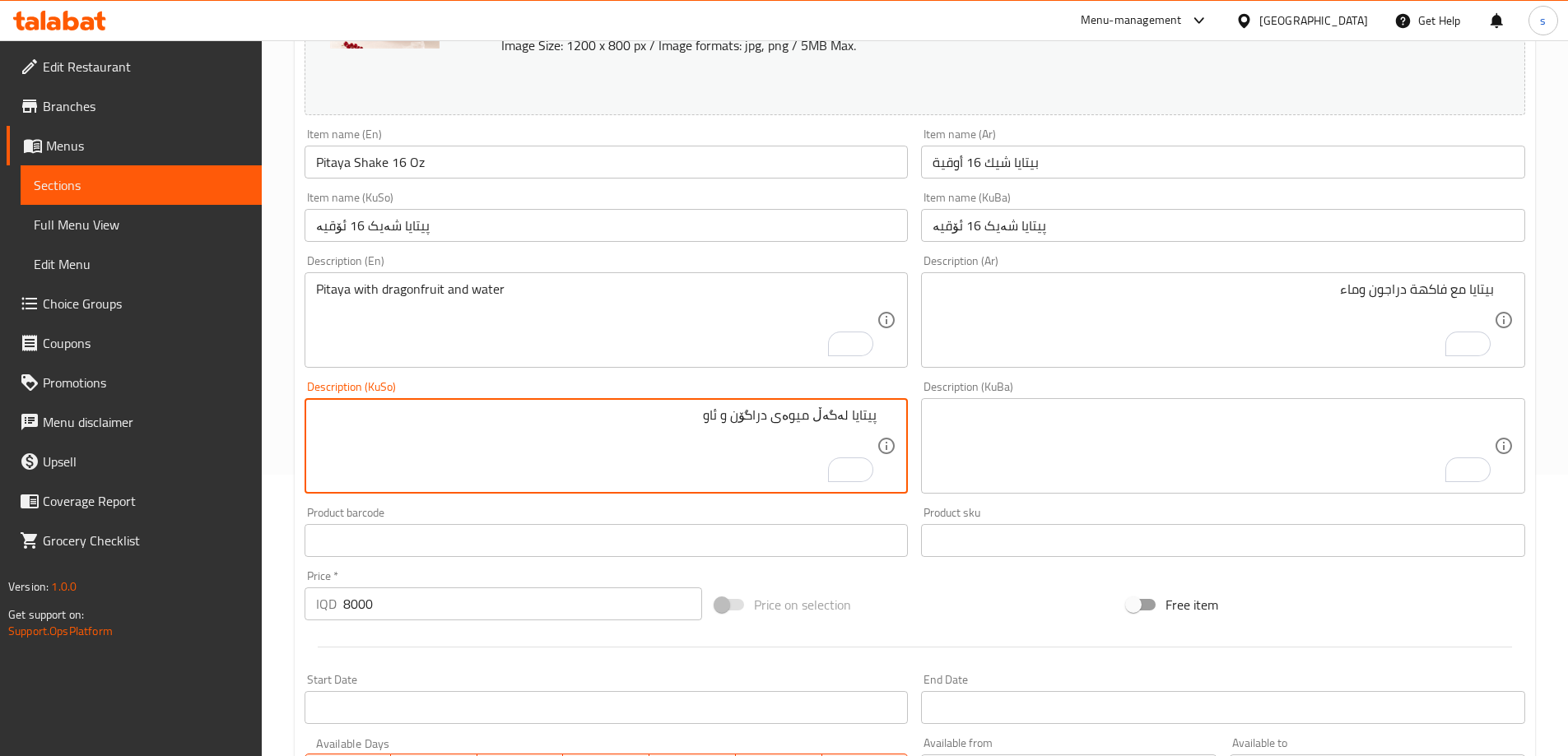
scroll to position [324, 0]
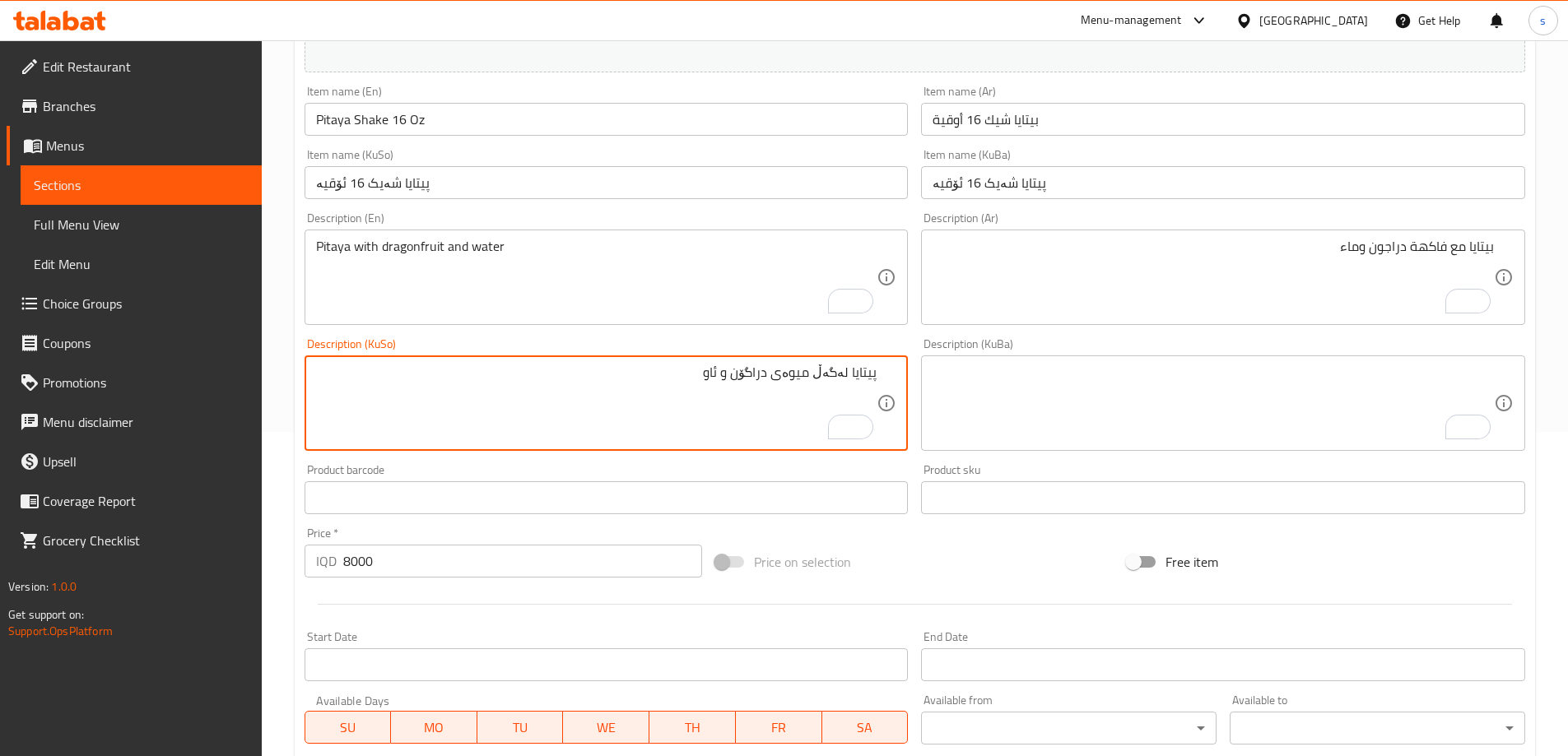
type textarea "پیتایا لەگەڵ میوەی دراگۆن و ئاو"
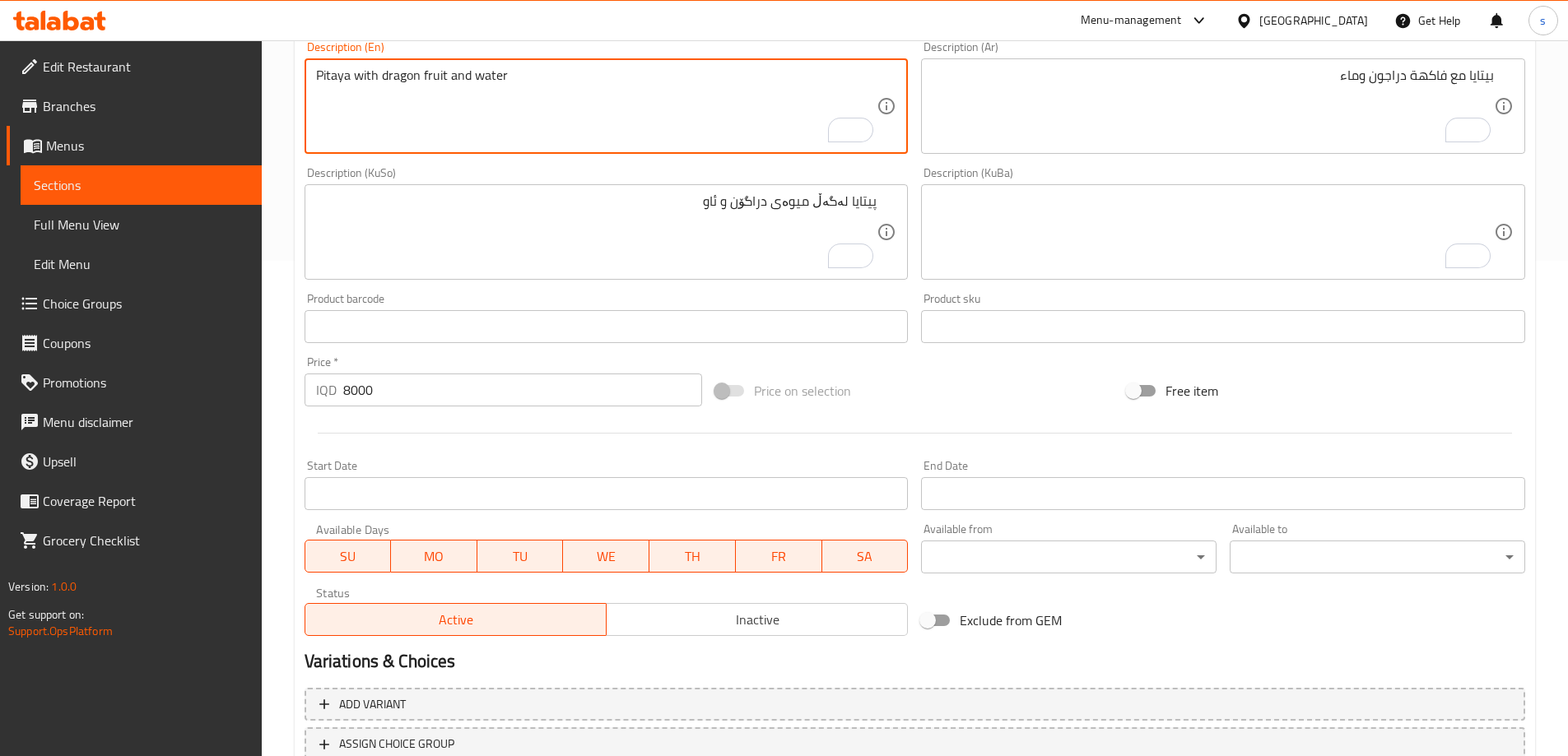
scroll to position [619, 0]
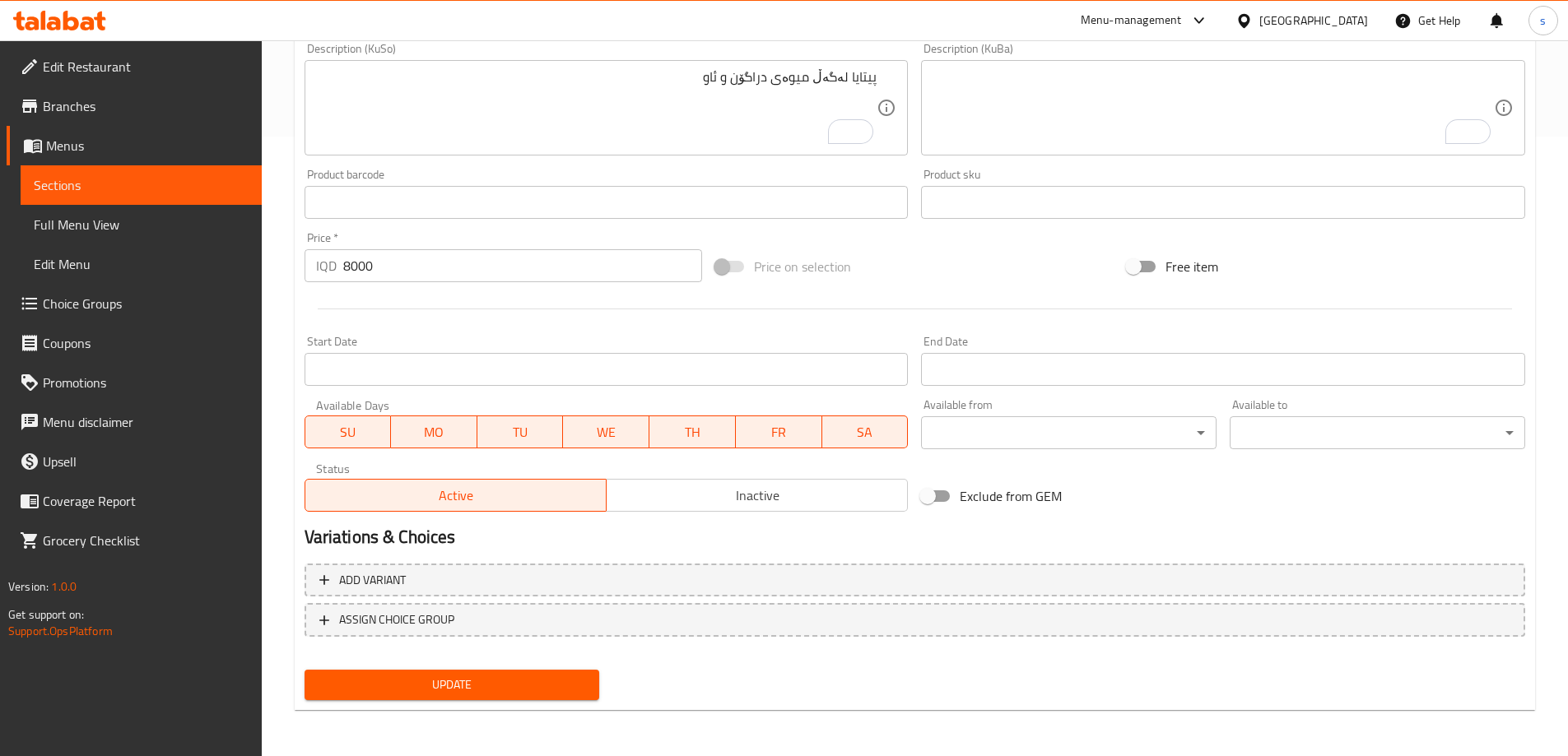
type textarea "Pitaya with dragon fruit and water"
click at [447, 675] on span "Update" at bounding box center [451, 685] width 269 height 21
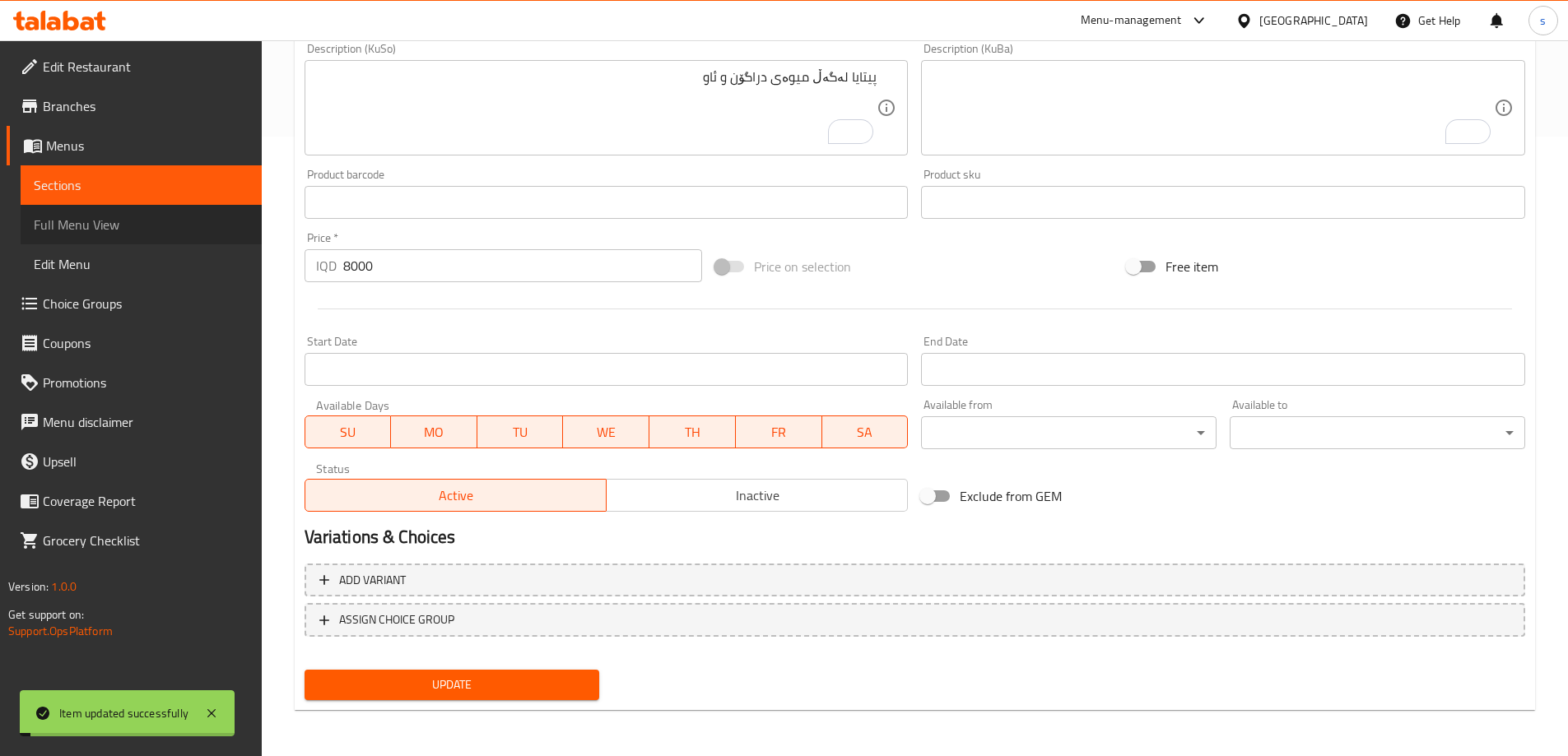
click at [89, 218] on span "Full Menu View" at bounding box center [142, 224] width 215 height 20
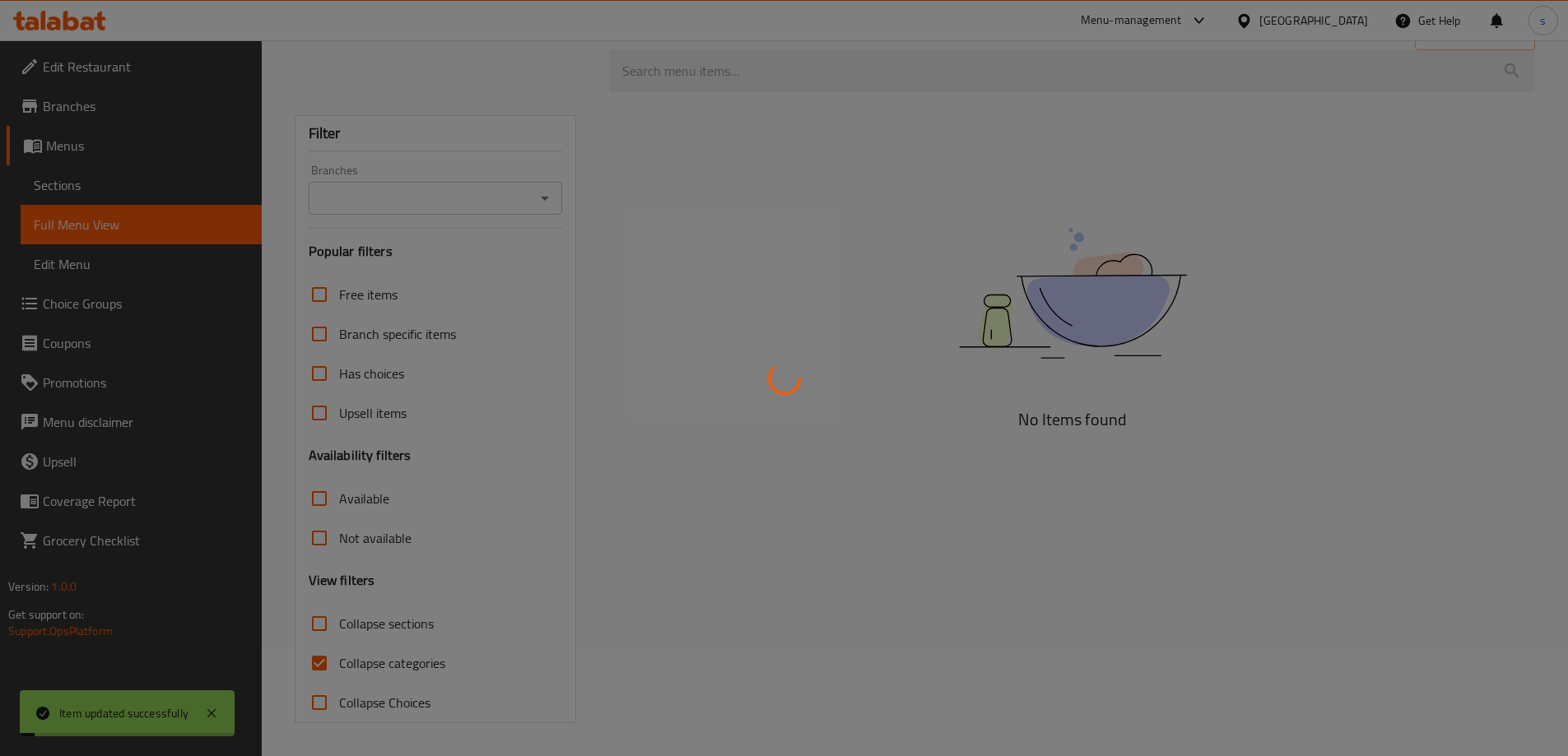
scroll to position [120, 0]
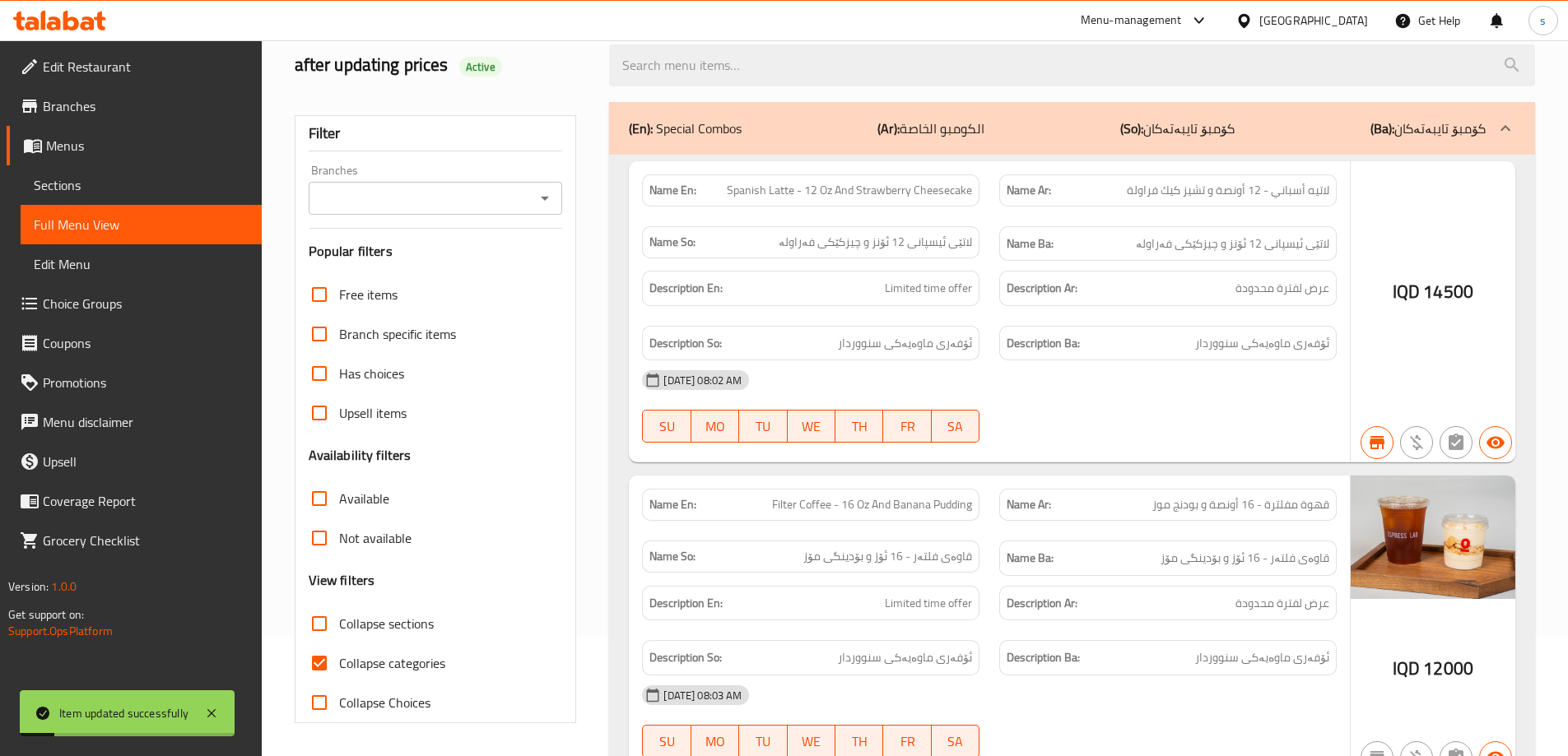
click at [316, 157] on div at bounding box center [784, 378] width 1568 height 756
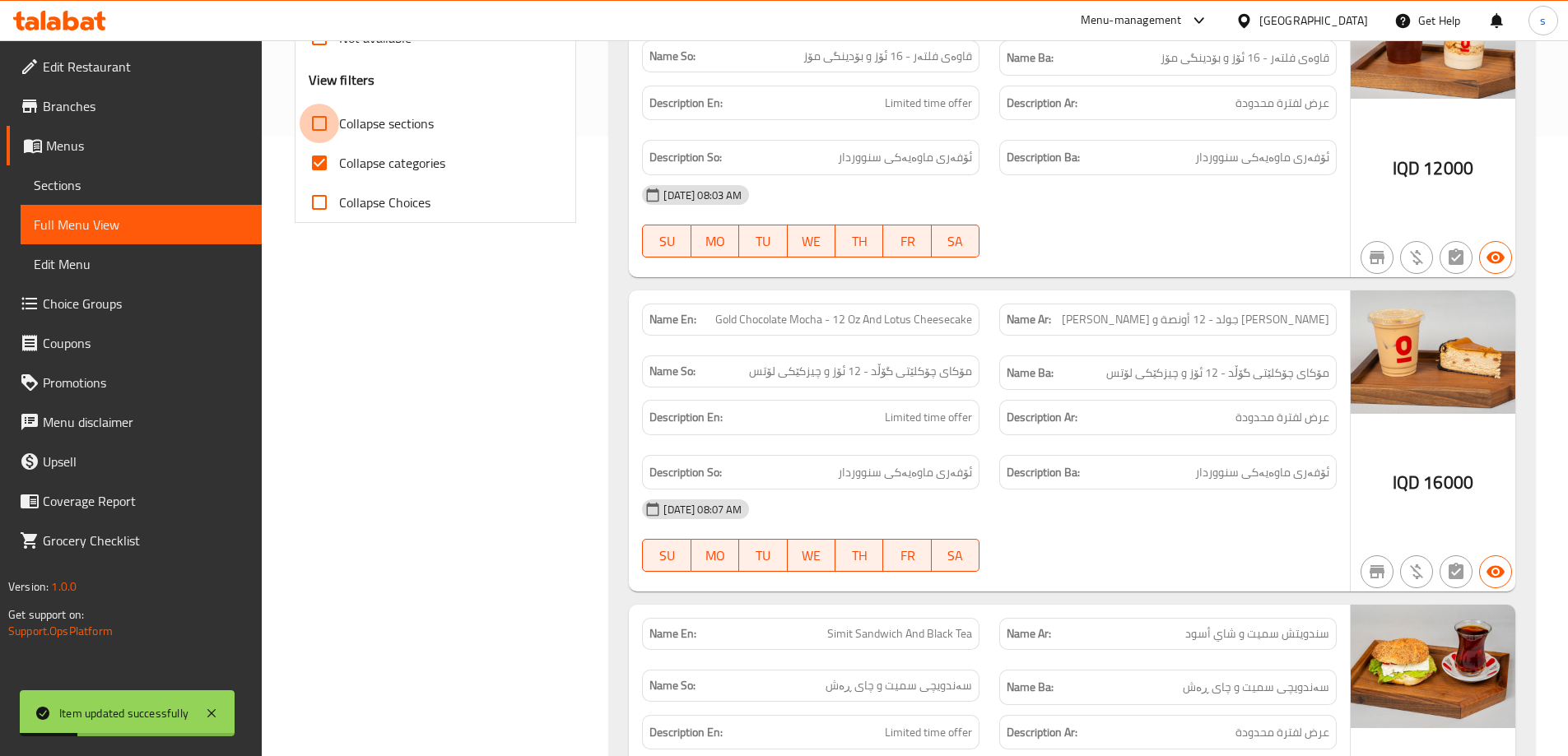
click at [314, 106] on input "Collapse sections" at bounding box center [319, 123] width 40 height 40
checkbox input "true"
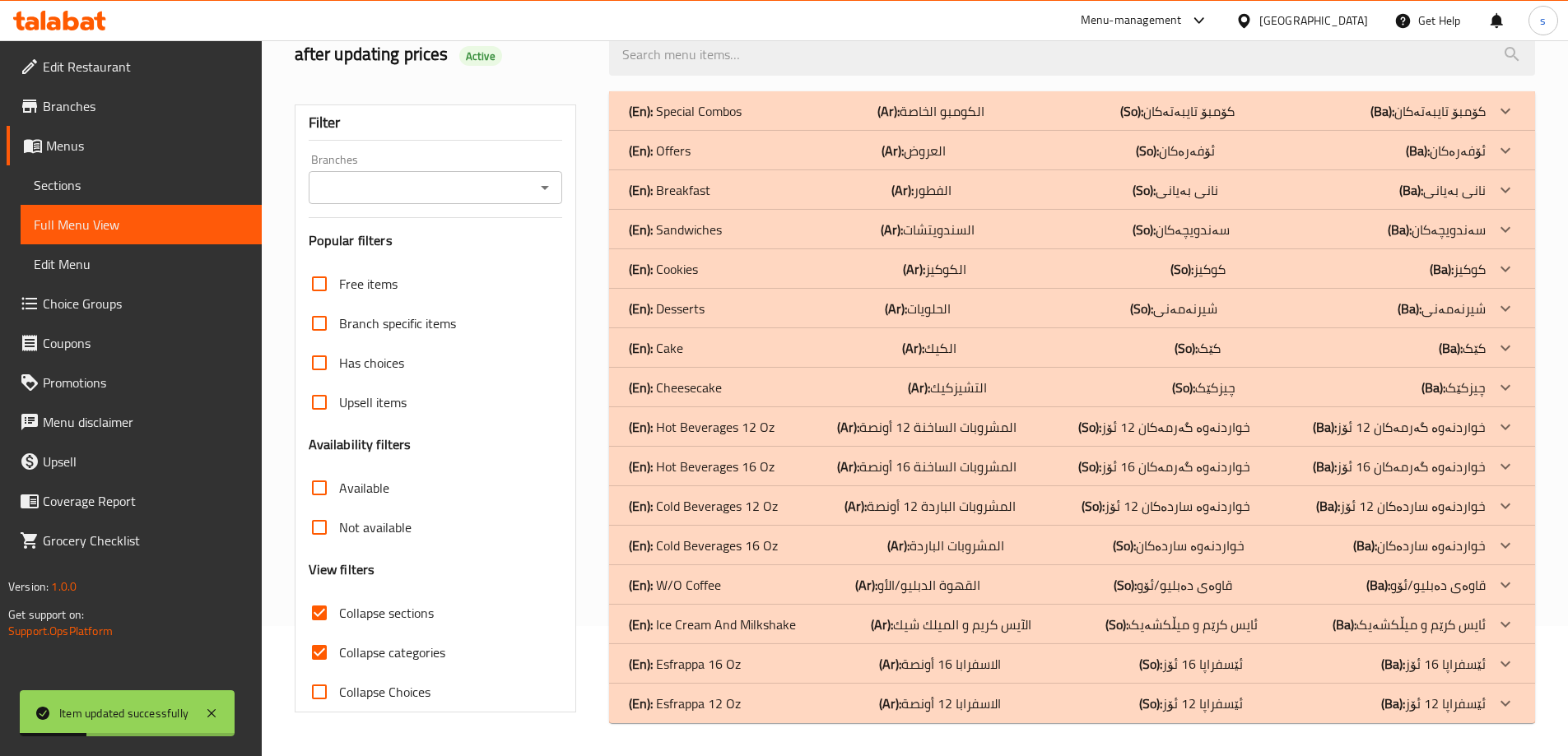
click at [317, 156] on div "Filter Branches Branches Popular filters Free items Branch specific items Has c…" at bounding box center [435, 408] width 282 height 608
click at [320, 665] on input "Collapse categories" at bounding box center [319, 652] width 40 height 40
checkbox input "false"
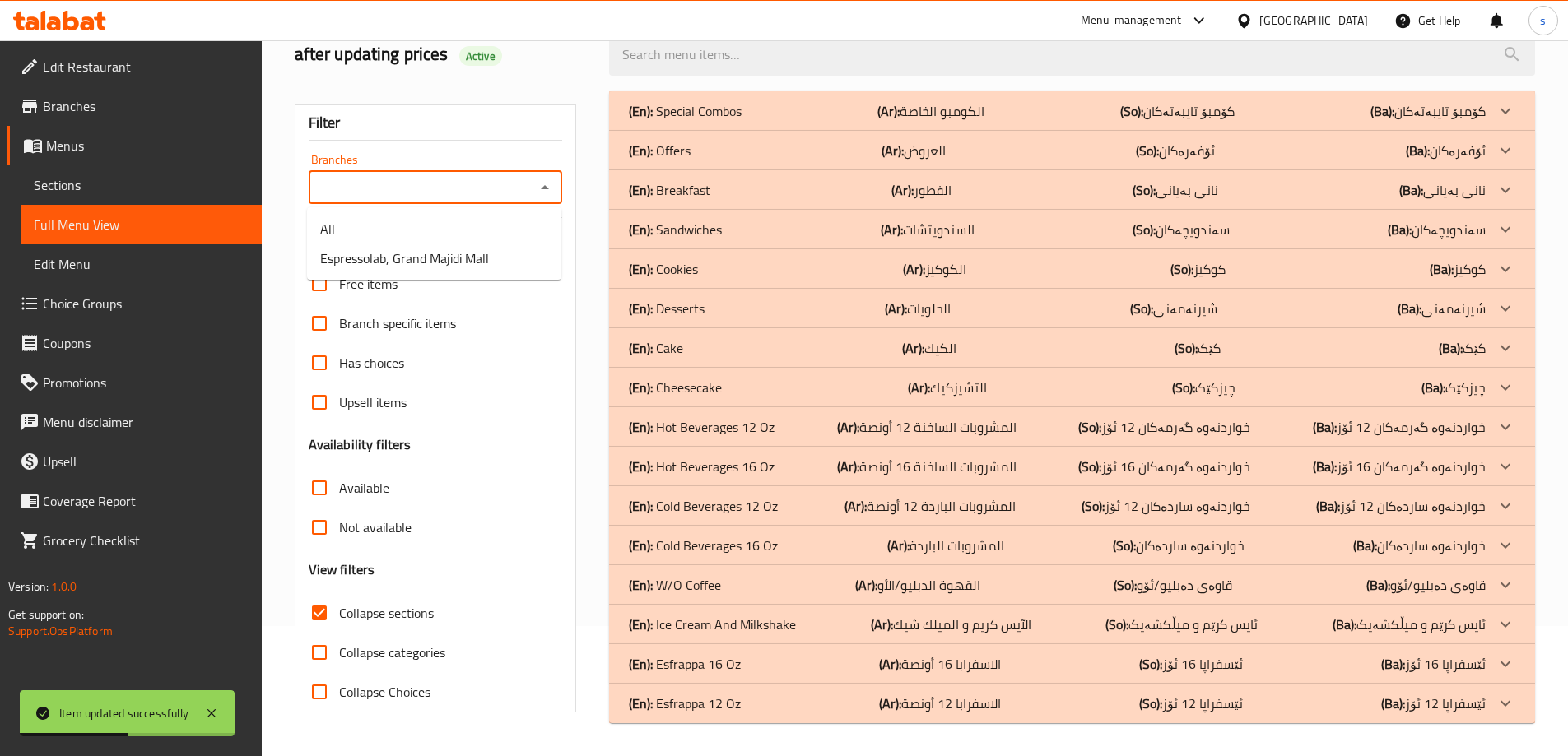
click at [530, 197] on input "Branches" at bounding box center [422, 187] width 218 height 23
click at [507, 276] on ul "All Espressolab, Grand Majidi Mall" at bounding box center [434, 243] width 255 height 72
click at [515, 250] on li "Espressolab, Grand Majidi Mall" at bounding box center [434, 257] width 255 height 29
type input "Espressolab, Grand Majidi Mall"
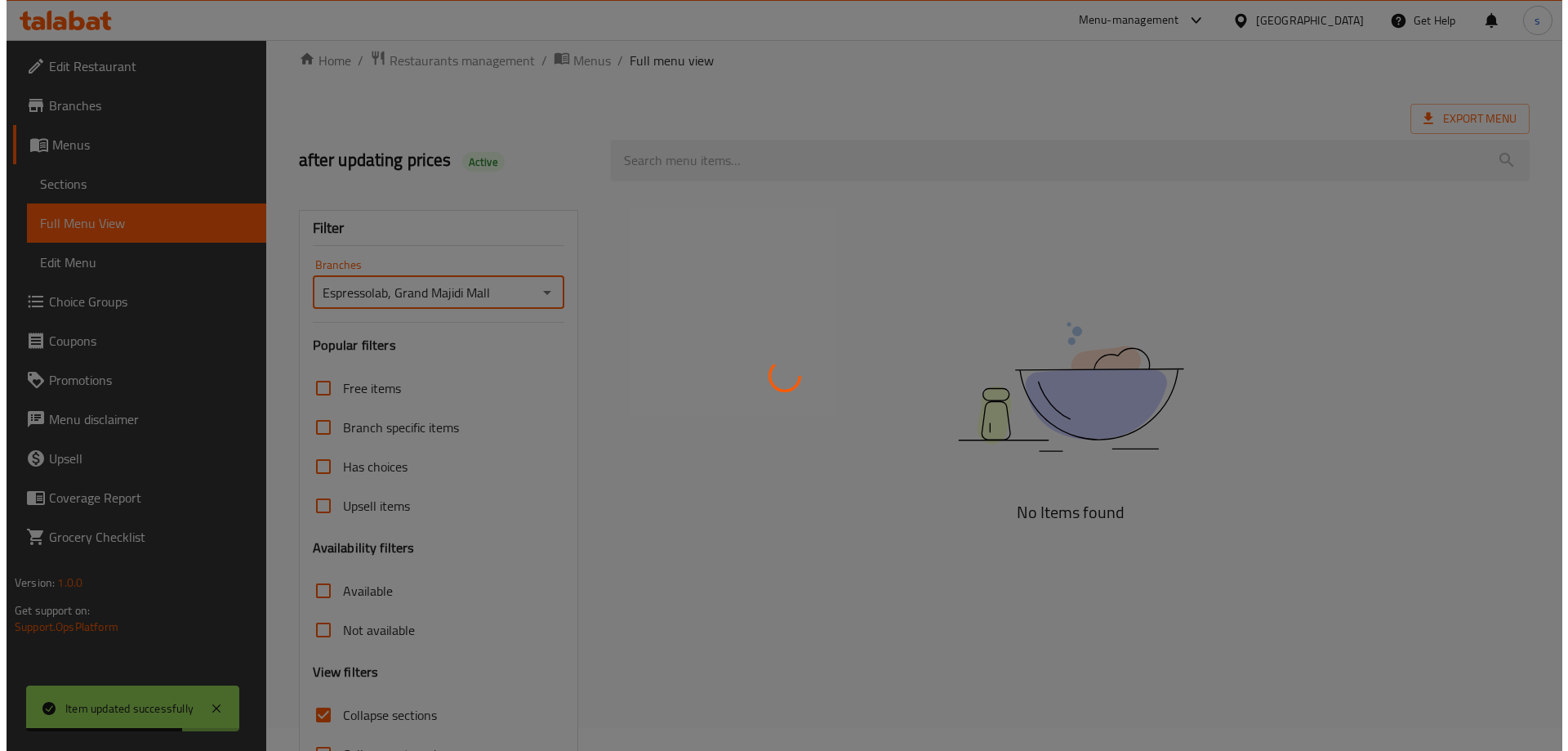
scroll to position [0, 0]
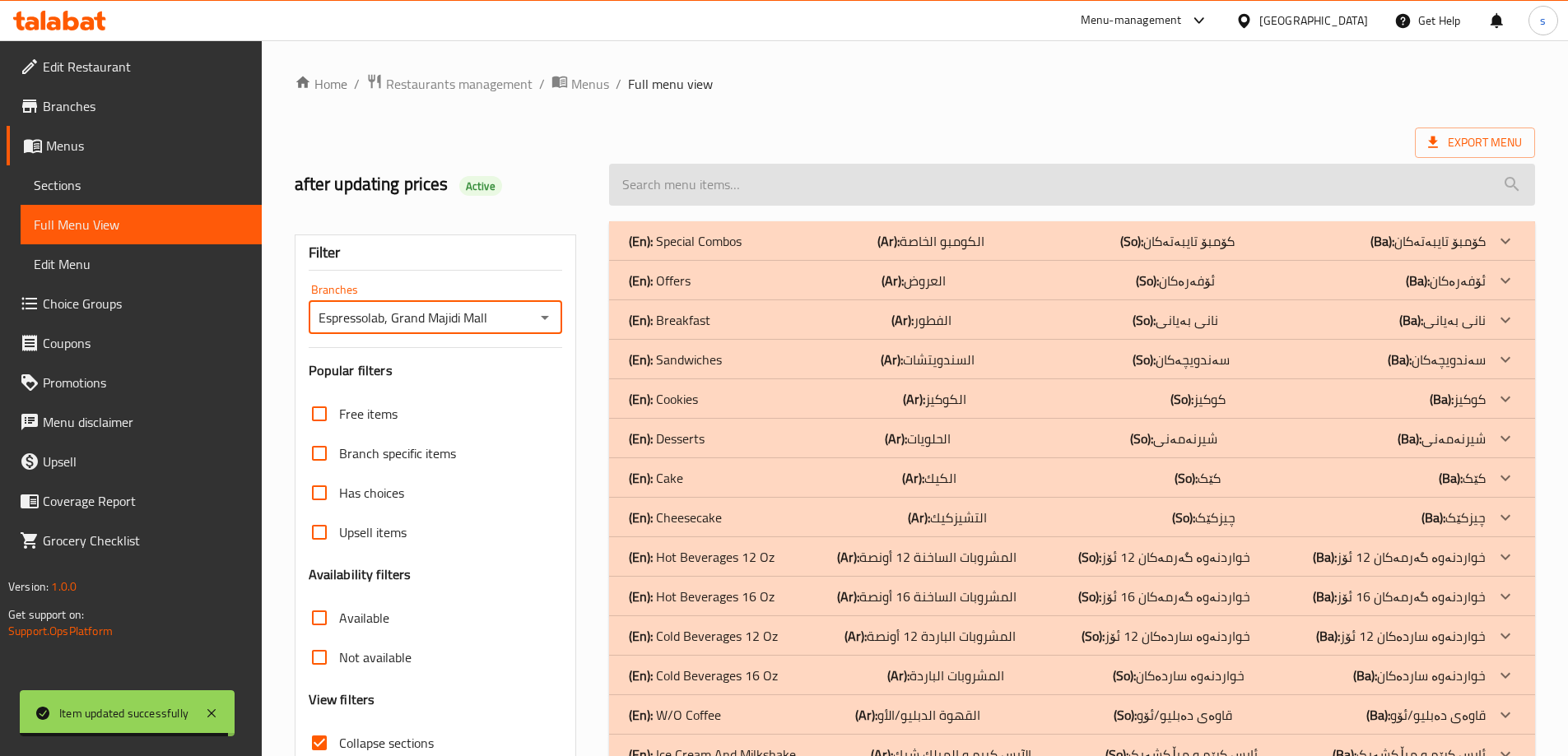
click at [690, 199] on input "search" at bounding box center [1072, 184] width 927 height 42
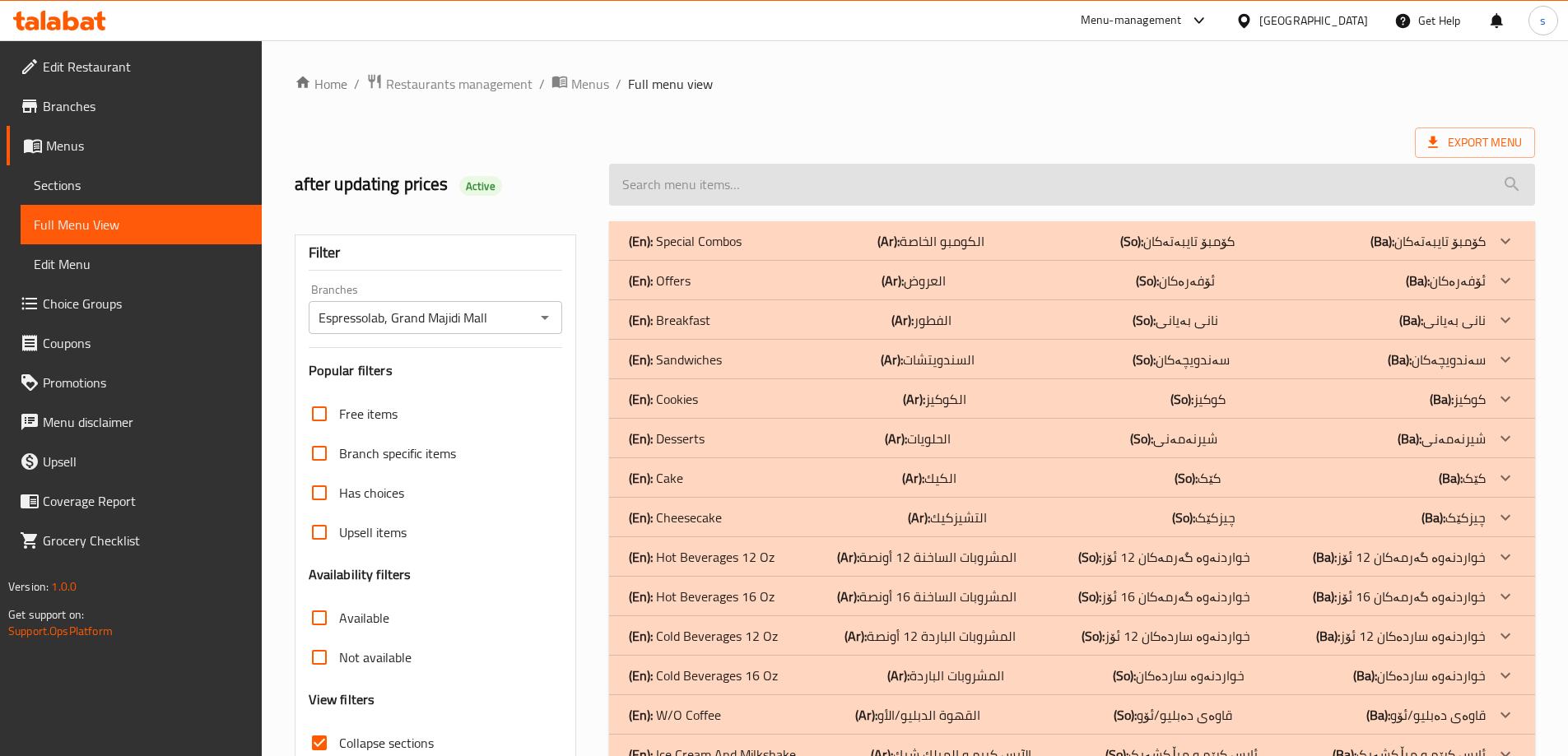
paste input "Pitaya Shake 16 Oz"
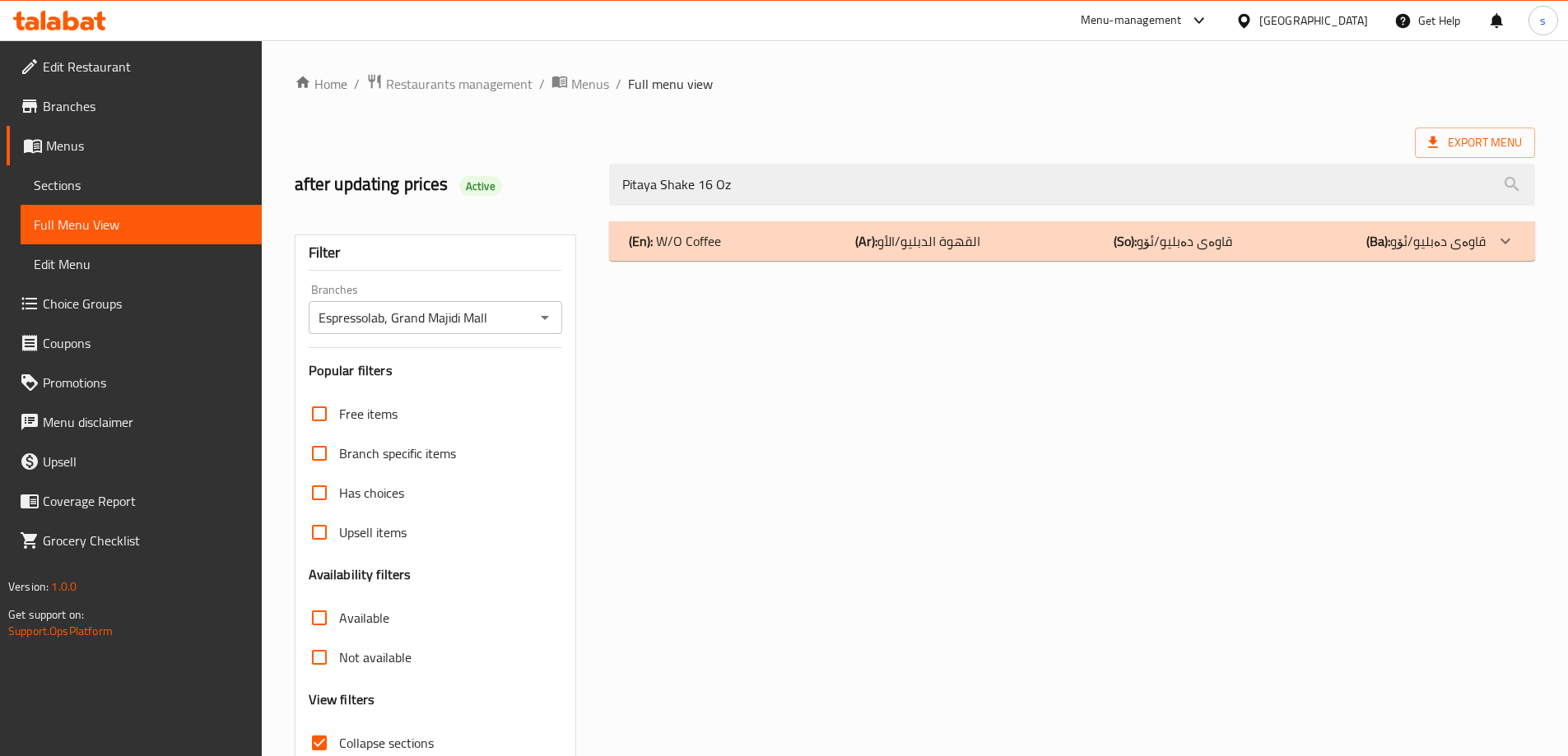
type input "Pitaya Shake 16 Oz"
click at [791, 242] on div "(En): W/O Coffee (Ar): القهوة الدبليو/الأو (So): قاوەی دەبلیو/ئۆو (Ba): قاوەی د…" at bounding box center [1058, 240] width 857 height 20
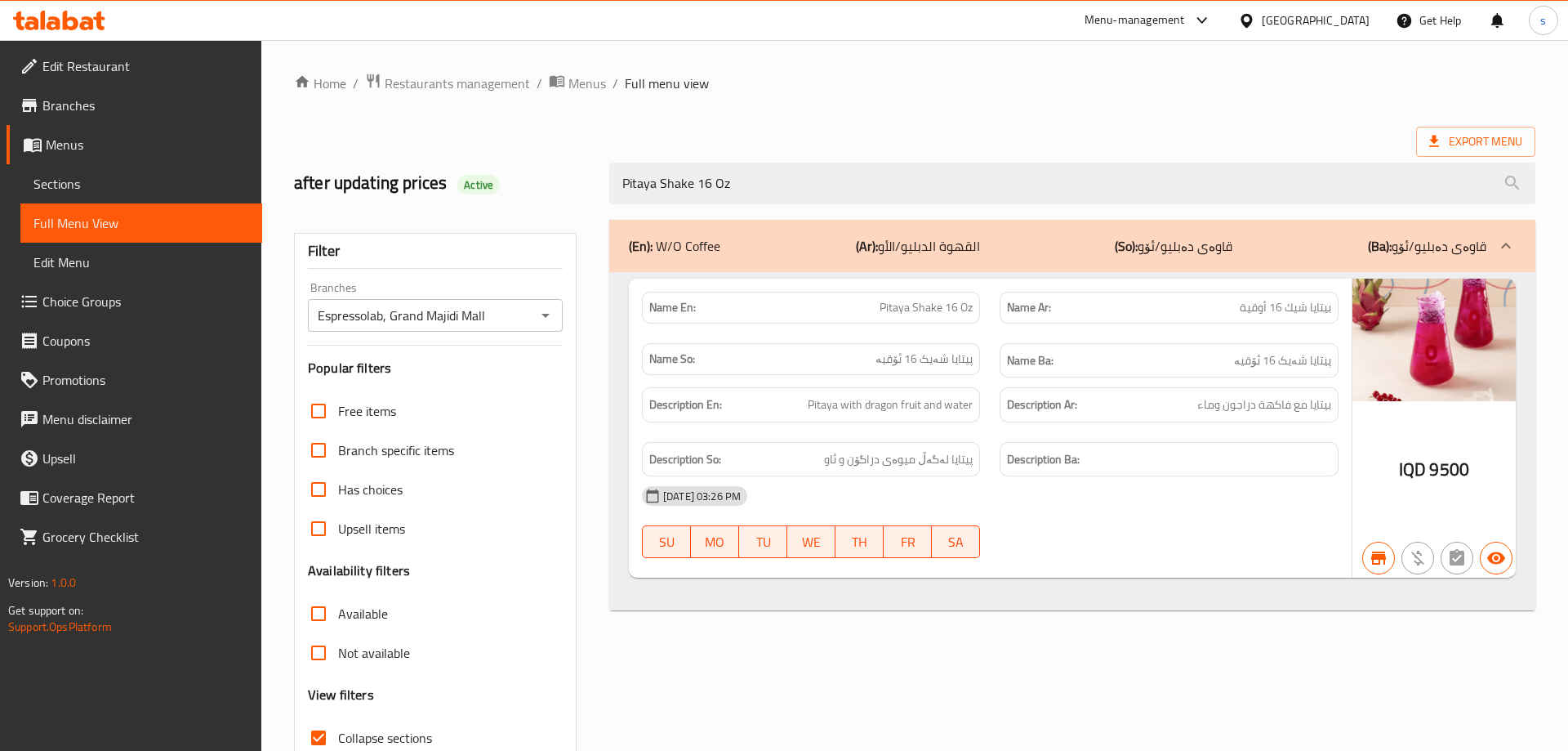
scroll to position [119, 0]
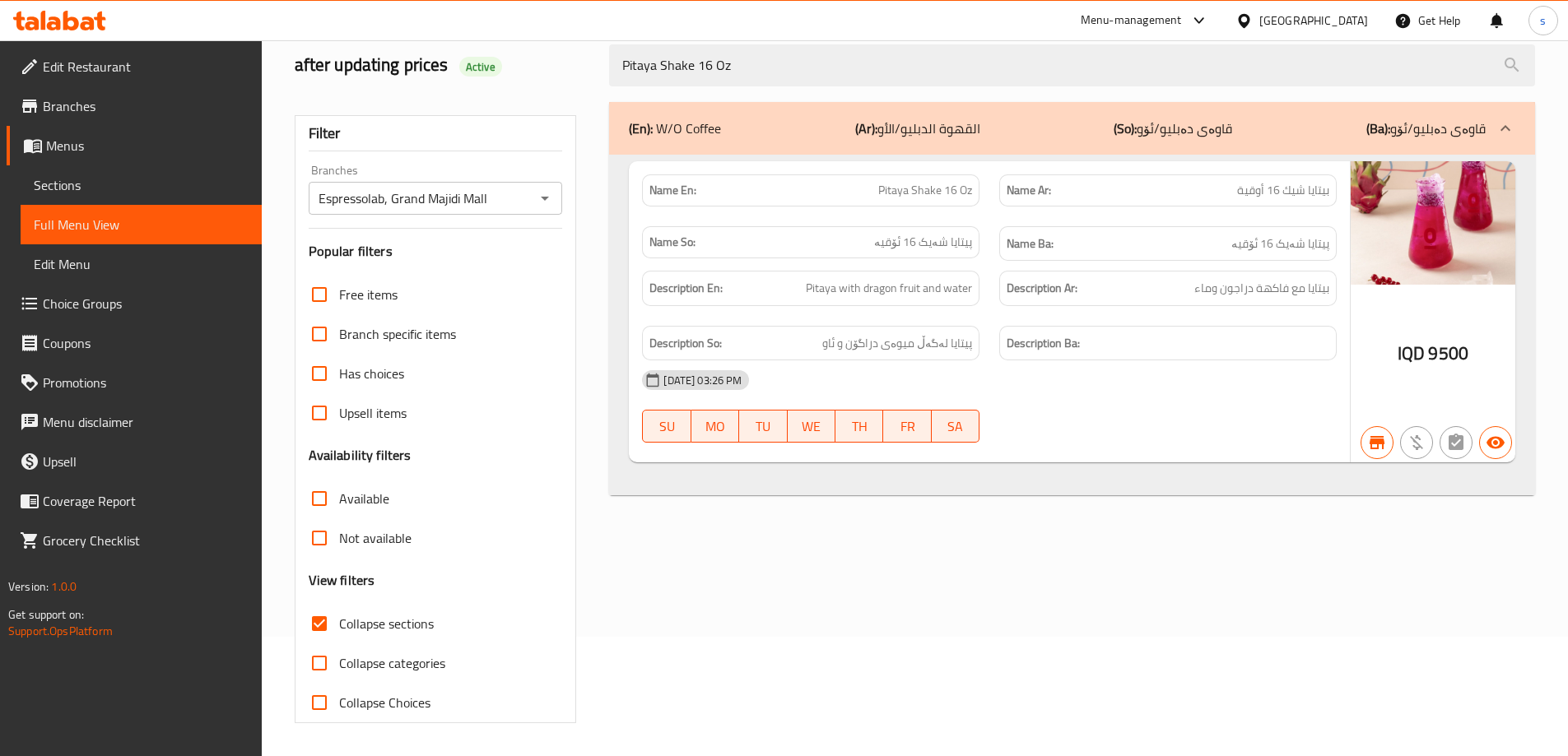
click at [117, 188] on span "Sections" at bounding box center [142, 185] width 215 height 20
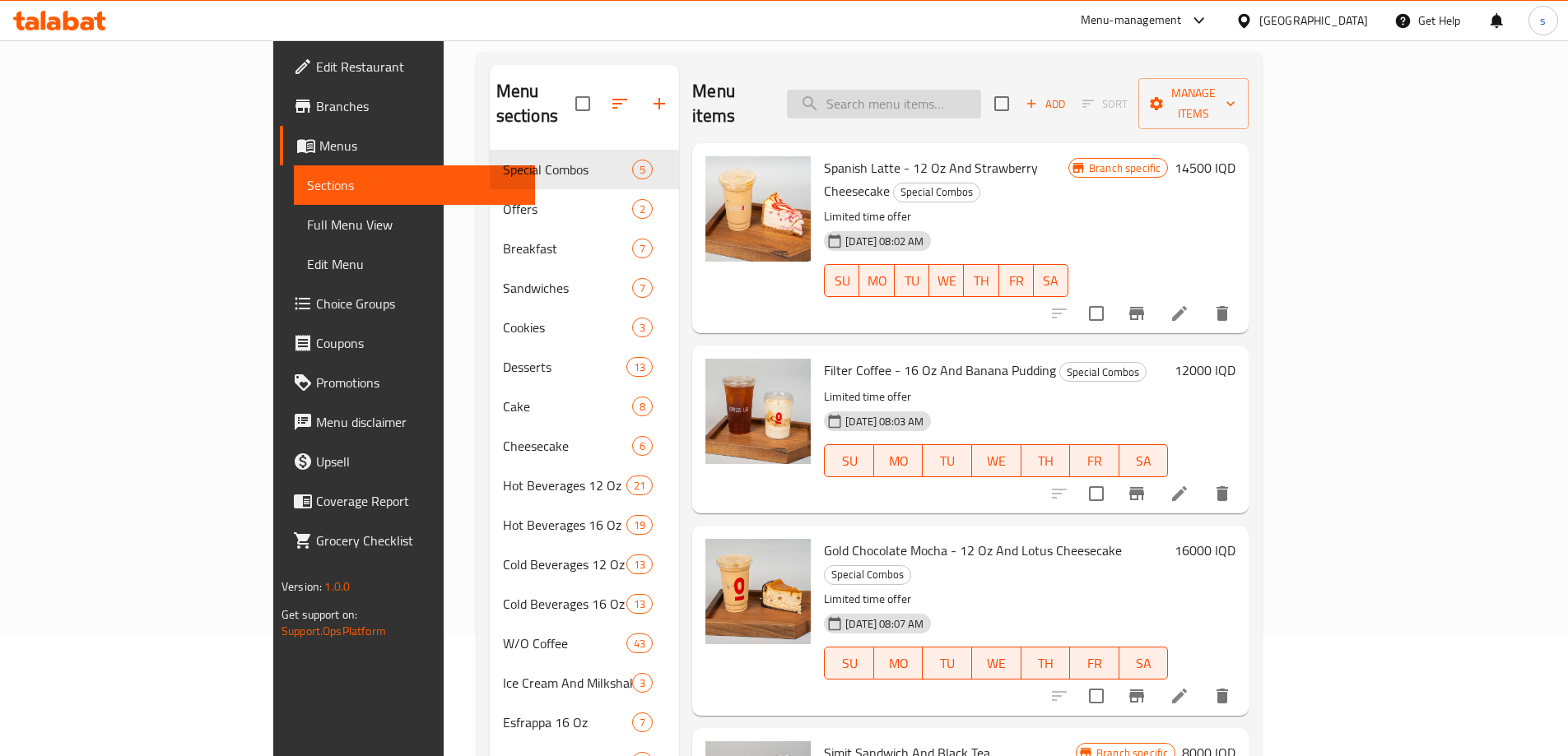
click at [982, 89] on input "search" at bounding box center [884, 104] width 194 height 28
paste input "Pitaya Shake 12 Oz"
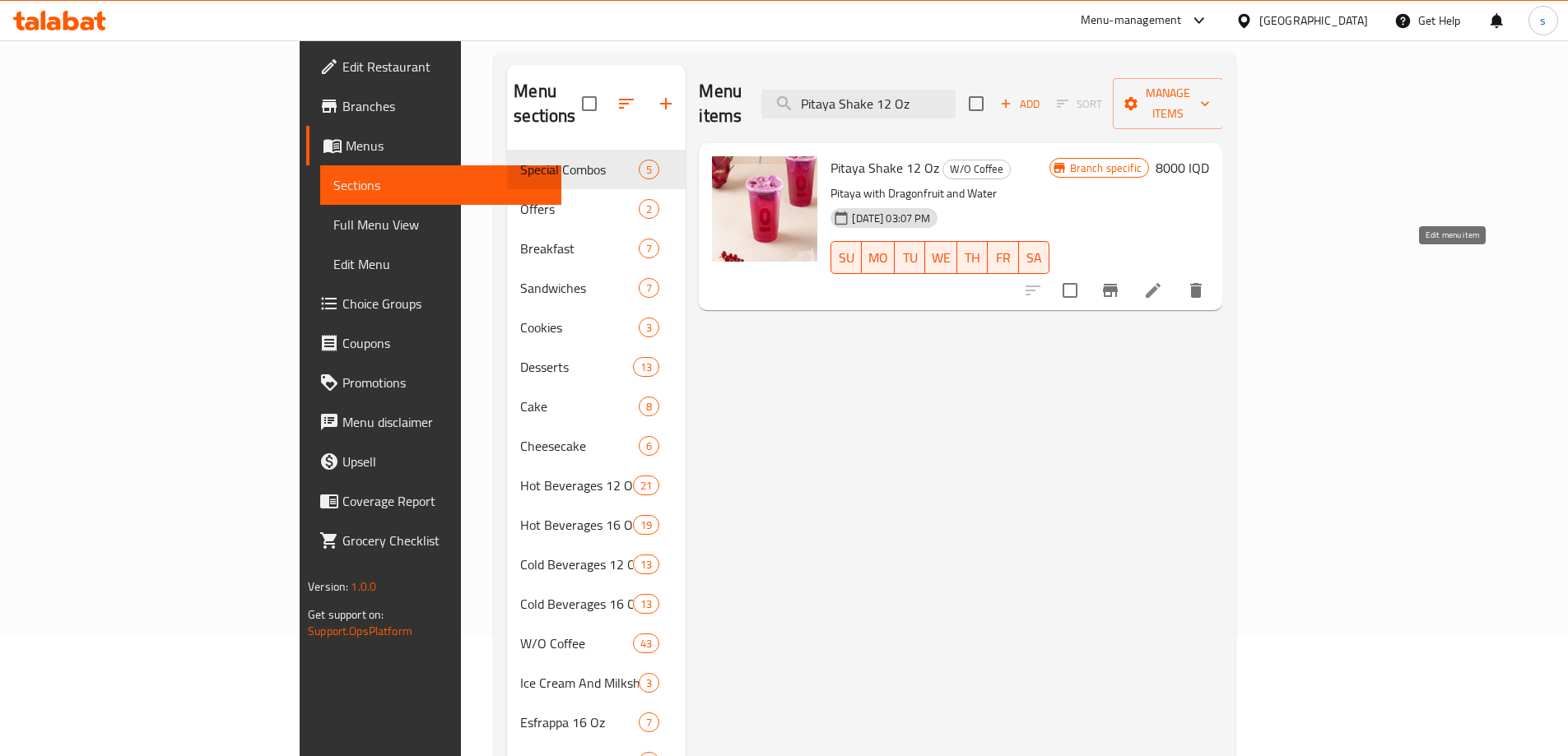
type input "Pitaya Shake 12 Oz"
click at [1160, 283] on icon at bounding box center [1154, 291] width 15 height 15
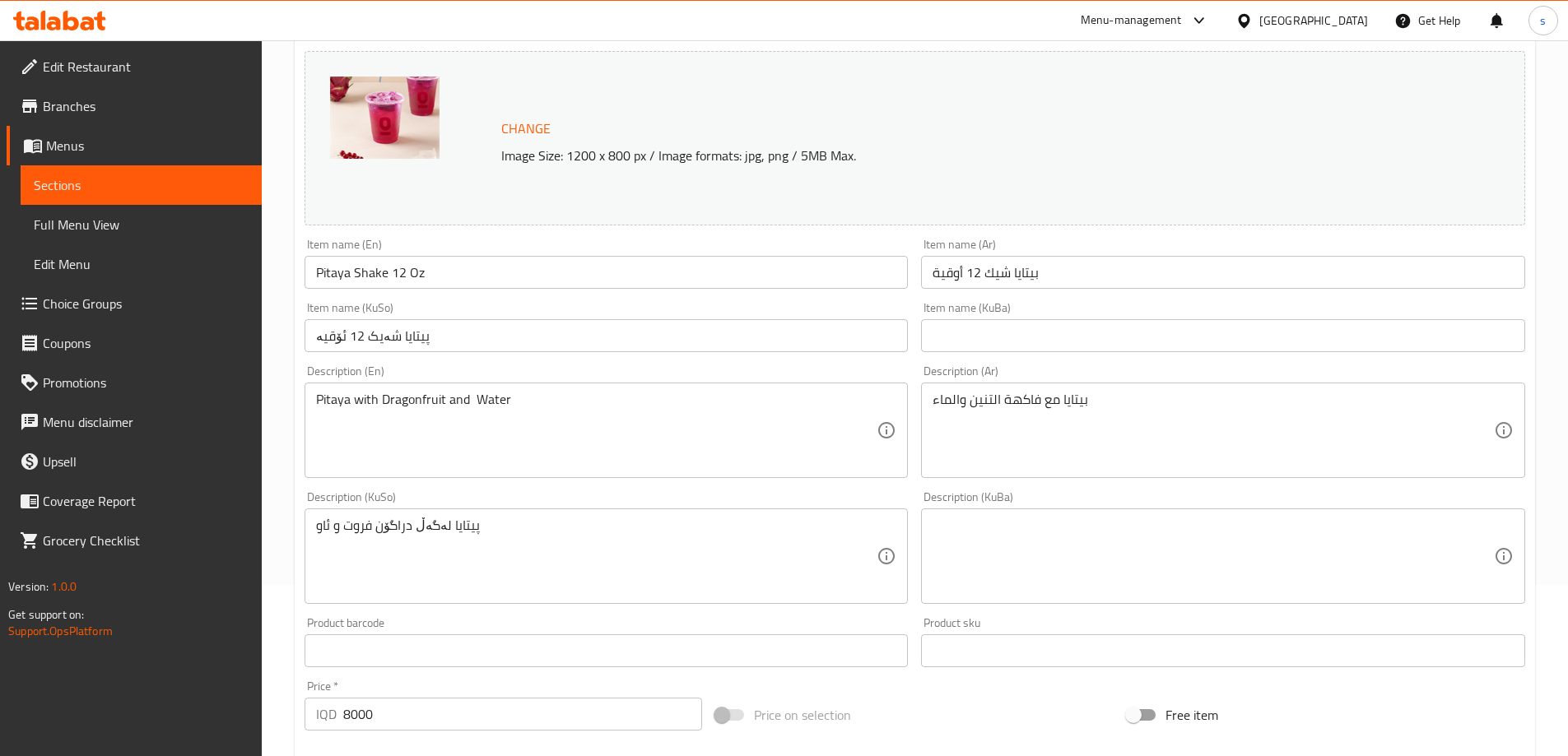
scroll to position [210, 0]
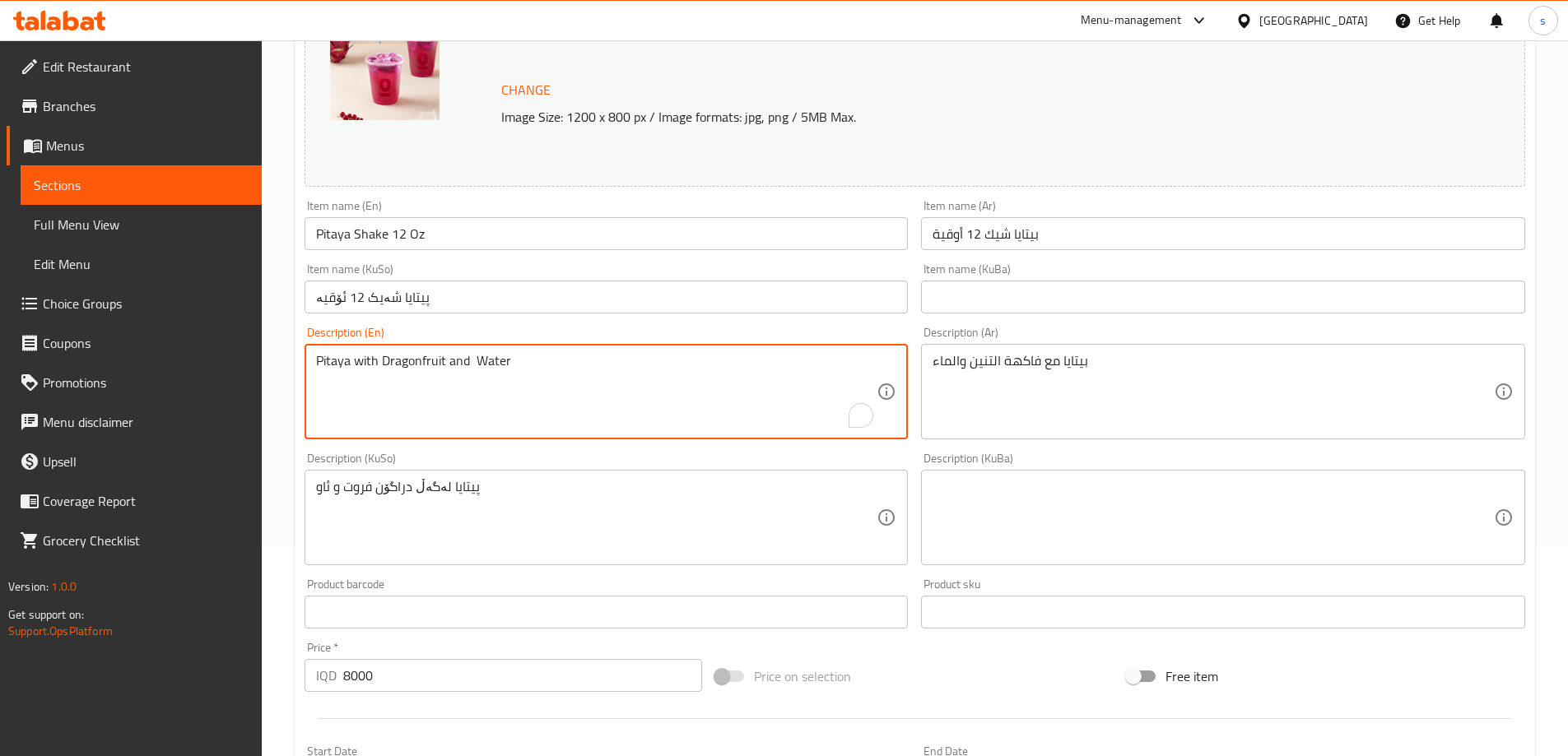
click at [741, 391] on textarea "Pitaya with Dragonfruit and Water" at bounding box center [597, 392] width 562 height 78
click at [670, 389] on textarea "Pitaya with Dragonfruit and Water" at bounding box center [597, 392] width 562 height 78
click at [422, 366] on textarea "Pitaya with Dragonfruit and Water" at bounding box center [597, 392] width 562 height 78
drag, startPoint x: 549, startPoint y: 359, endPoint x: 262, endPoint y: 362, distance: 287.0
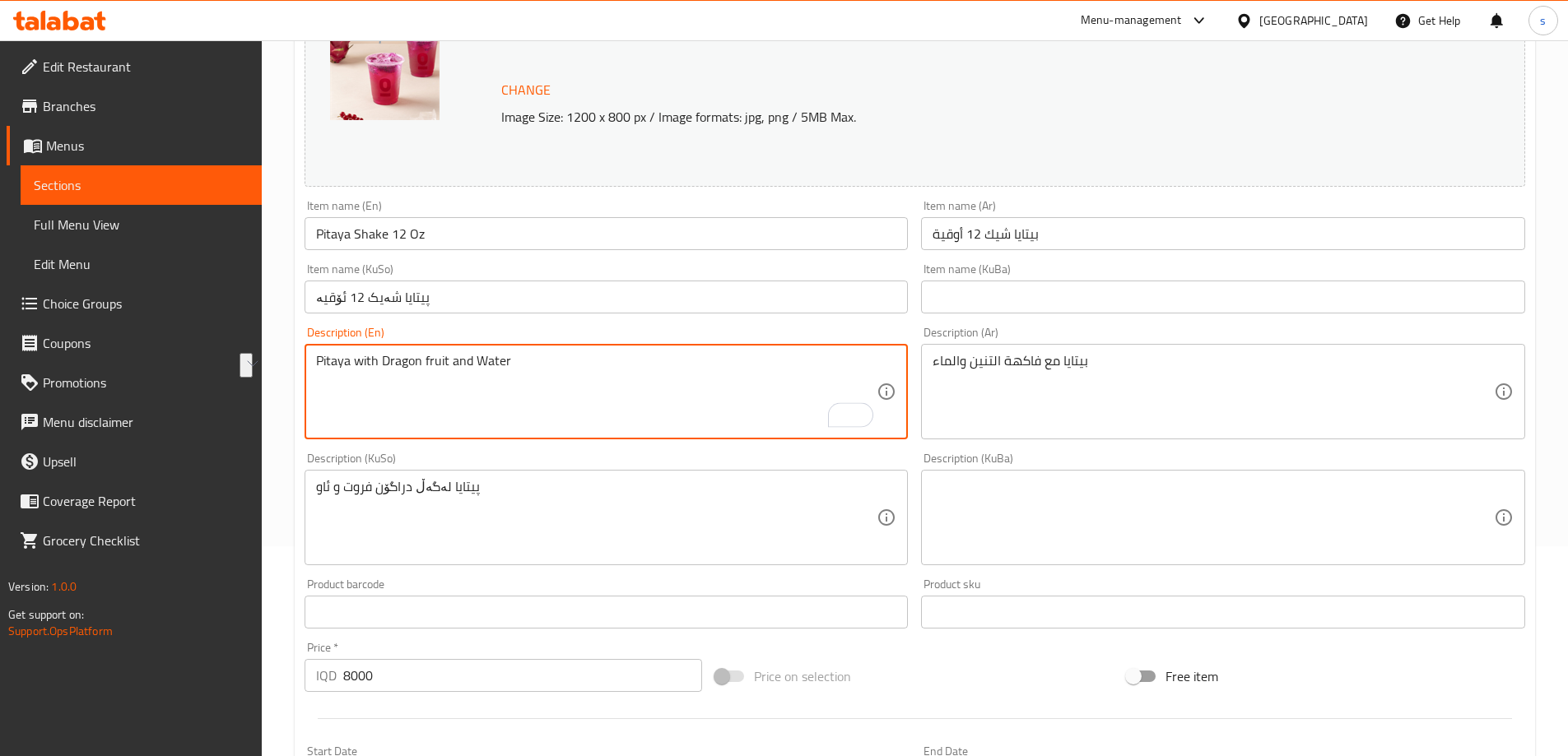
click at [262, 362] on html "​ Menu-management Iraq Get Help s Edit Restaurant Branches Menus Sections Full …" at bounding box center [784, 168] width 1568 height 756
paste textarea "dragon fruit and w"
type textarea "Pitaya with dragon fruit and water"
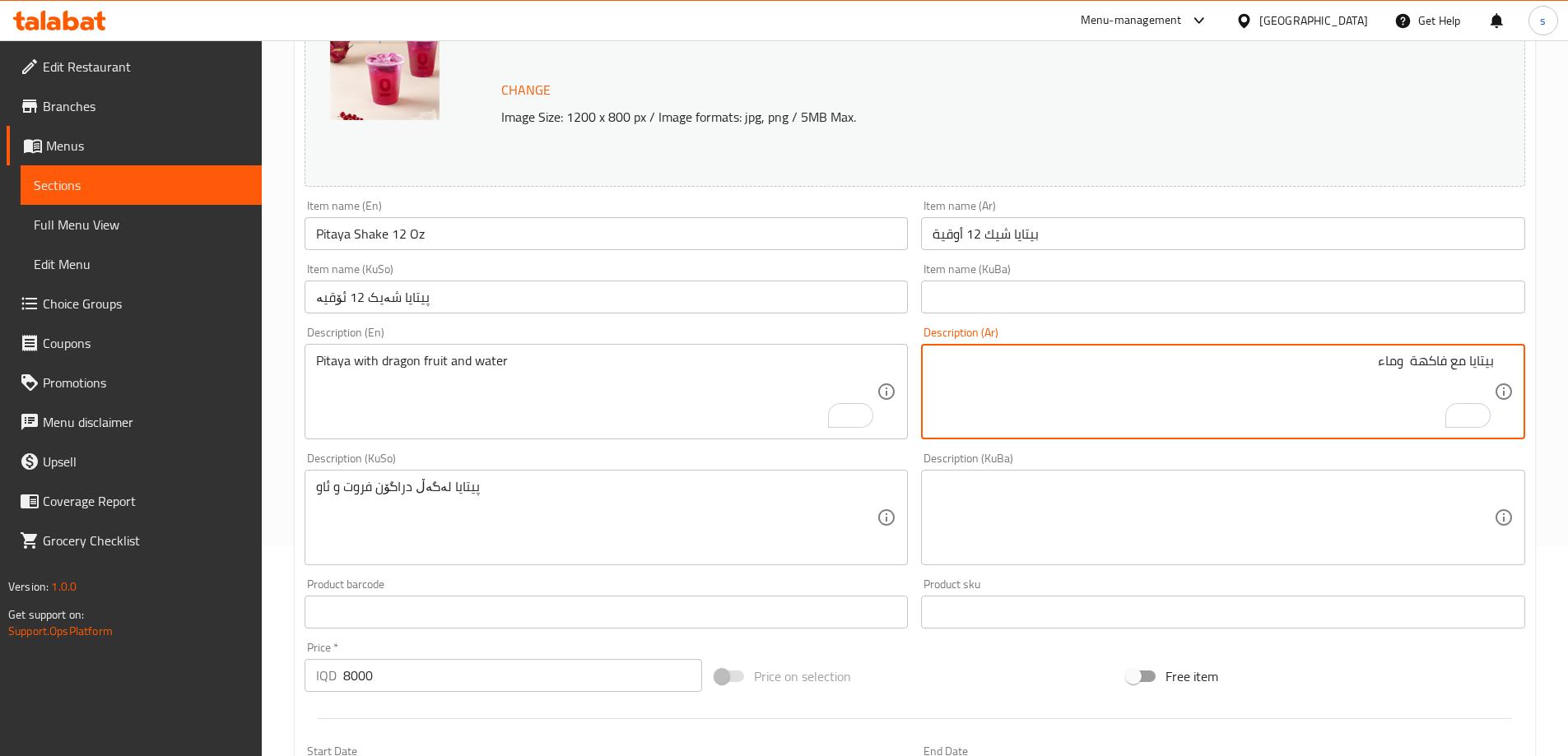
paste textarea "دراجون"
type textarea "بيتايا مع فاكهة دراجون وماء"
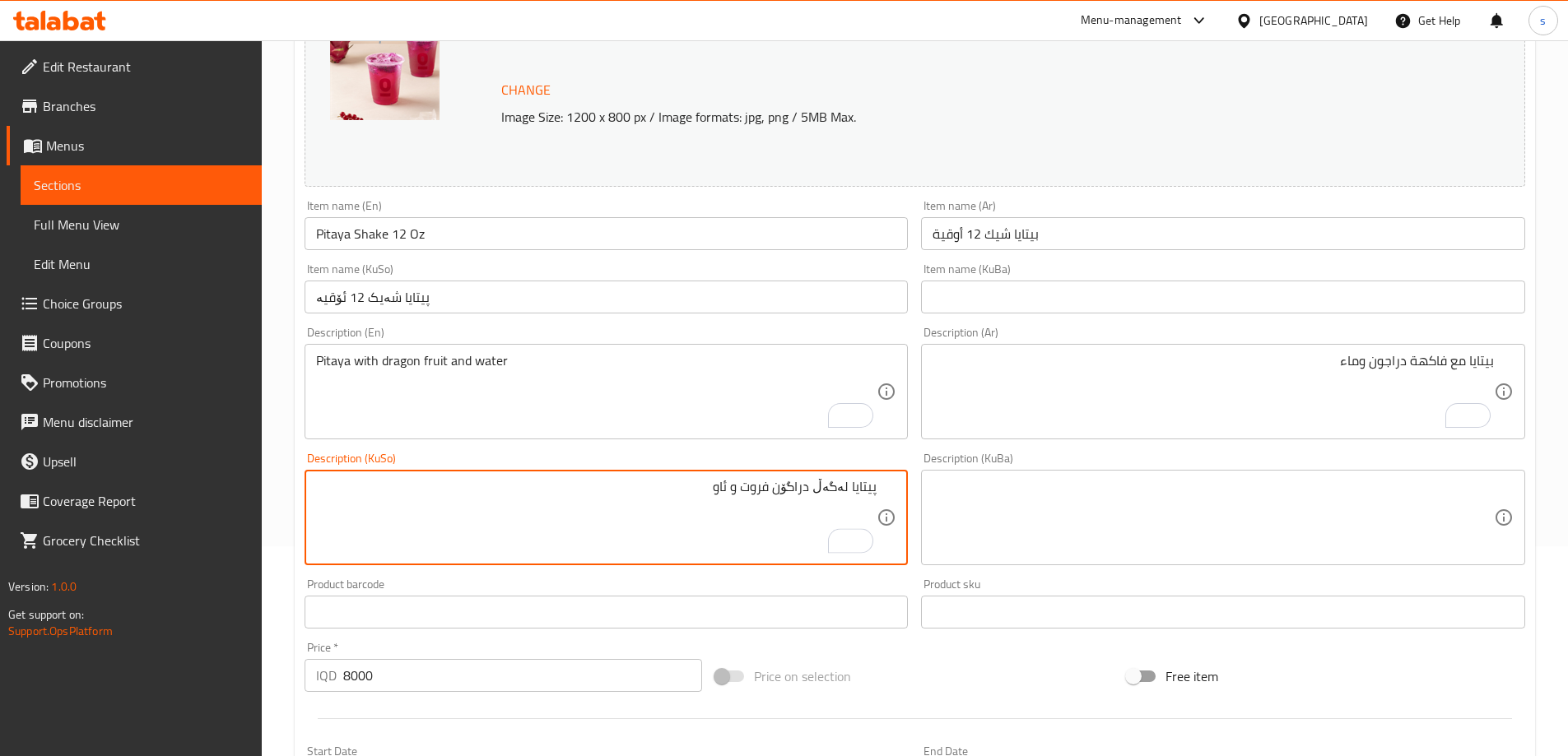
click at [764, 491] on textarea "پیتایا لەگەڵ دراگۆن فروت و ئاو" at bounding box center [597, 518] width 562 height 78
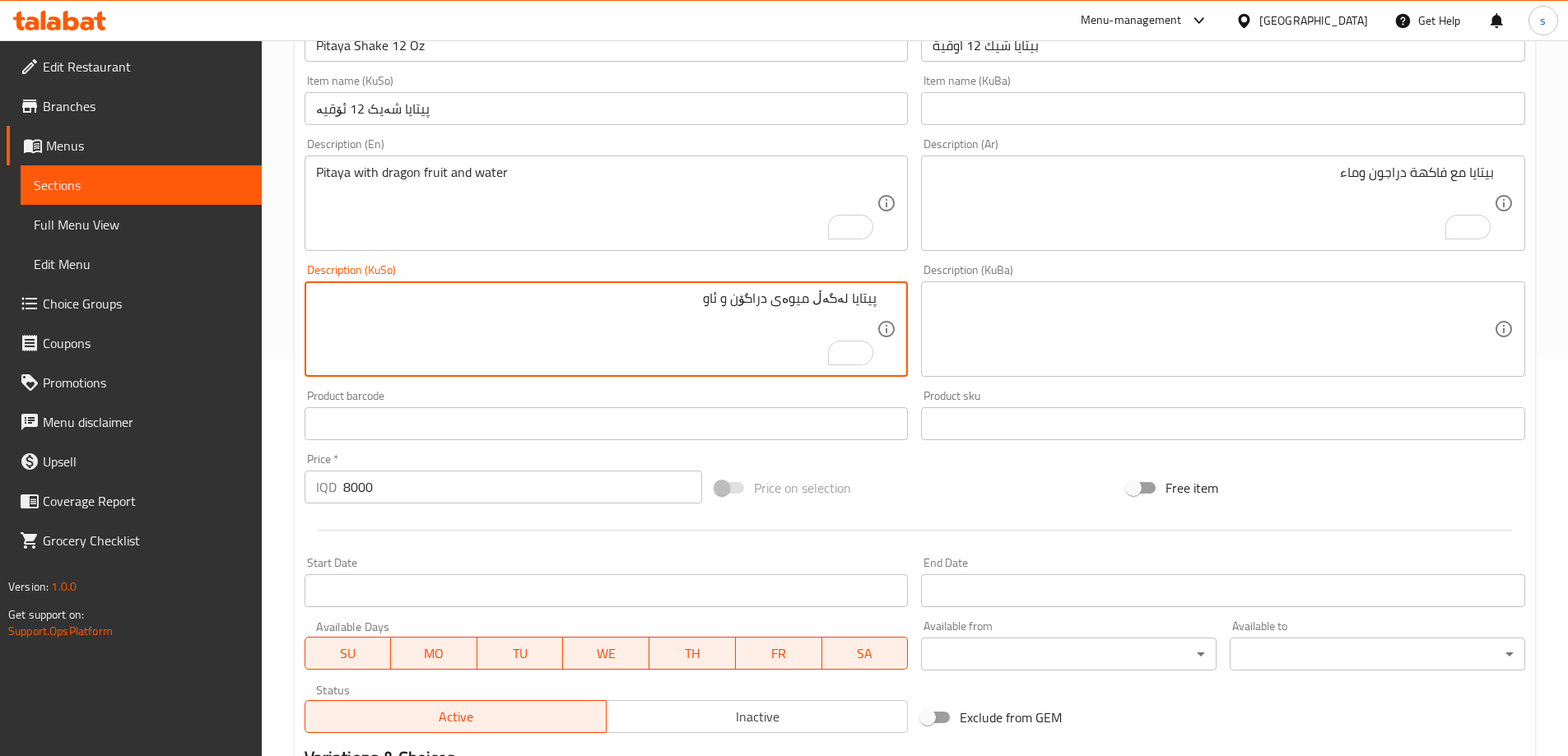
scroll to position [619, 0]
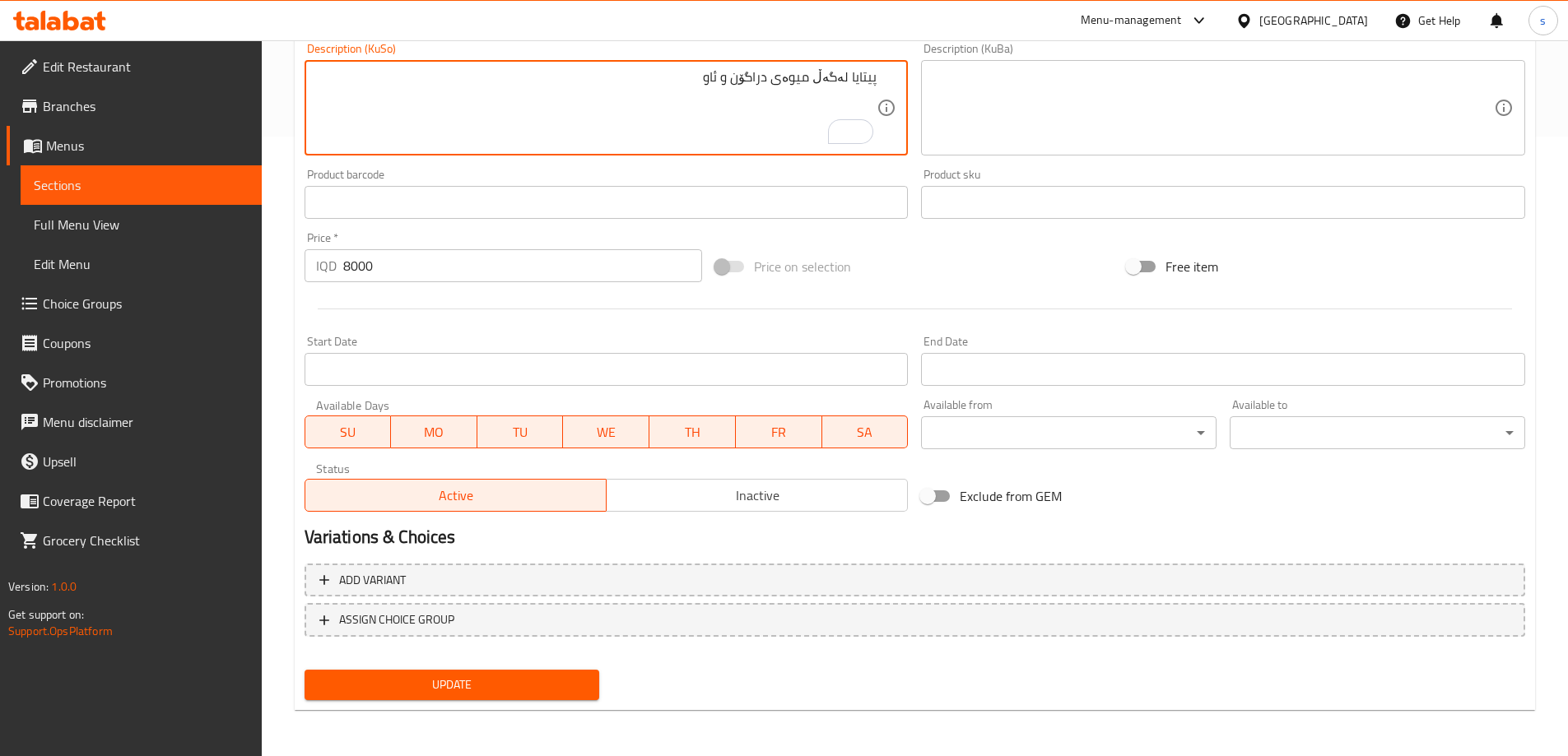
type textarea "پیتایا لەگەڵ میوەی دراگۆن و ئاو"
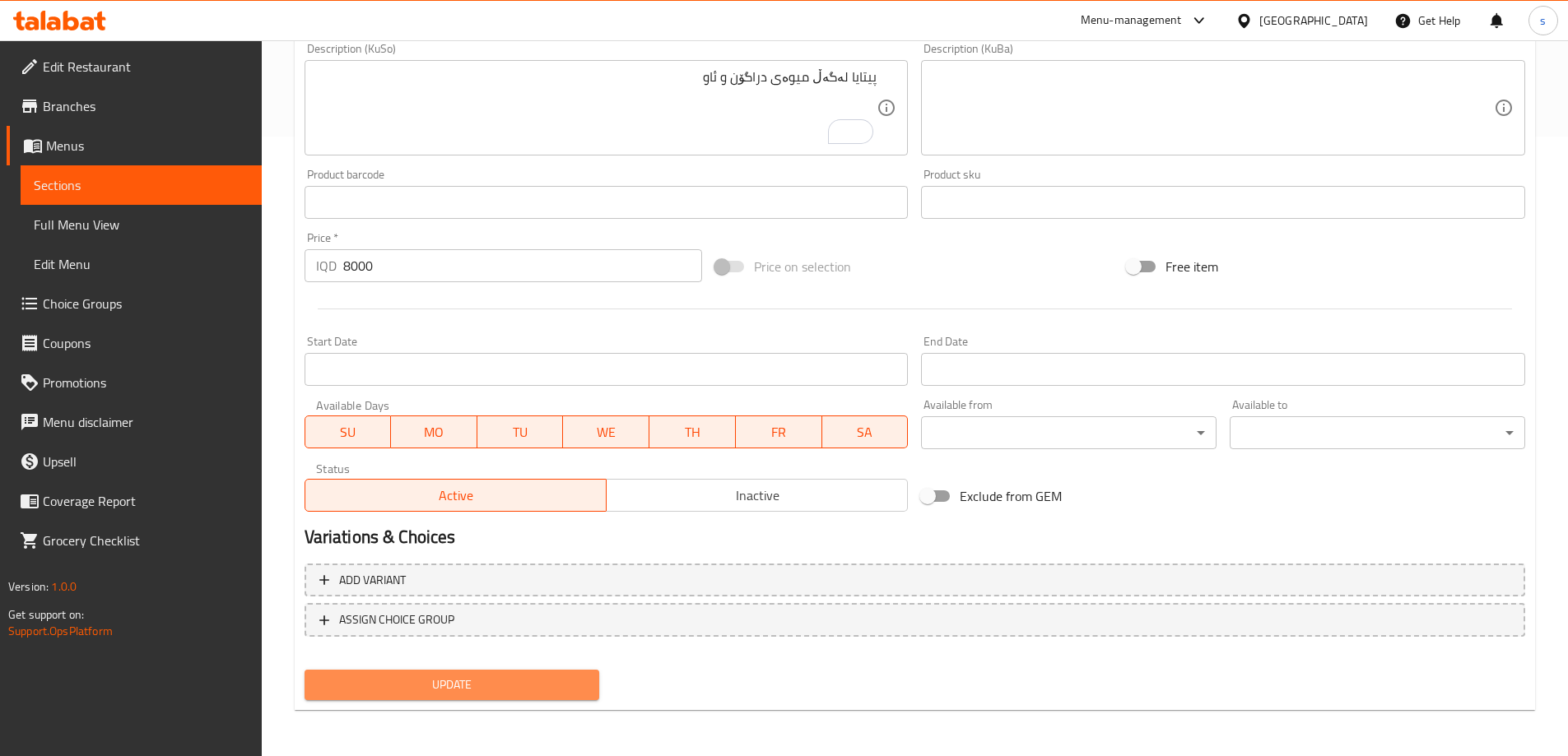
click at [483, 696] on button "Update" at bounding box center [452, 685] width 296 height 30
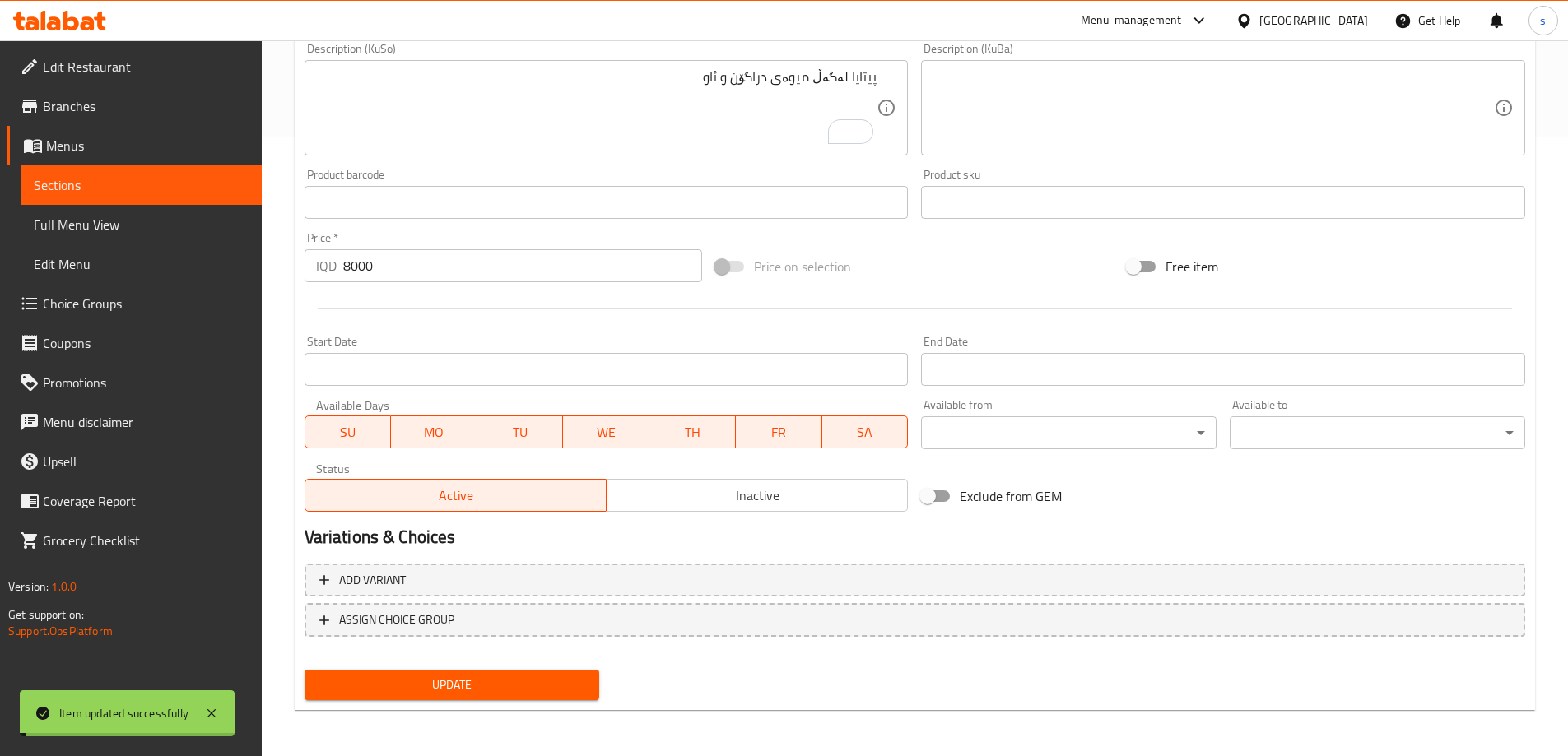
click at [169, 224] on span "Full Menu View" at bounding box center [142, 224] width 215 height 20
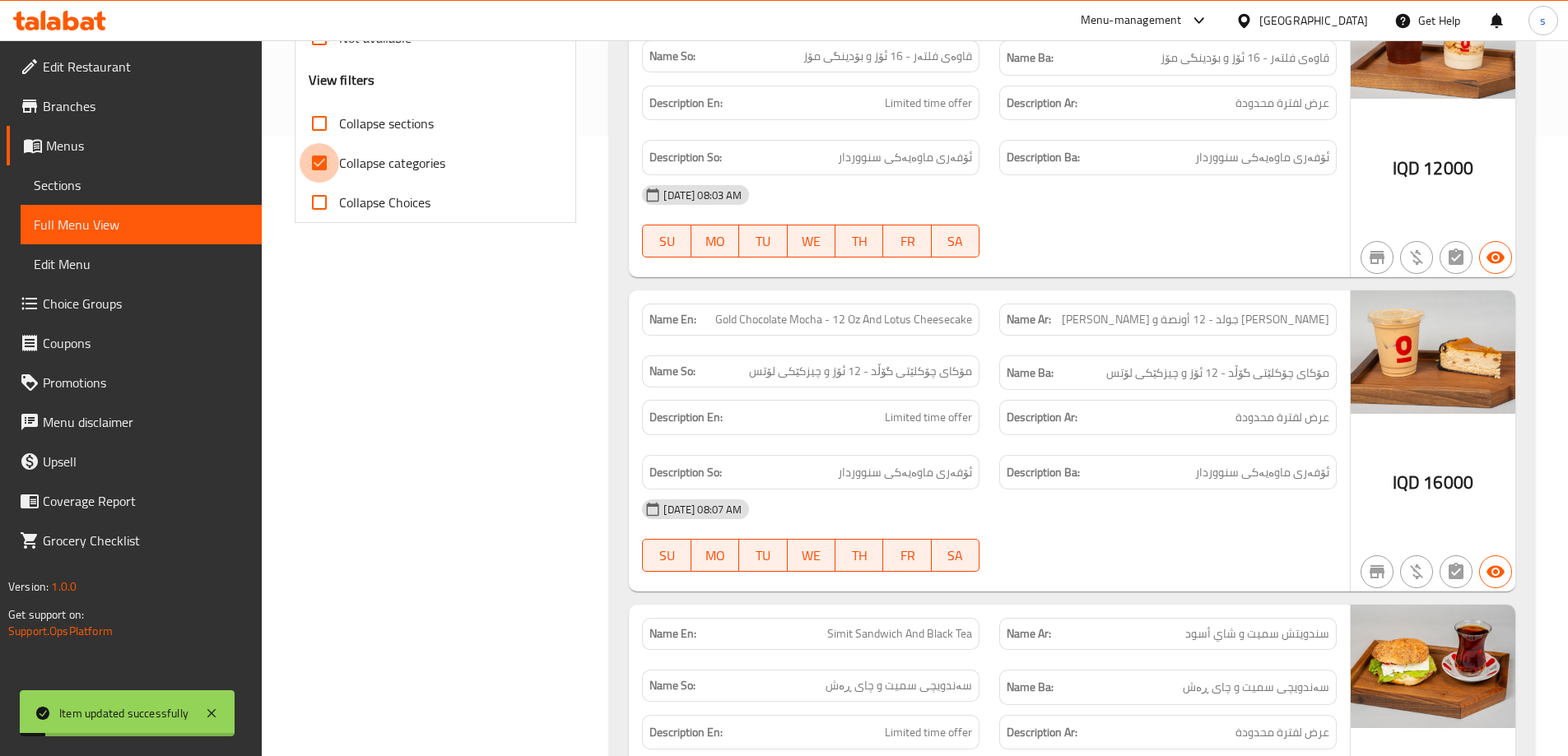
click at [315, 169] on input "Collapse categories" at bounding box center [319, 163] width 40 height 40
checkbox input "false"
click at [322, 135] on input "Collapse sections" at bounding box center [319, 123] width 40 height 40
checkbox input "true"
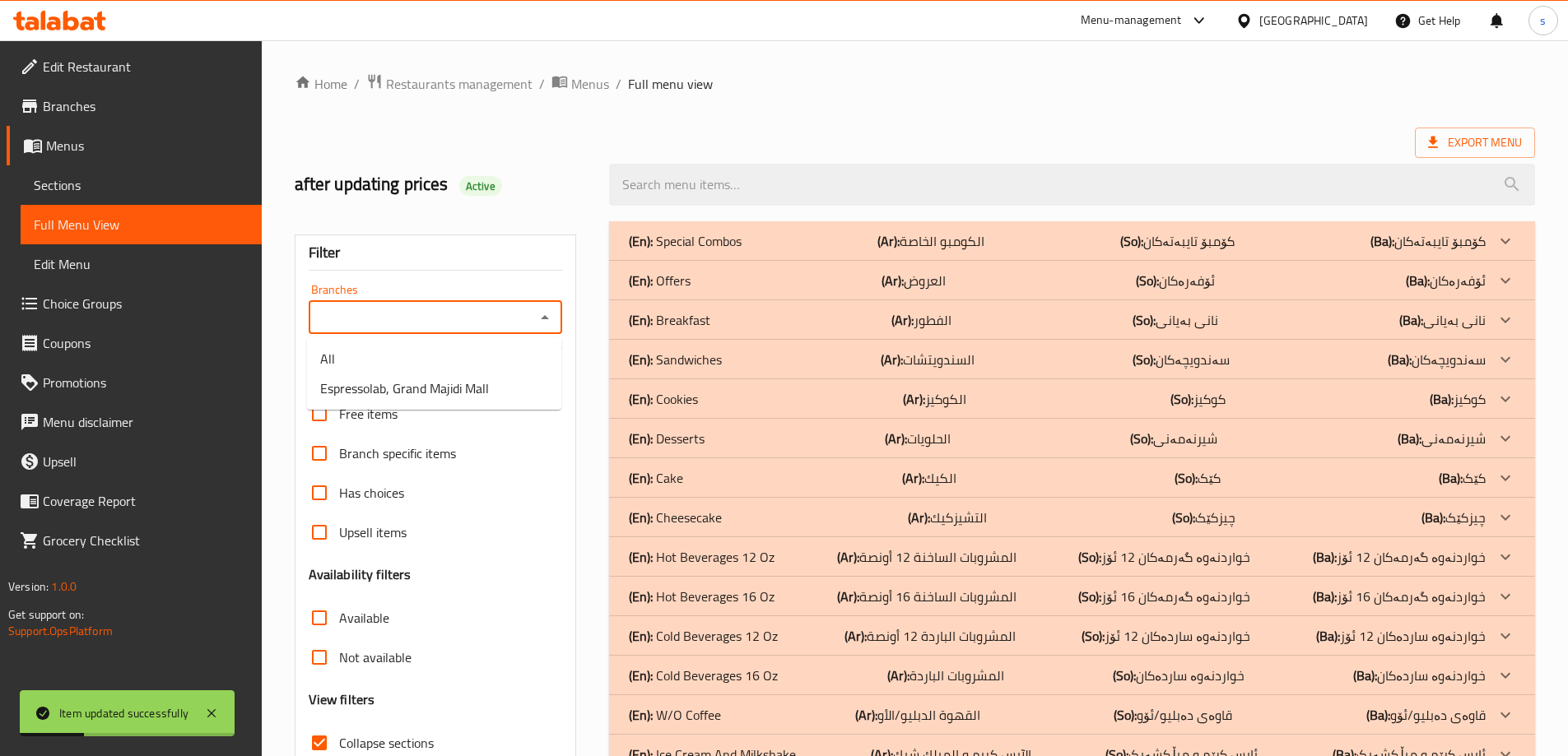
click at [529, 319] on input "Branches" at bounding box center [422, 317] width 218 height 23
click at [524, 378] on li "Espressolab, Grand Majidi Mall" at bounding box center [434, 387] width 255 height 29
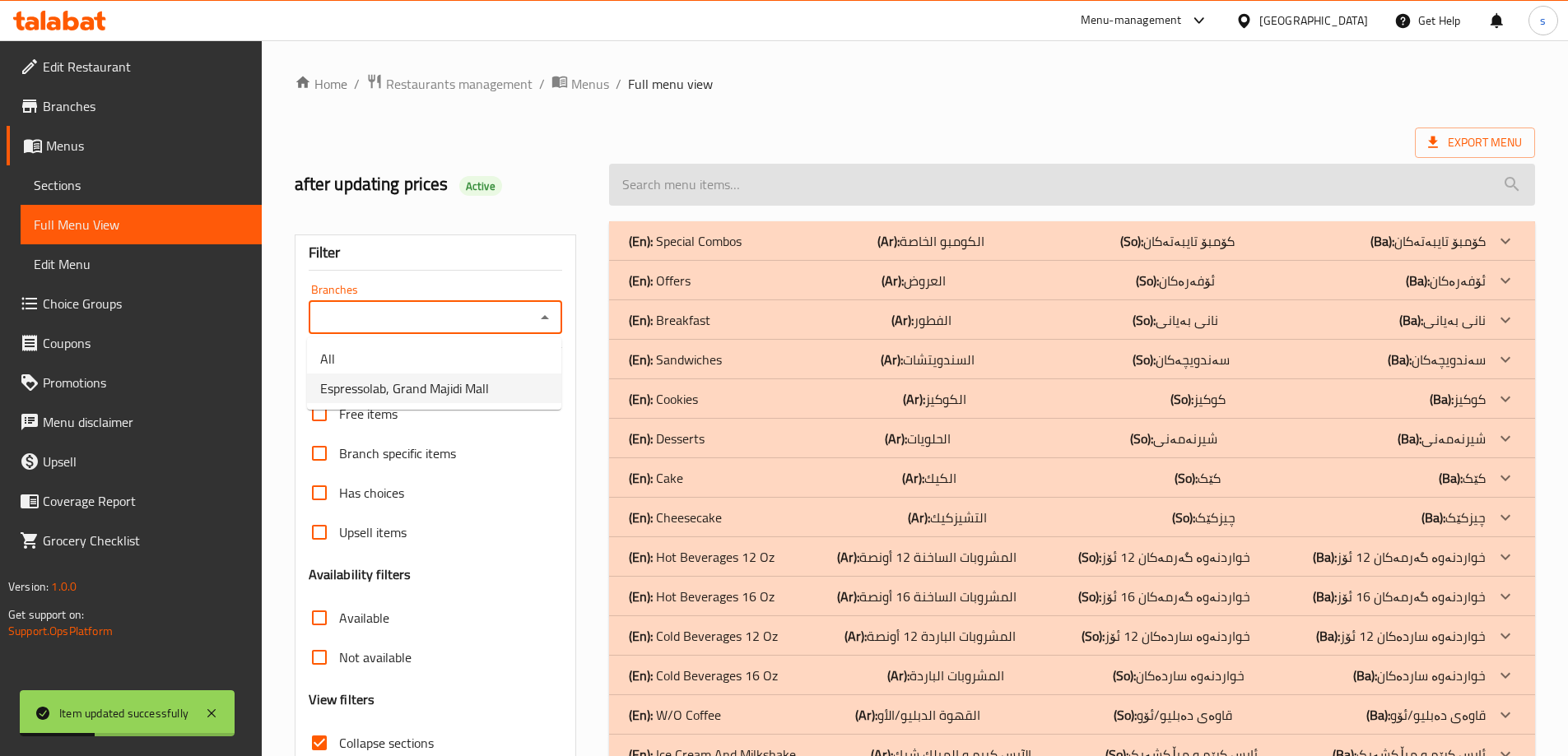
type input "Espressolab, Grand Majidi Mall"
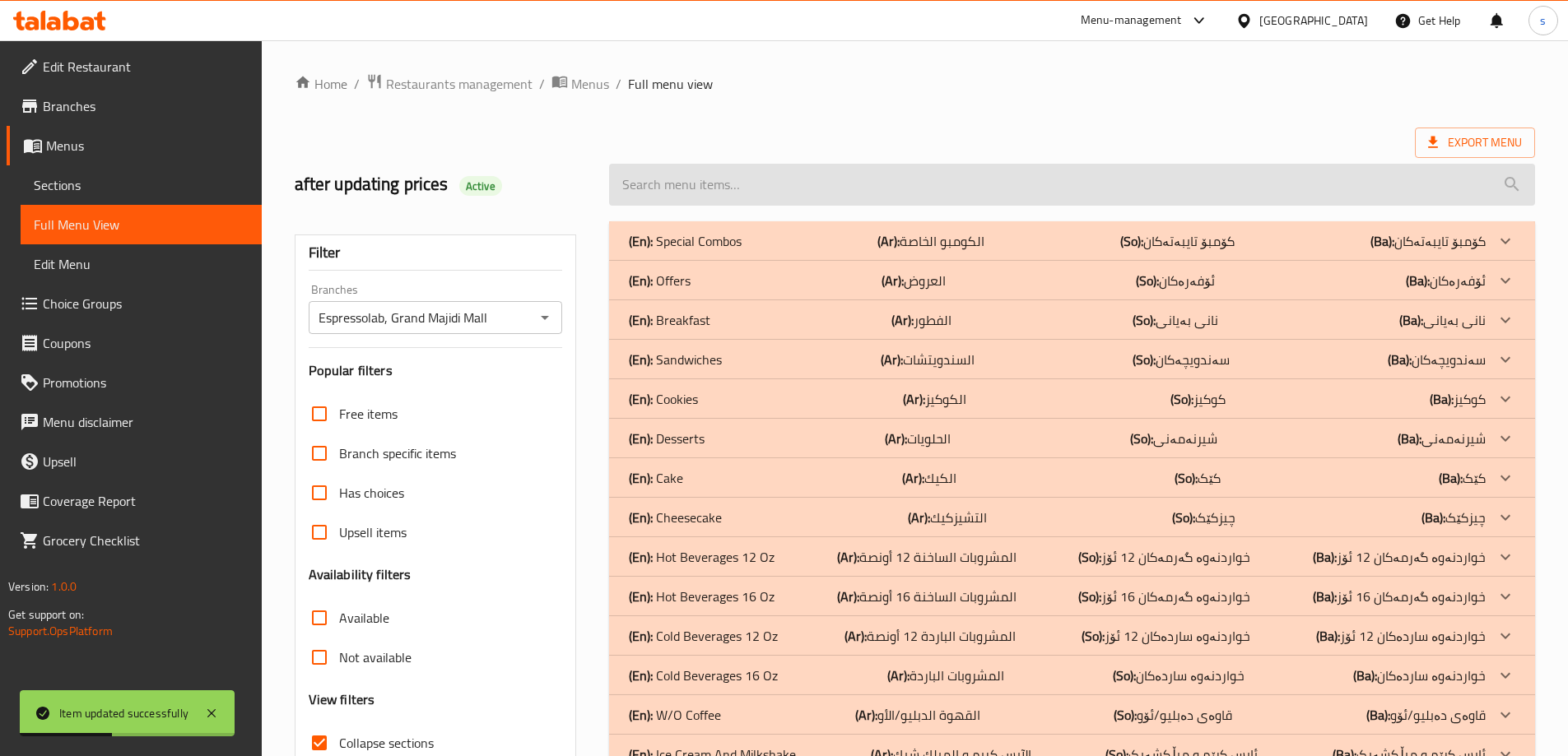
click at [672, 179] on input "search" at bounding box center [1072, 184] width 927 height 42
paste input "Pitaya Shake 12 Oz"
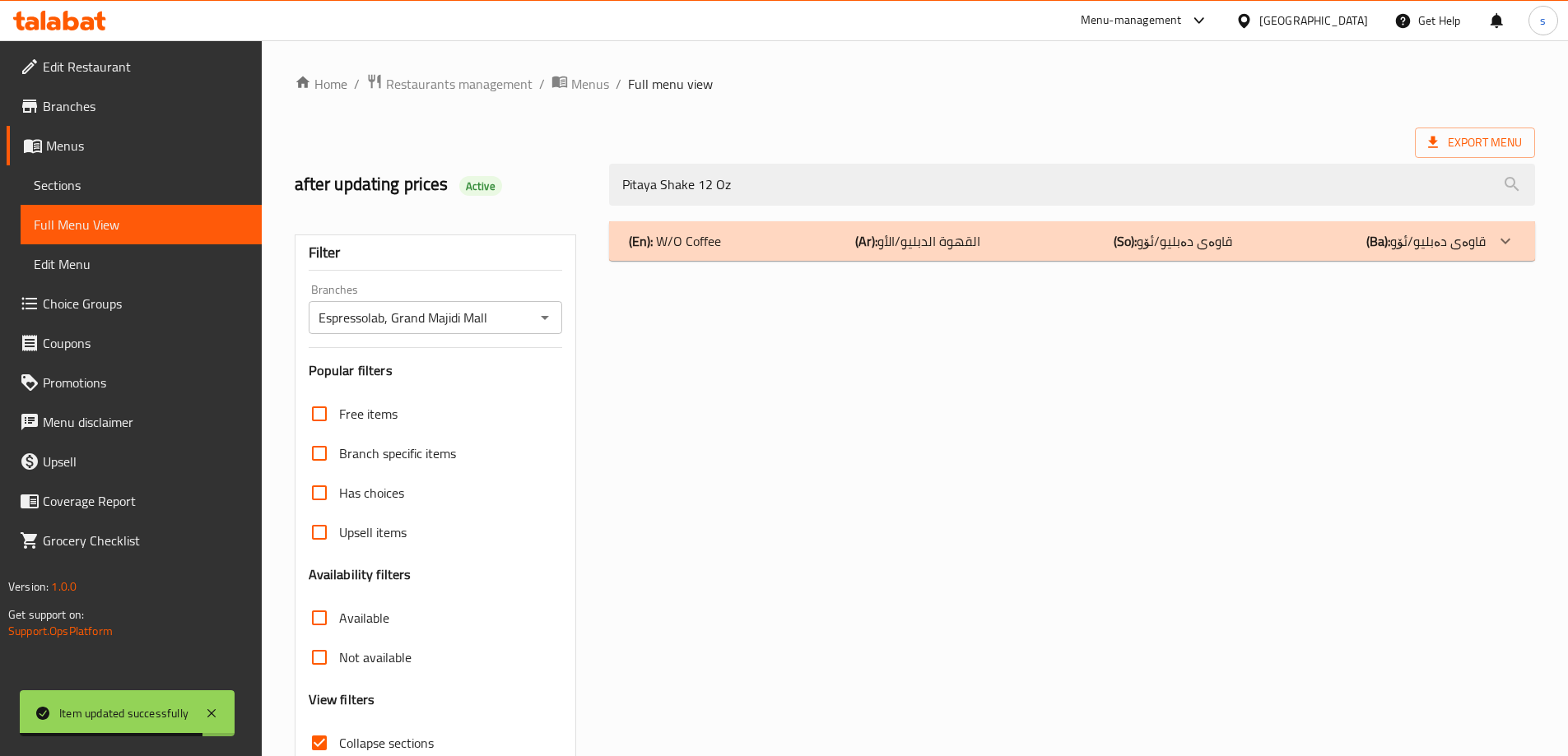
type input "Pitaya Shake 12 Oz"
click at [785, 259] on div "(En): W/O Coffee (Ar): القهوة الدبليو/الأو (So): قاوەی دەبلیو/ئۆو (Ba): قاوەی د…" at bounding box center [1072, 241] width 927 height 40
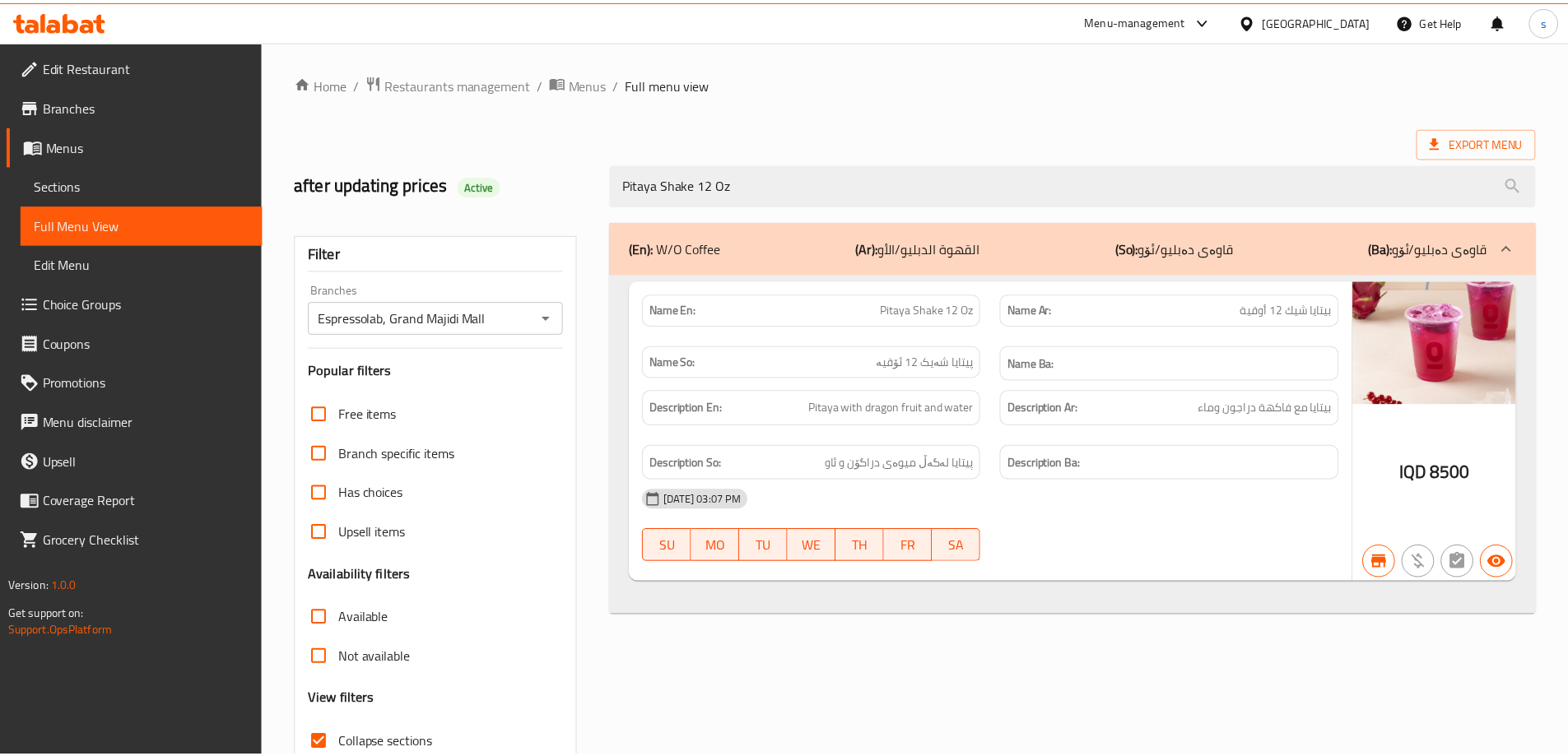
scroll to position [120, 0]
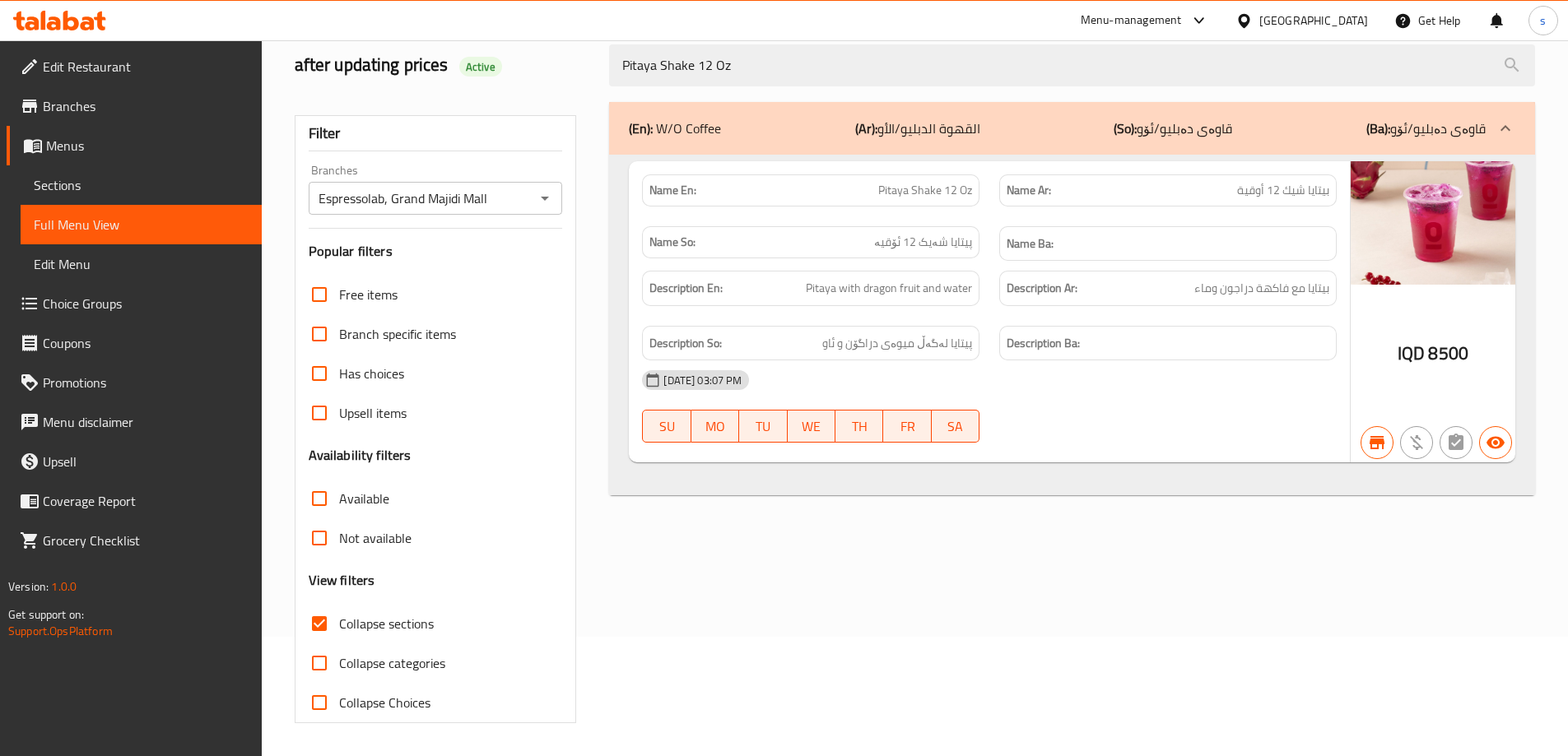
click at [119, 191] on span "Sections" at bounding box center [142, 185] width 215 height 20
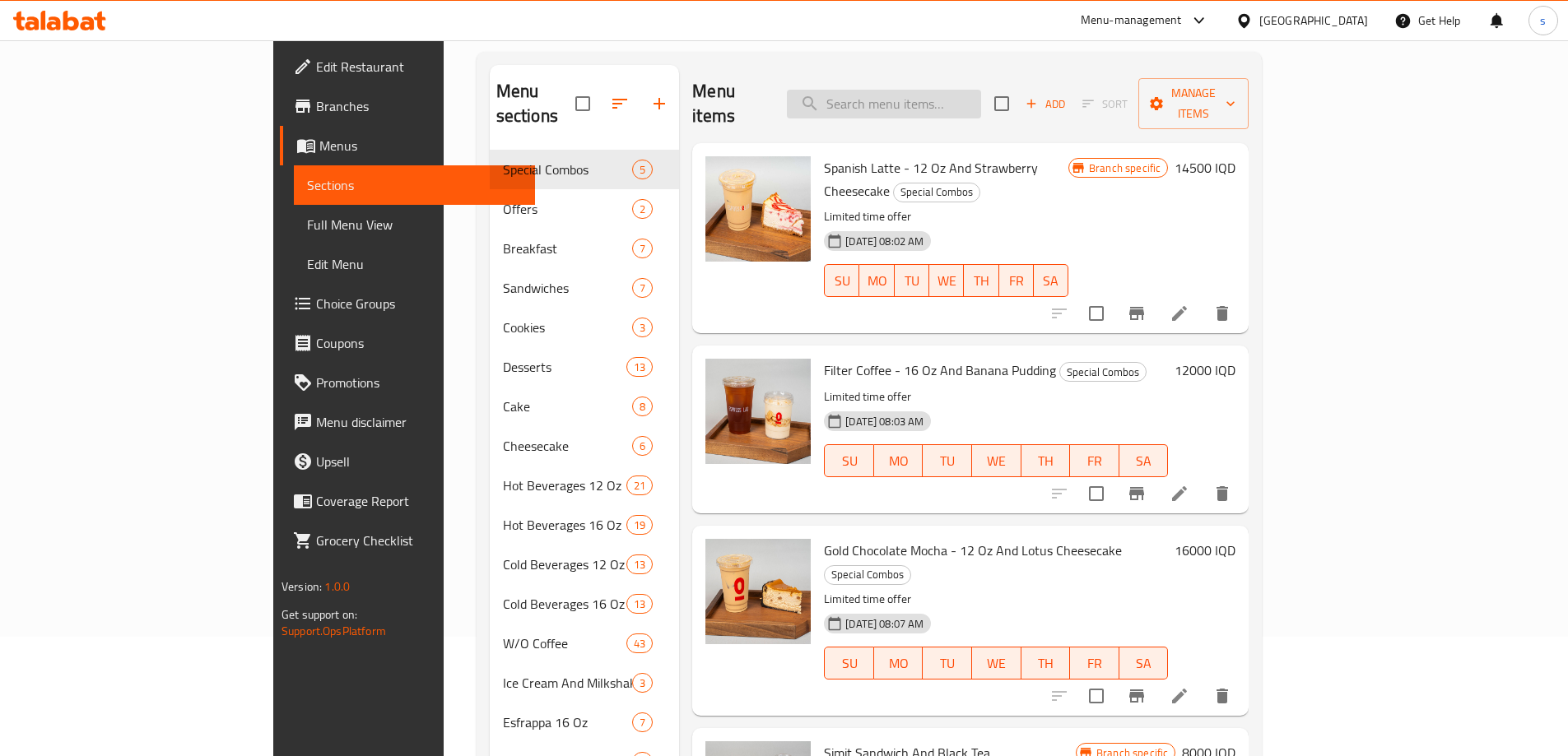
click at [958, 89] on input "search" at bounding box center [884, 104] width 194 height 28
paste input "Lemonade Strawberry Passion 16 Oz"
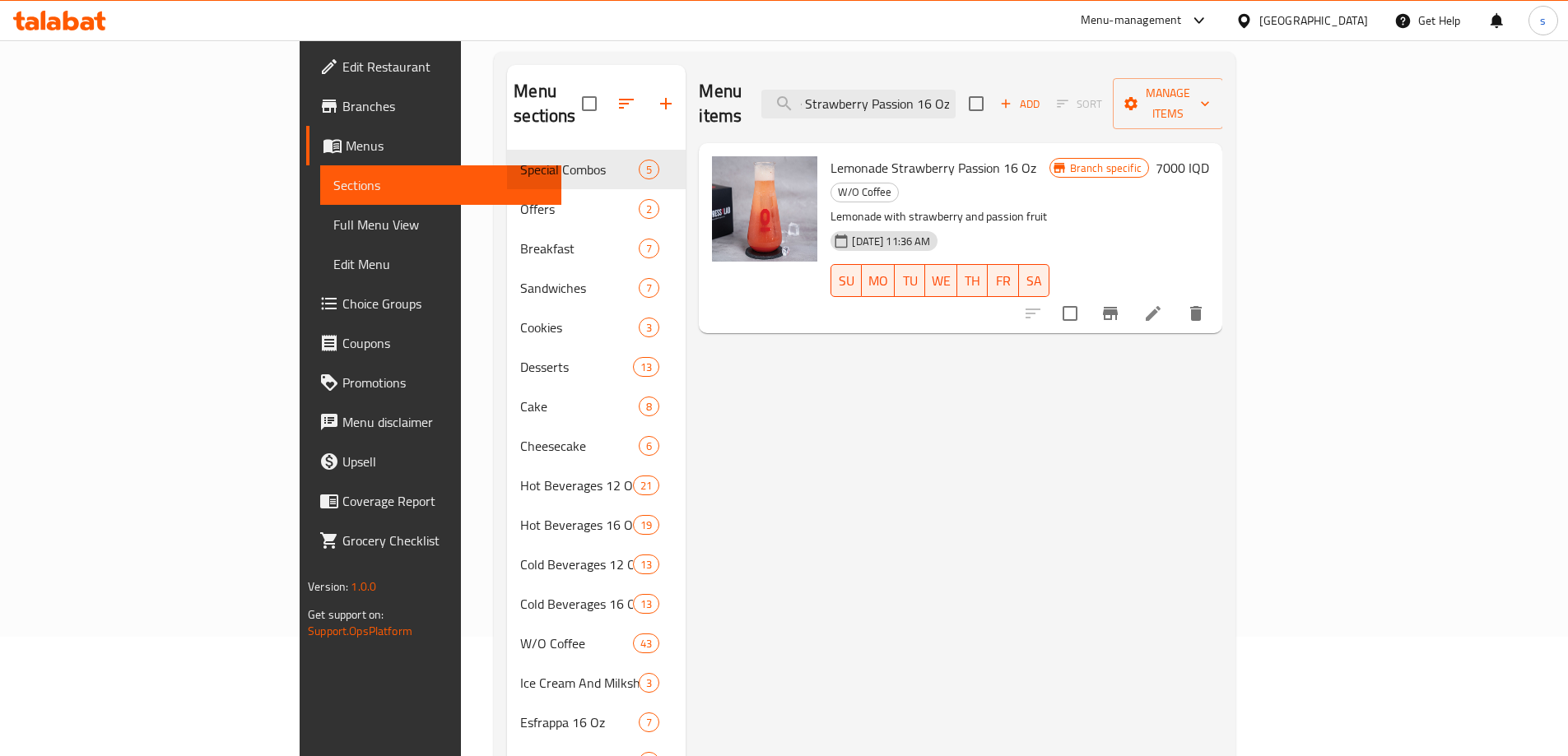
type input "Lemonade Strawberry Passion 16 Oz"
click at [1163, 304] on icon at bounding box center [1153, 313] width 20 height 20
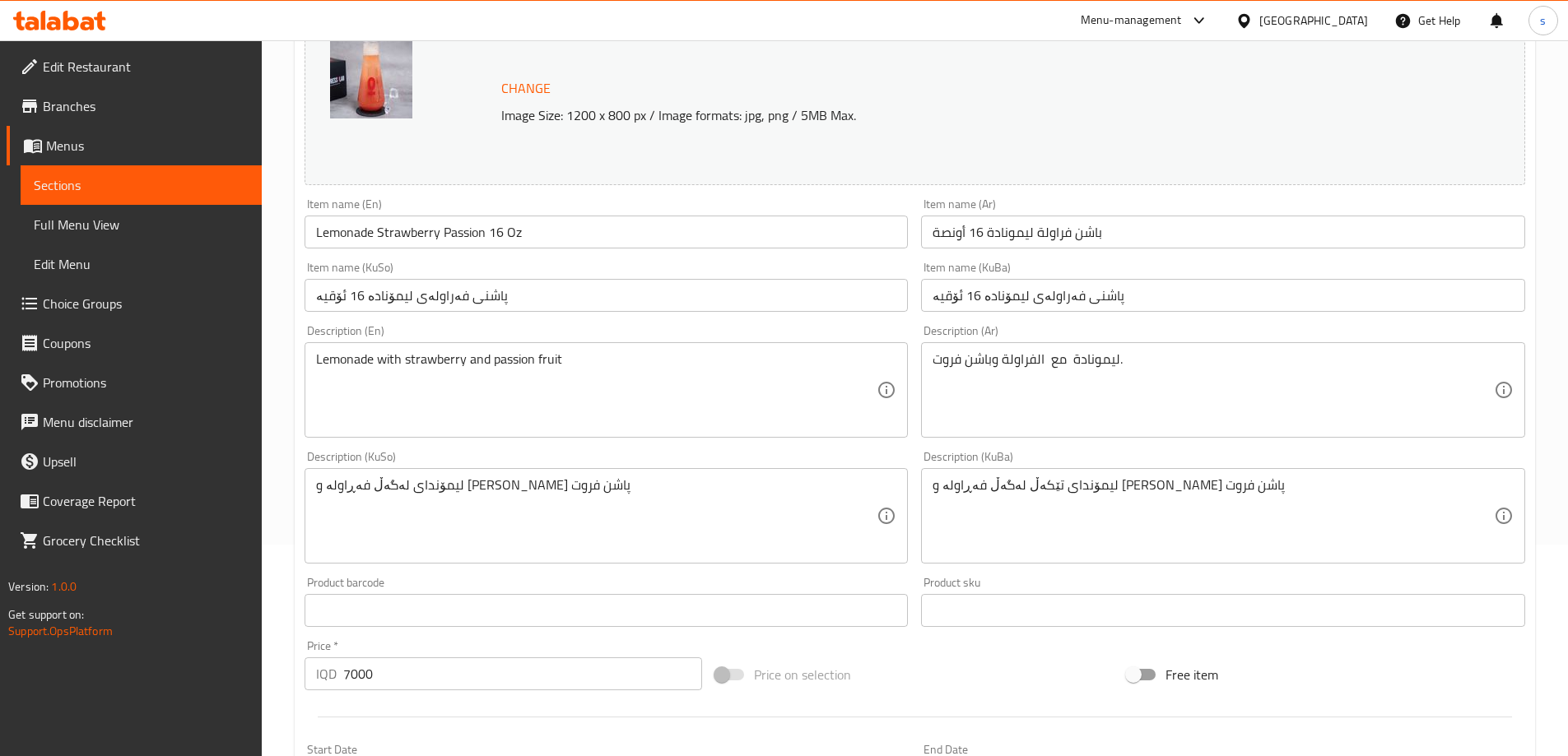
scroll to position [248, 0]
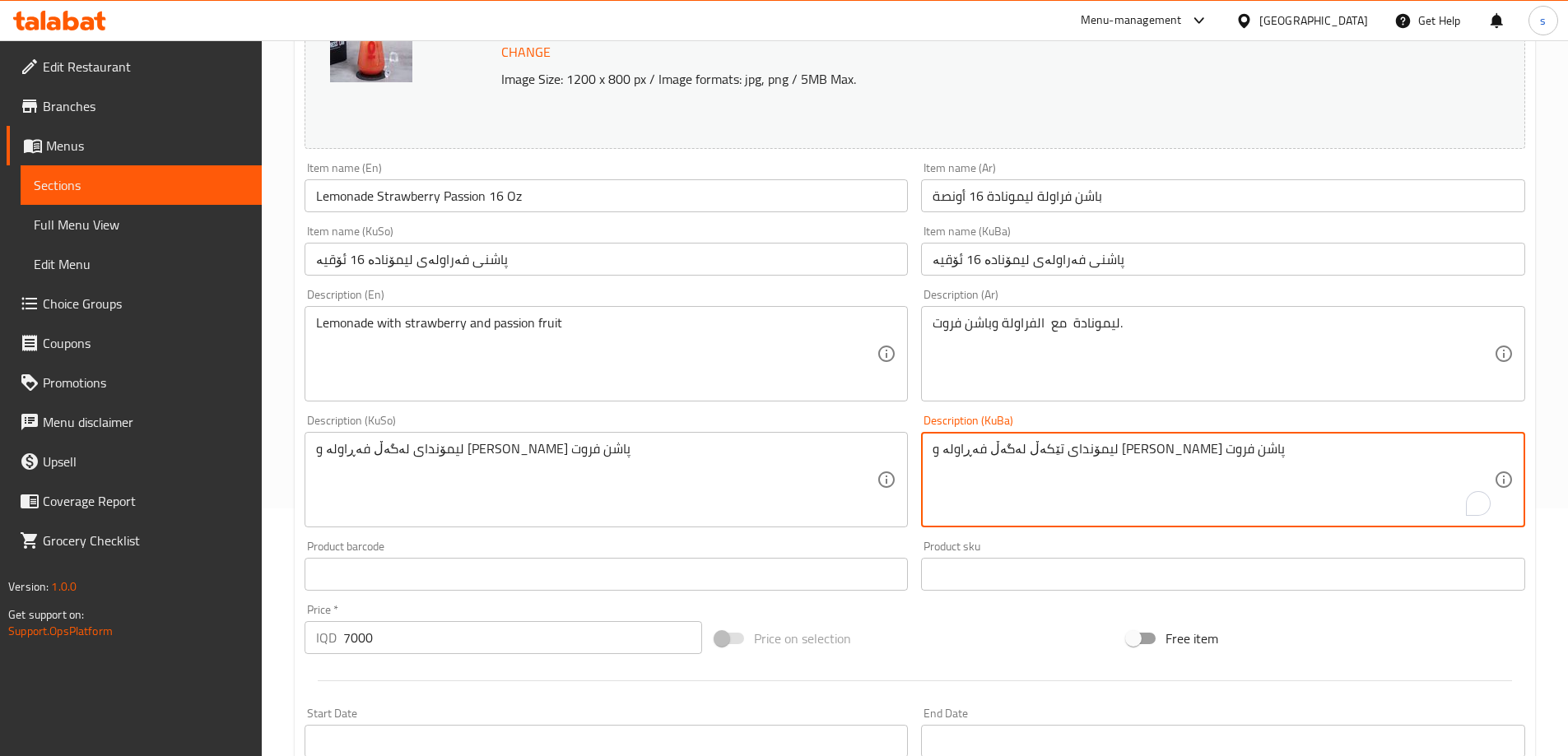
click at [1278, 487] on textarea "لیمۆندای تێکەڵ لەگەڵ فەڕاولە و تامی میوەی پاشن فروت" at bounding box center [1213, 480] width 562 height 78
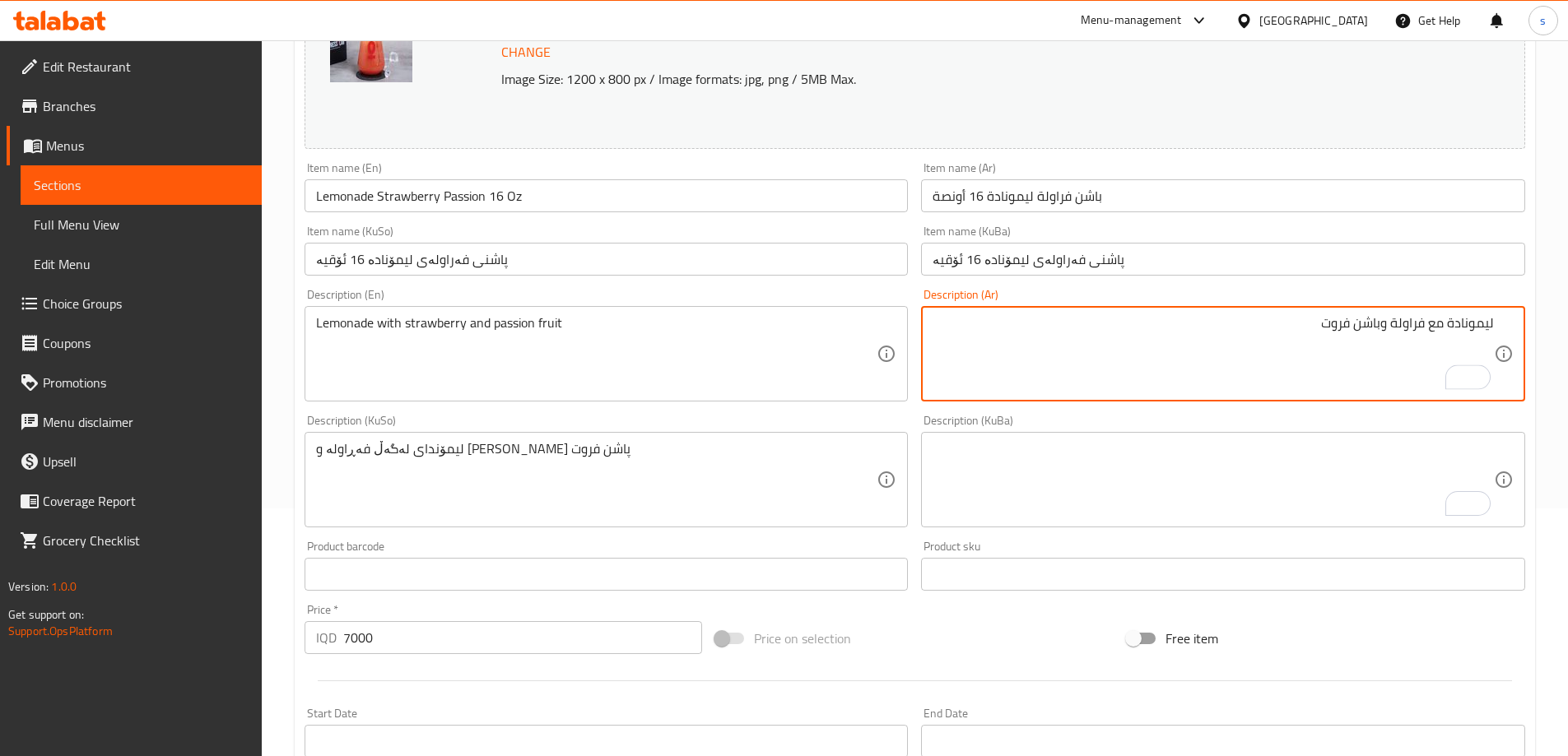
type textarea "ليمونادة مع فراولة وباشن فروت"
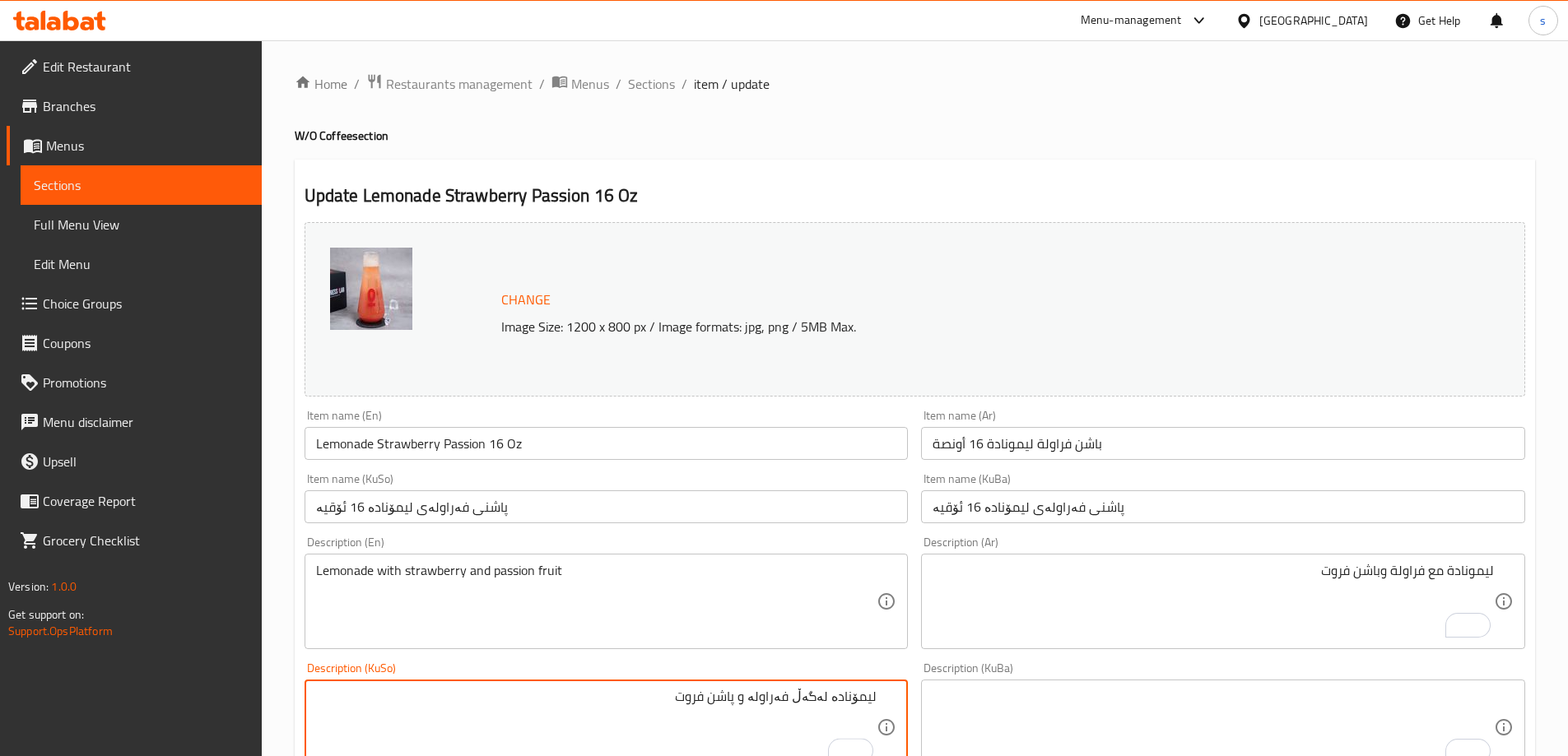
scroll to position [248, 0]
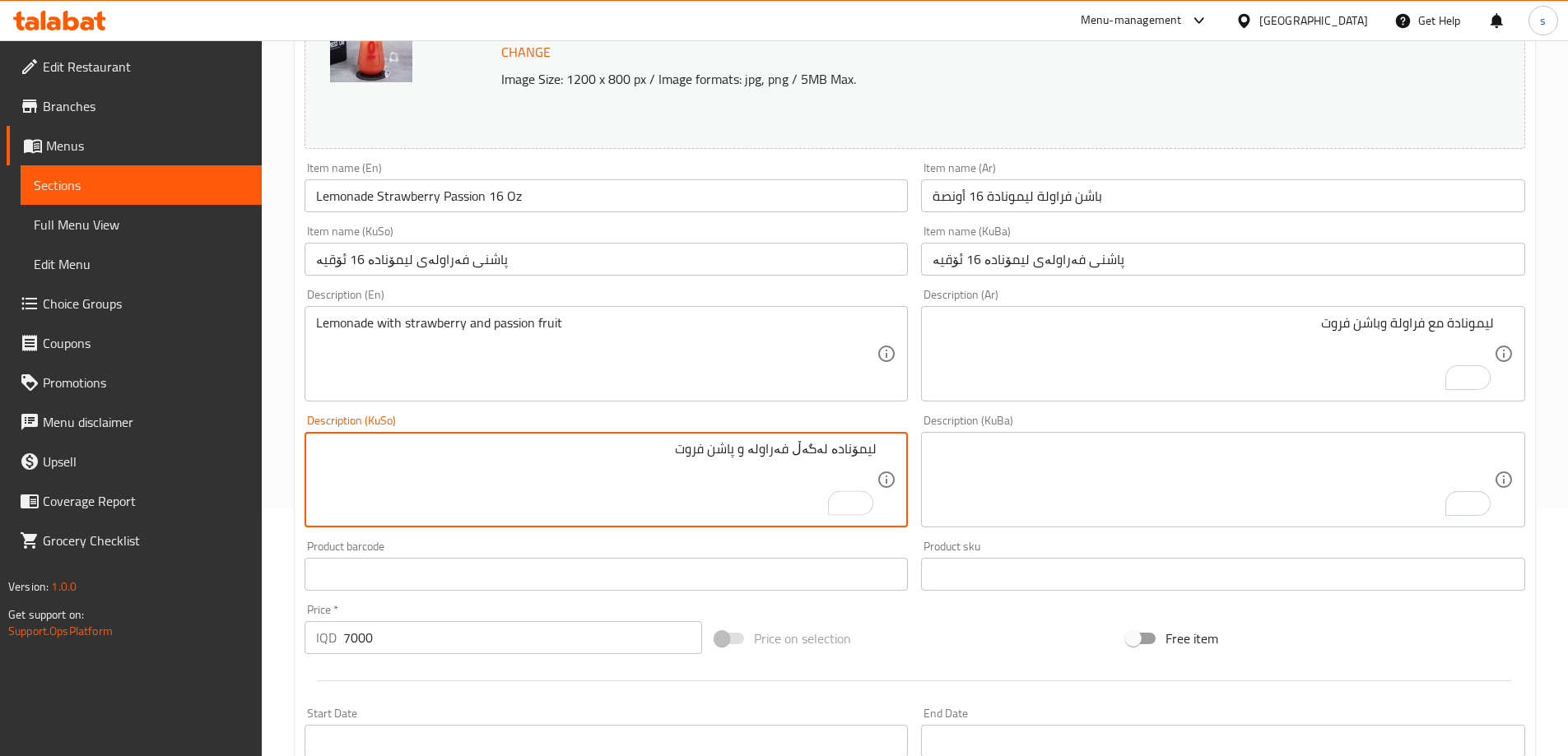
type textarea "ليمۆنادە لەگەڵ فەراولە و پاشن فروت"
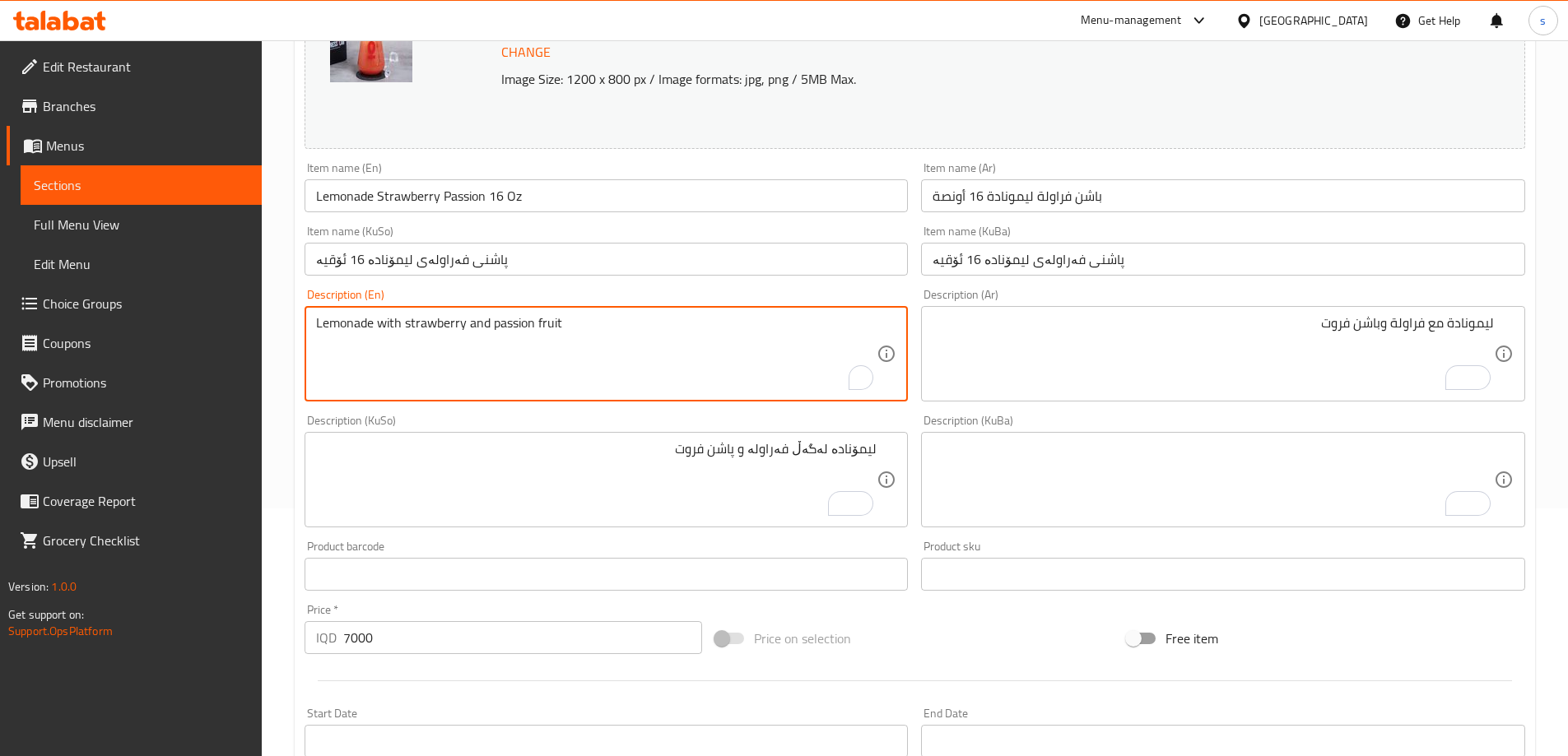
drag, startPoint x: 557, startPoint y: 335, endPoint x: 490, endPoint y: 340, distance: 67.2
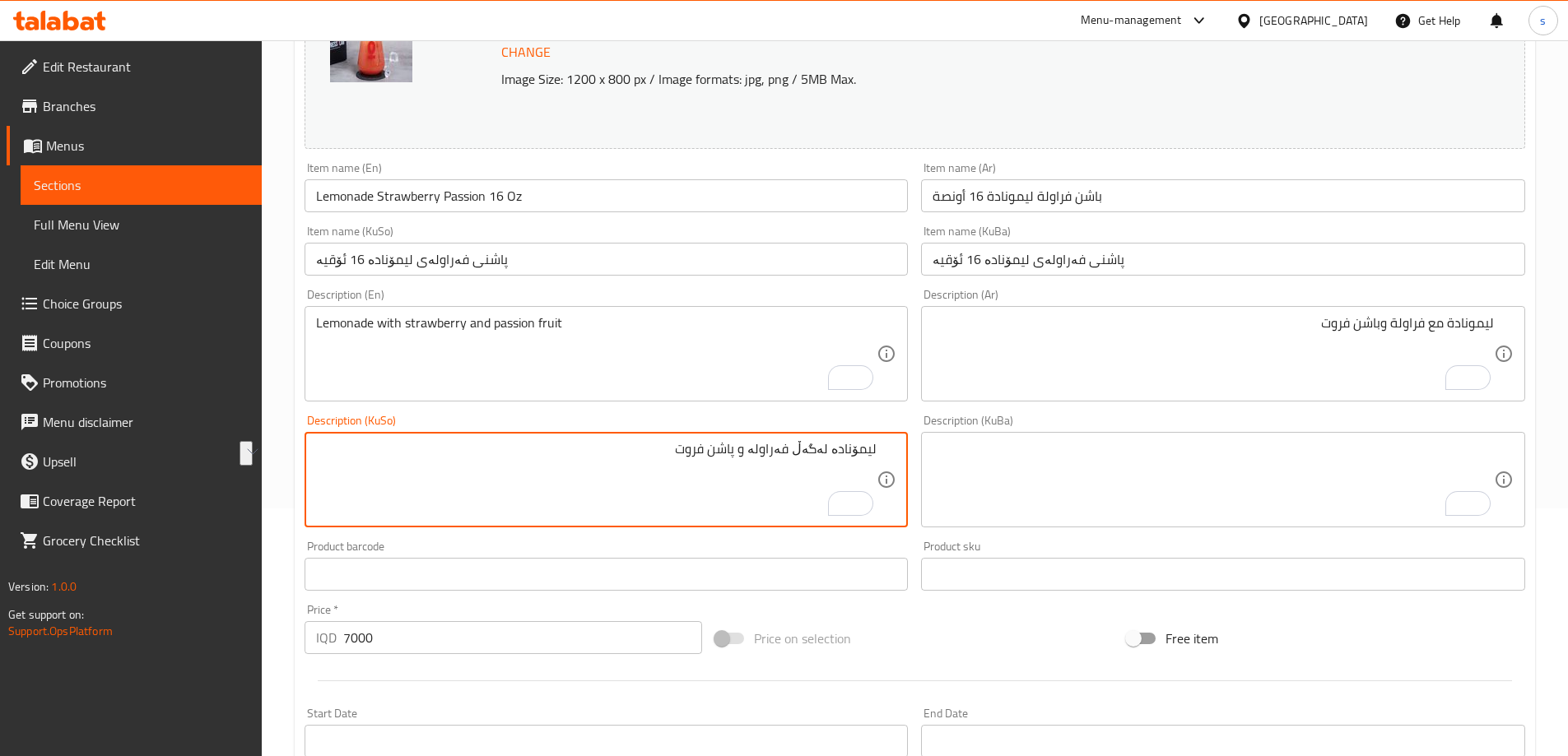
drag, startPoint x: 683, startPoint y: 464, endPoint x: 754, endPoint y: 473, distance: 71.6
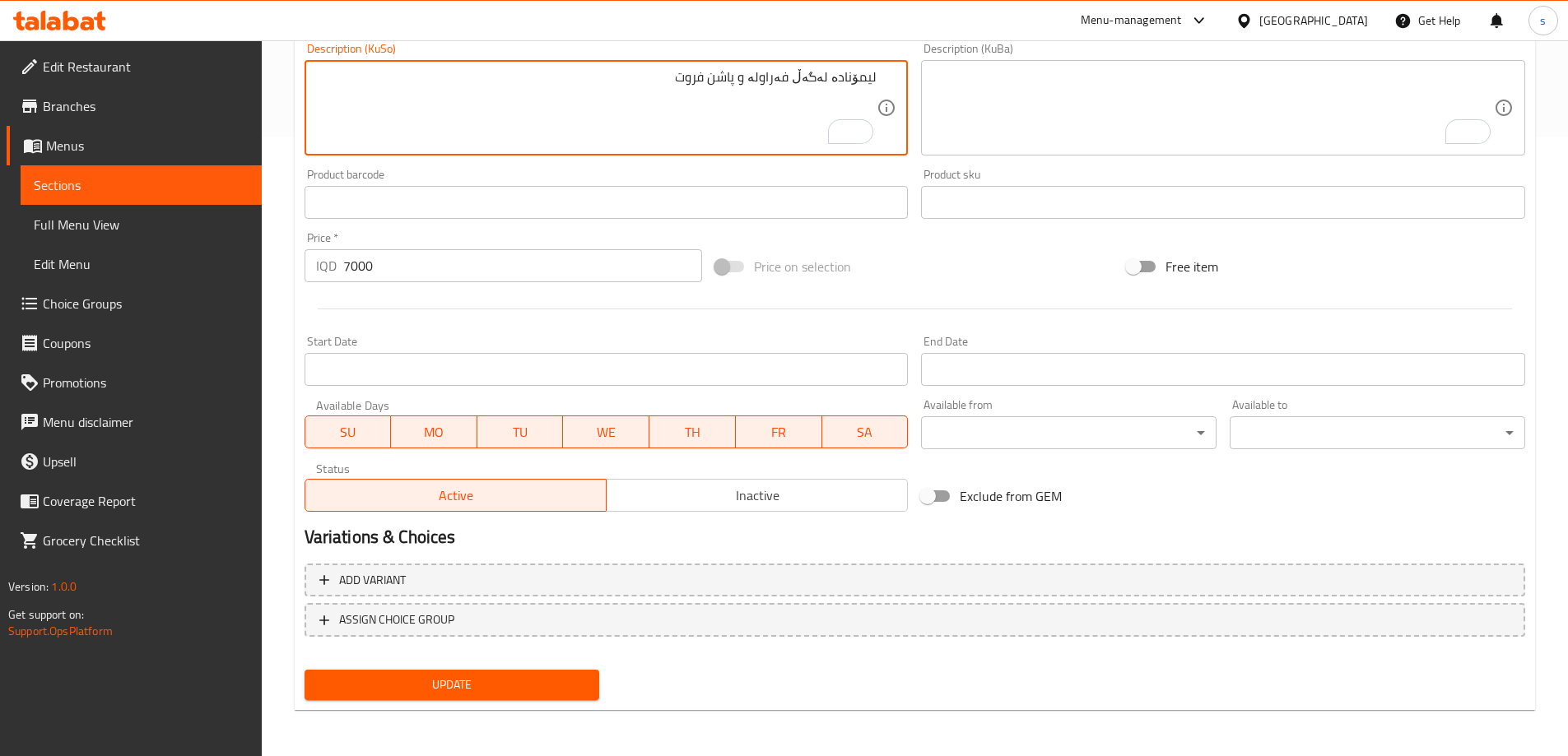
click at [518, 691] on span "Update" at bounding box center [451, 685] width 269 height 21
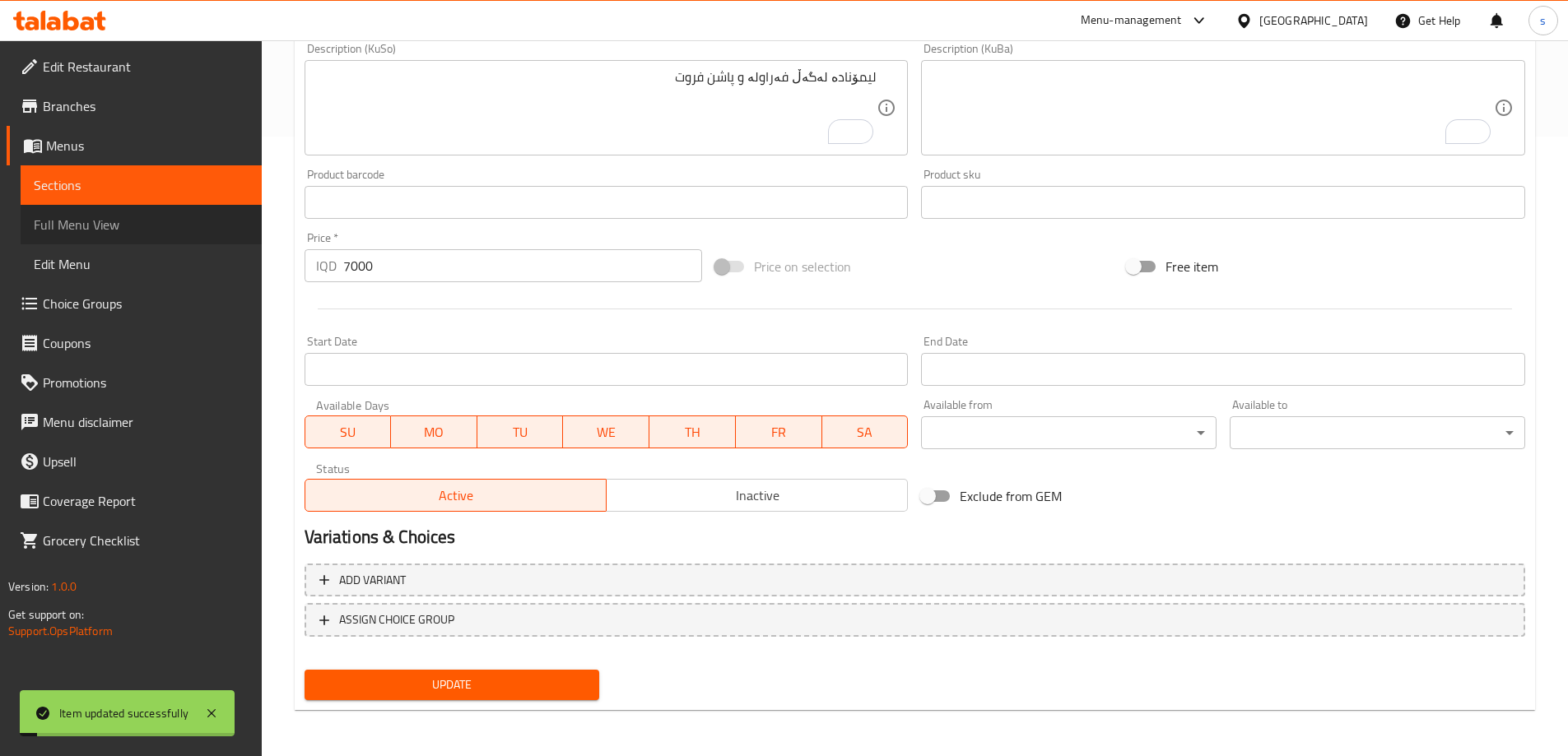
click at [56, 239] on link "Full Menu View" at bounding box center [142, 225] width 241 height 40
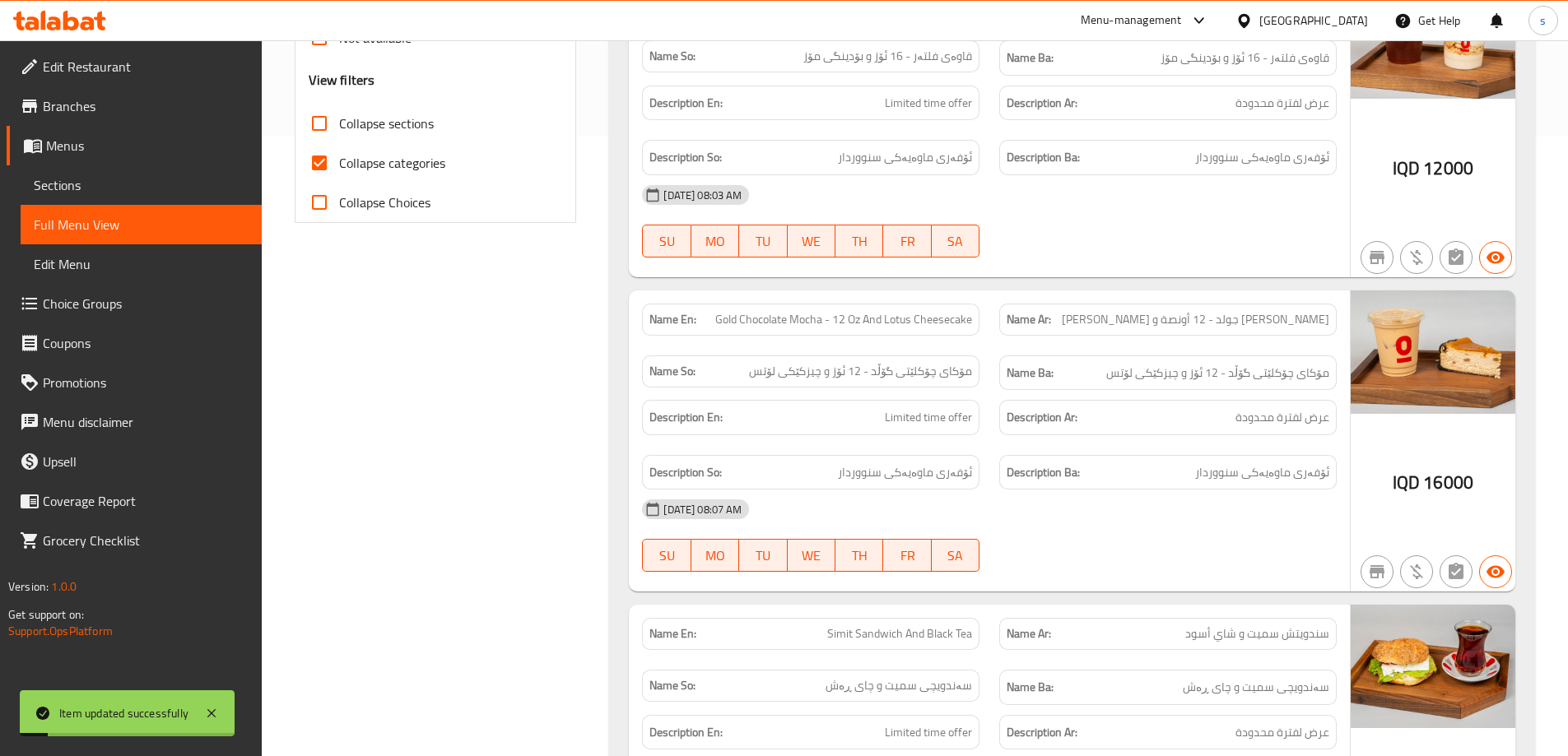
click at [323, 123] on input "Collapse sections" at bounding box center [319, 123] width 40 height 40
checkbox input "true"
click at [313, 169] on input "Collapse categories" at bounding box center [319, 163] width 40 height 40
checkbox input "false"
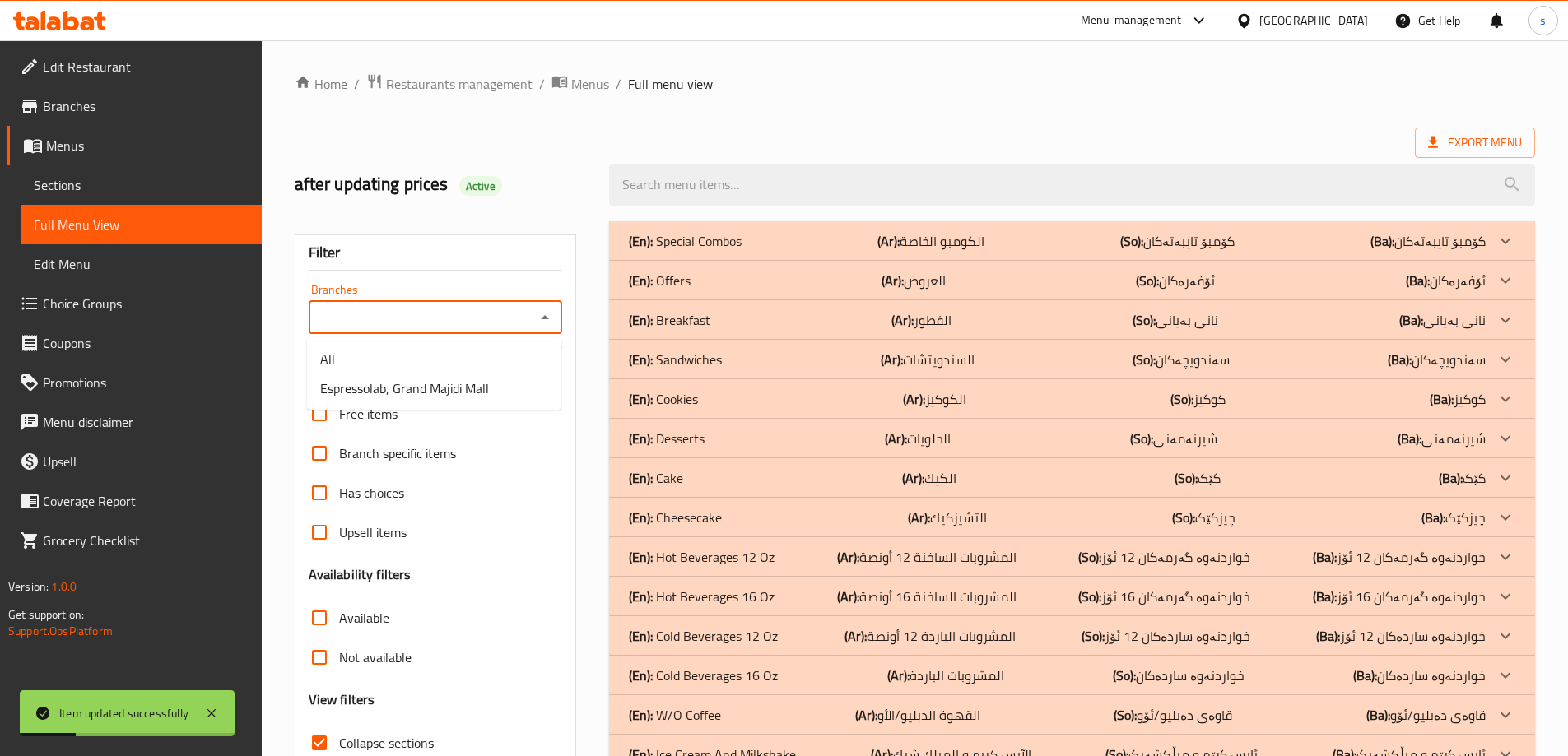
click at [465, 329] on input "Branches" at bounding box center [422, 317] width 218 height 23
click at [466, 381] on span "Espressolab, Grand Majidi Mall" at bounding box center [405, 387] width 169 height 20
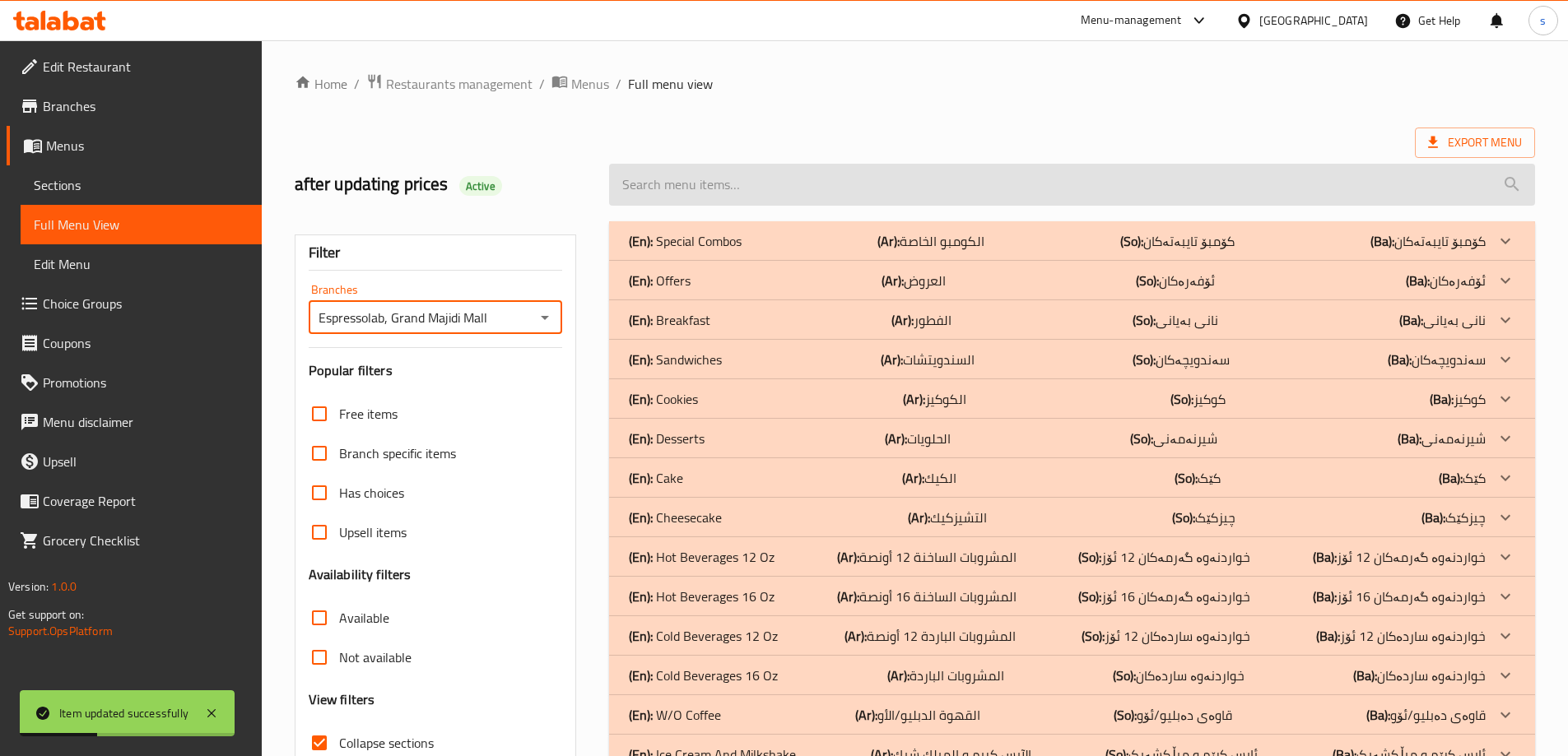
type input "Espressolab, Grand Majidi Mall"
click at [682, 193] on input "search" at bounding box center [1072, 184] width 927 height 42
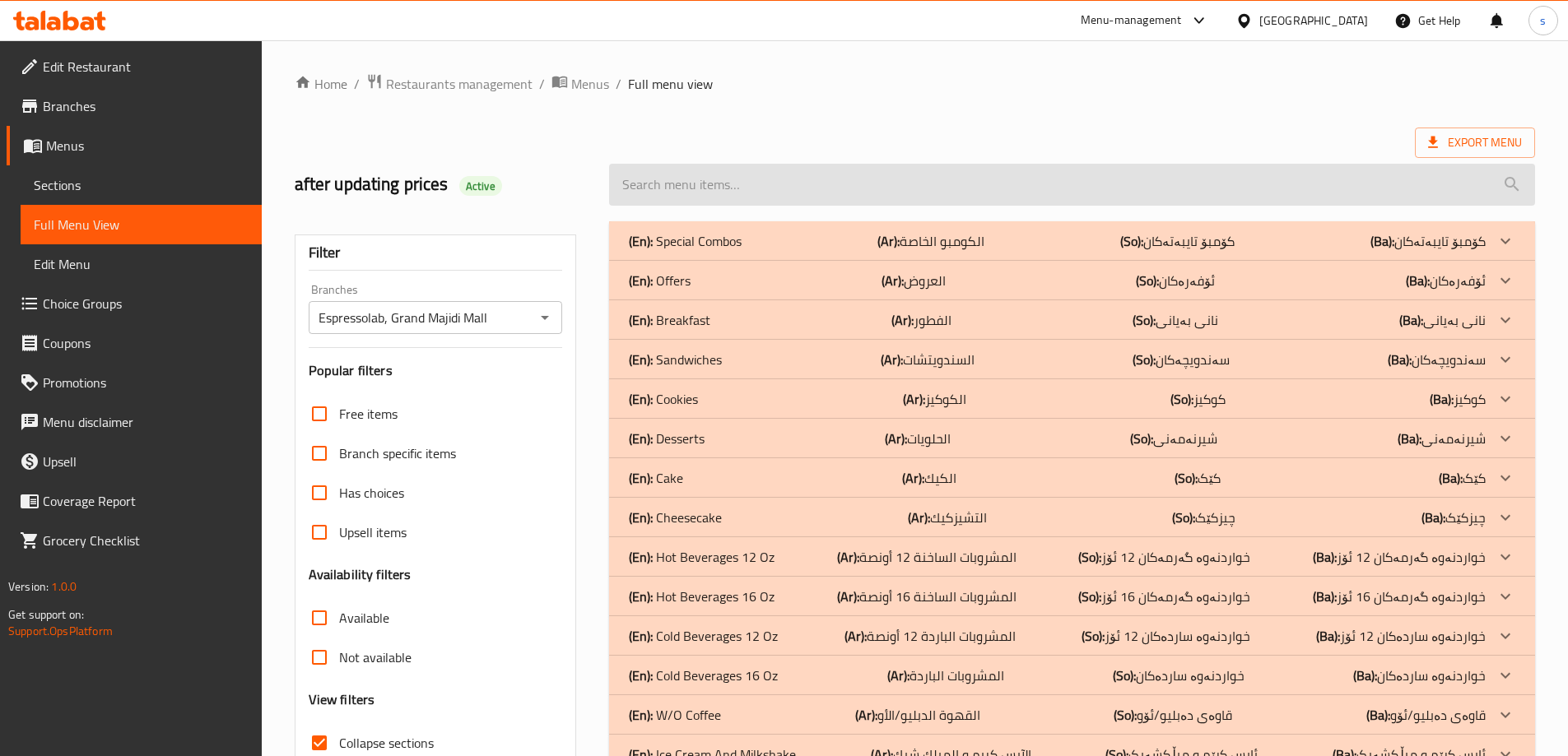
paste input "Lemonade Strawberry Passion 16 Oz"
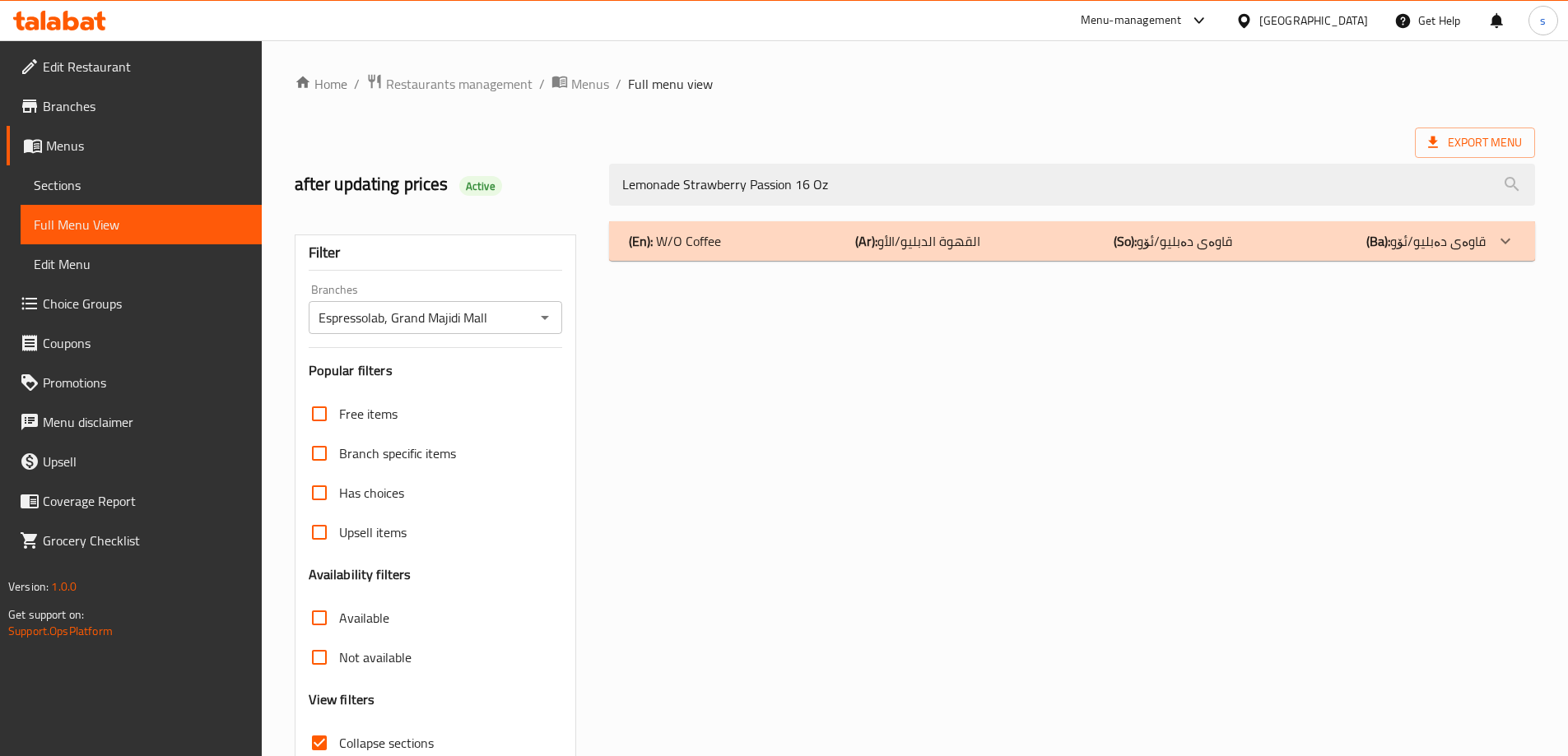
type input "Lemonade Strawberry Passion 16 Oz"
click at [771, 244] on div "(En): W/O Coffee (Ar): القهوة الدبليو/الأو (So): قاوەی دەبلیو/ئۆو (Ba): قاوەی د…" at bounding box center [1058, 240] width 857 height 20
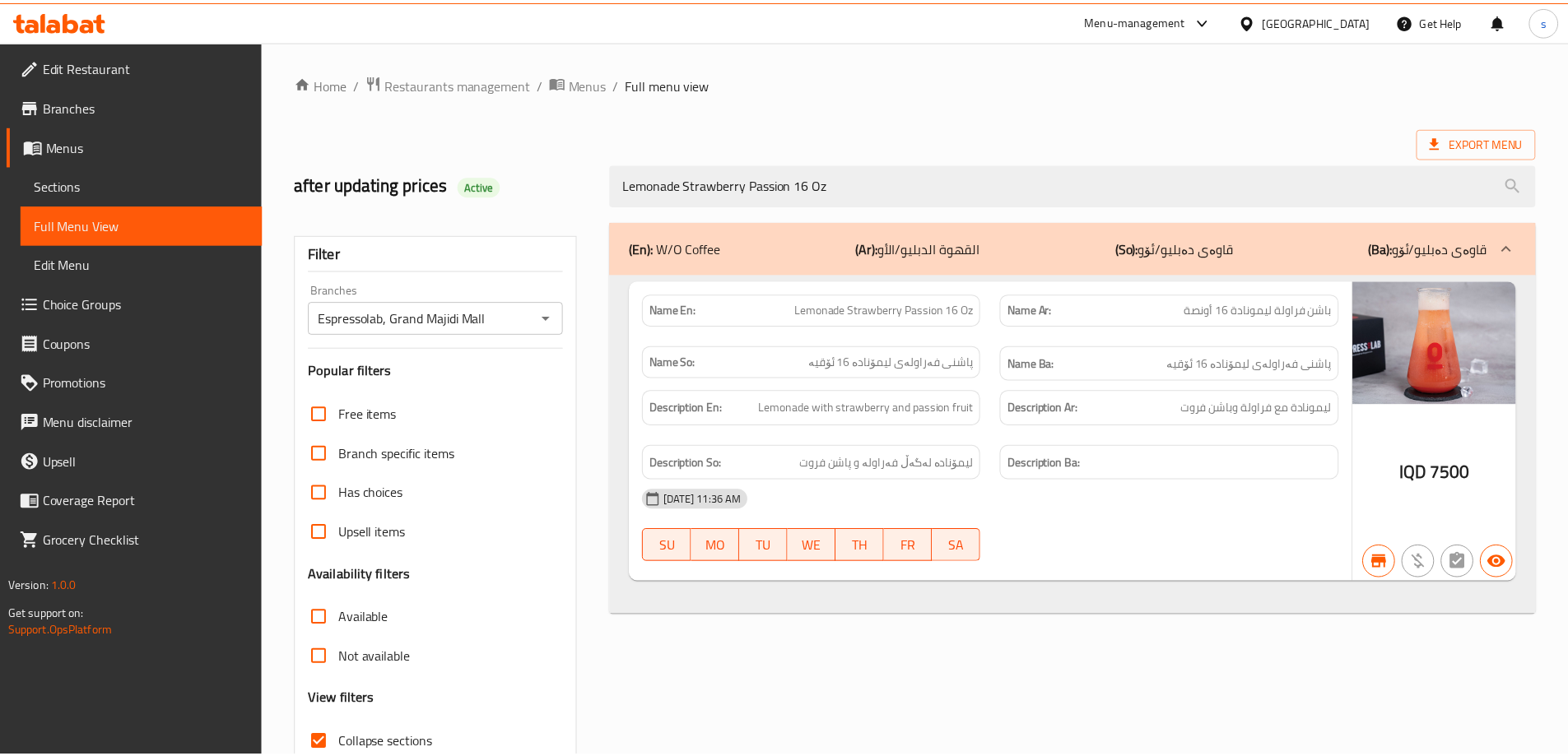
scroll to position [120, 0]
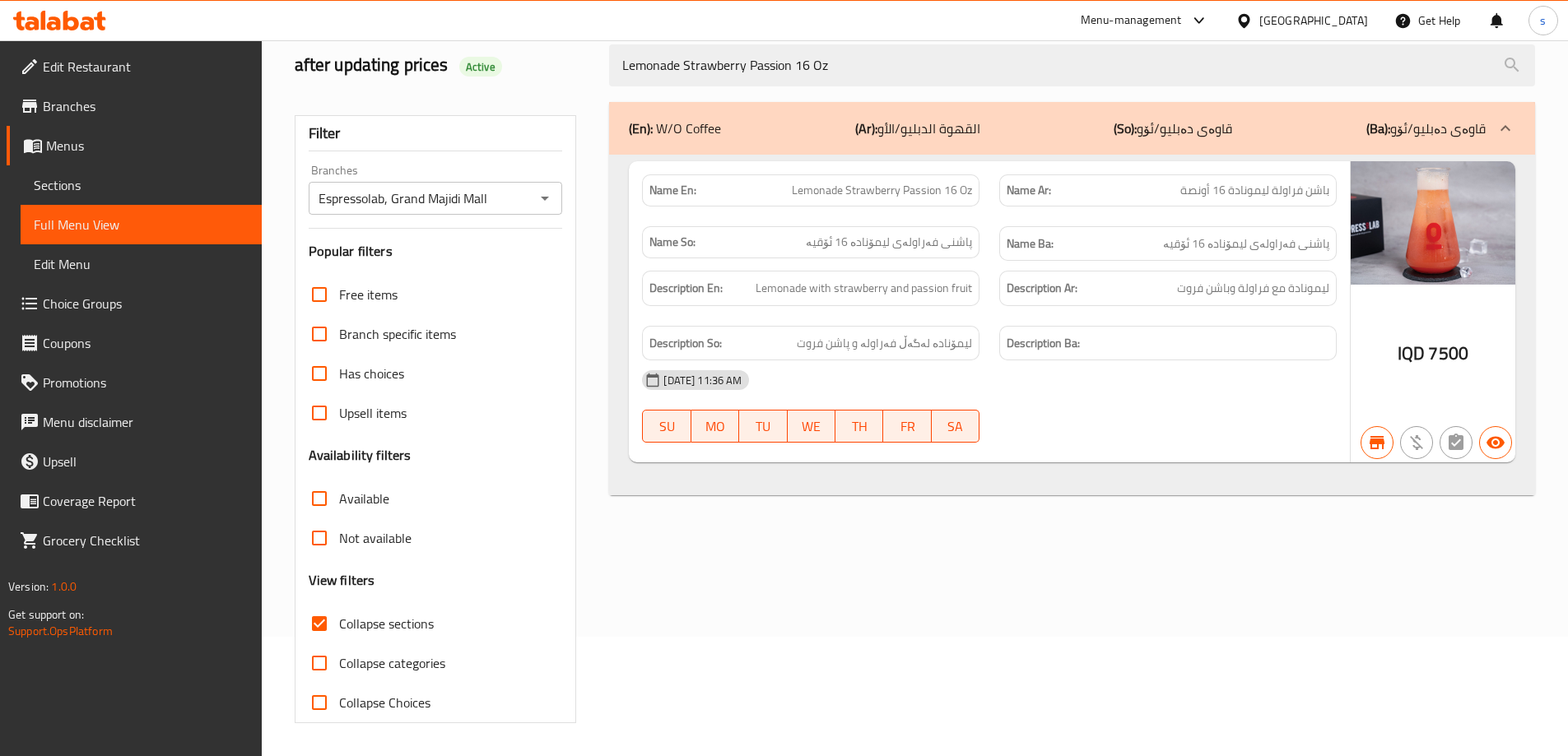
click at [86, 24] on icon at bounding box center [87, 23] width 14 height 14
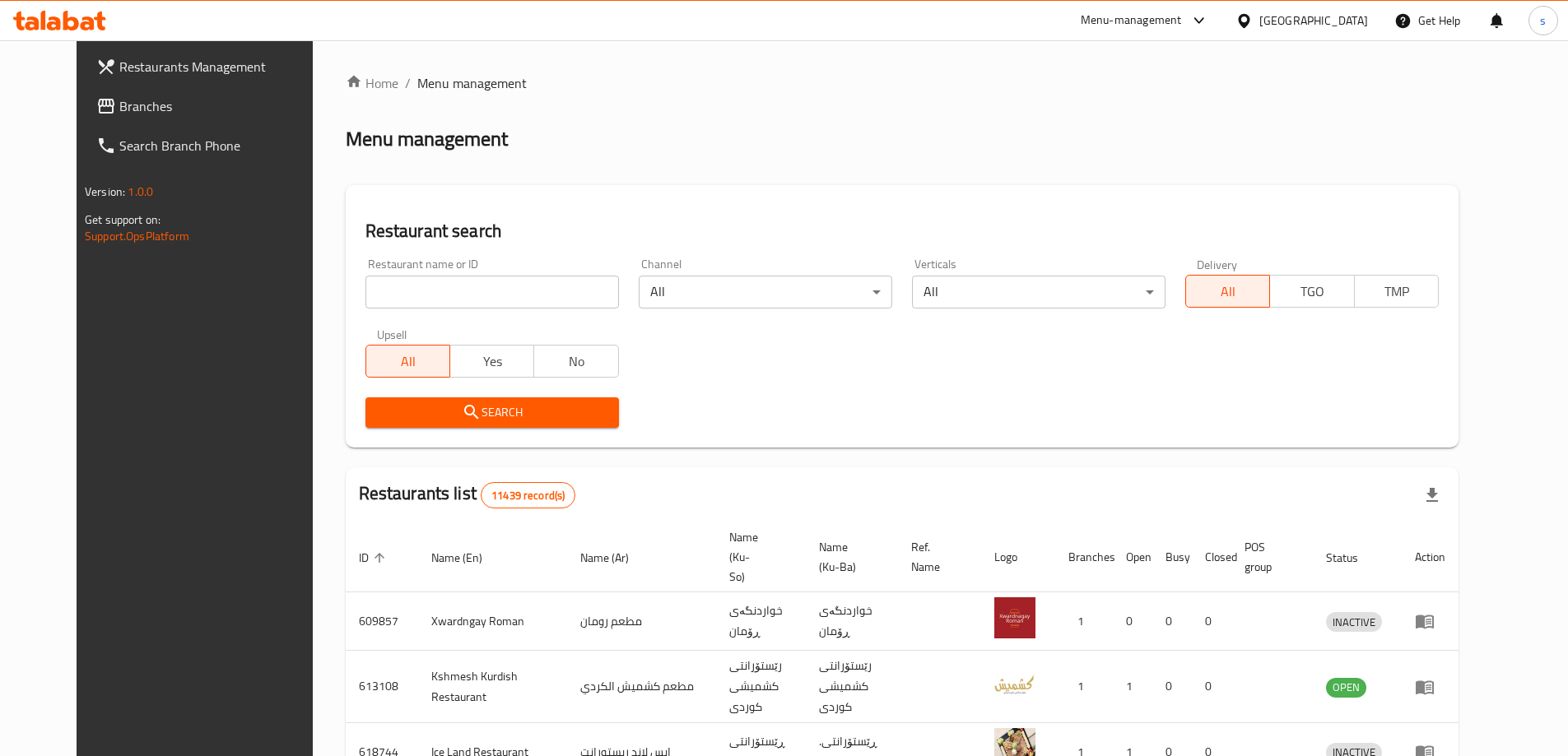
click at [412, 284] on input "search" at bounding box center [492, 292] width 254 height 33
paste input "636657"
type input "636657"
click button "Search" at bounding box center [492, 412] width 254 height 30
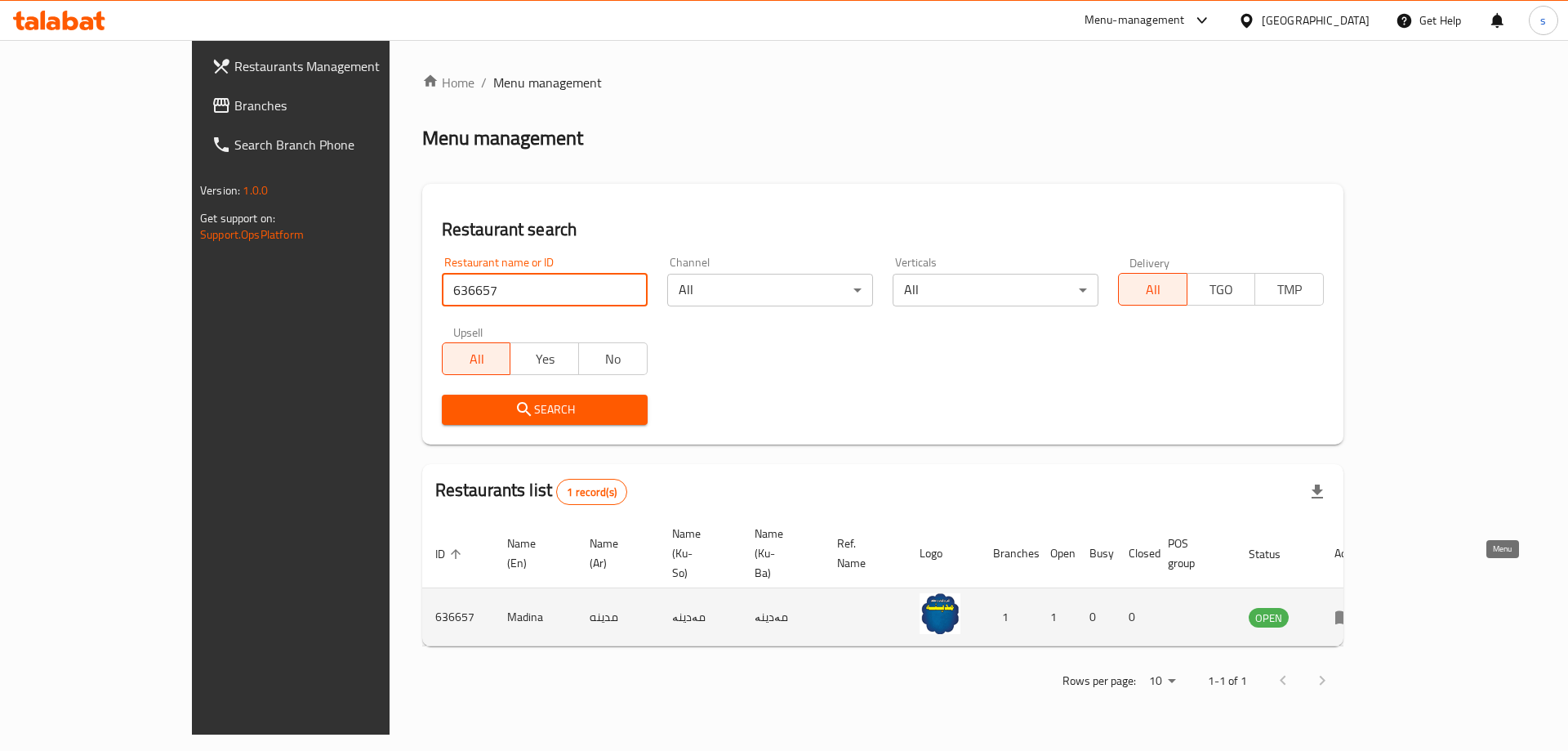
click at [1353, 611] on icon "enhanced table" at bounding box center [1344, 618] width 18 height 14
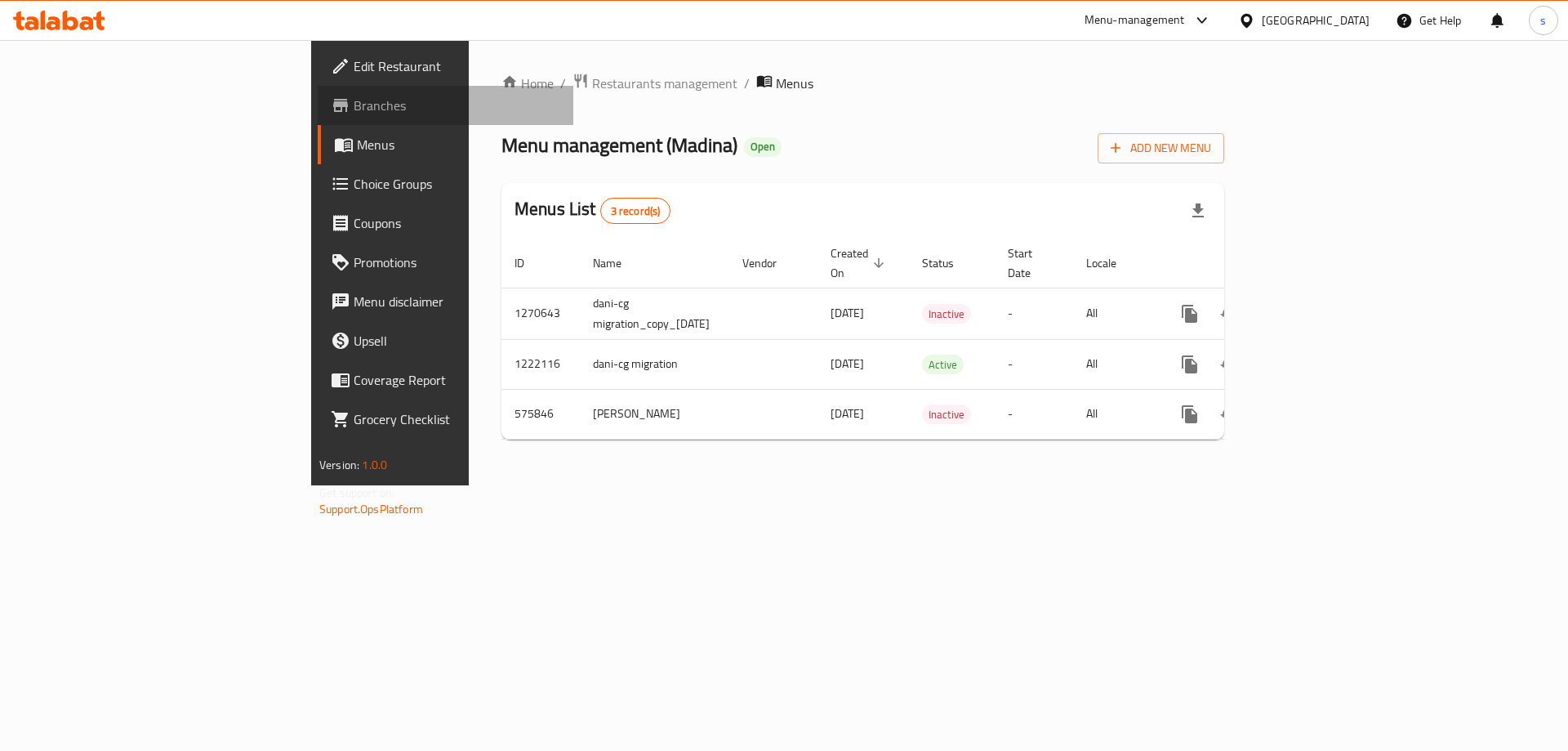
click at [318, 119] on link "Branches" at bounding box center [445, 106] width 256 height 40
